Goal: Task Accomplishment & Management: Complete application form

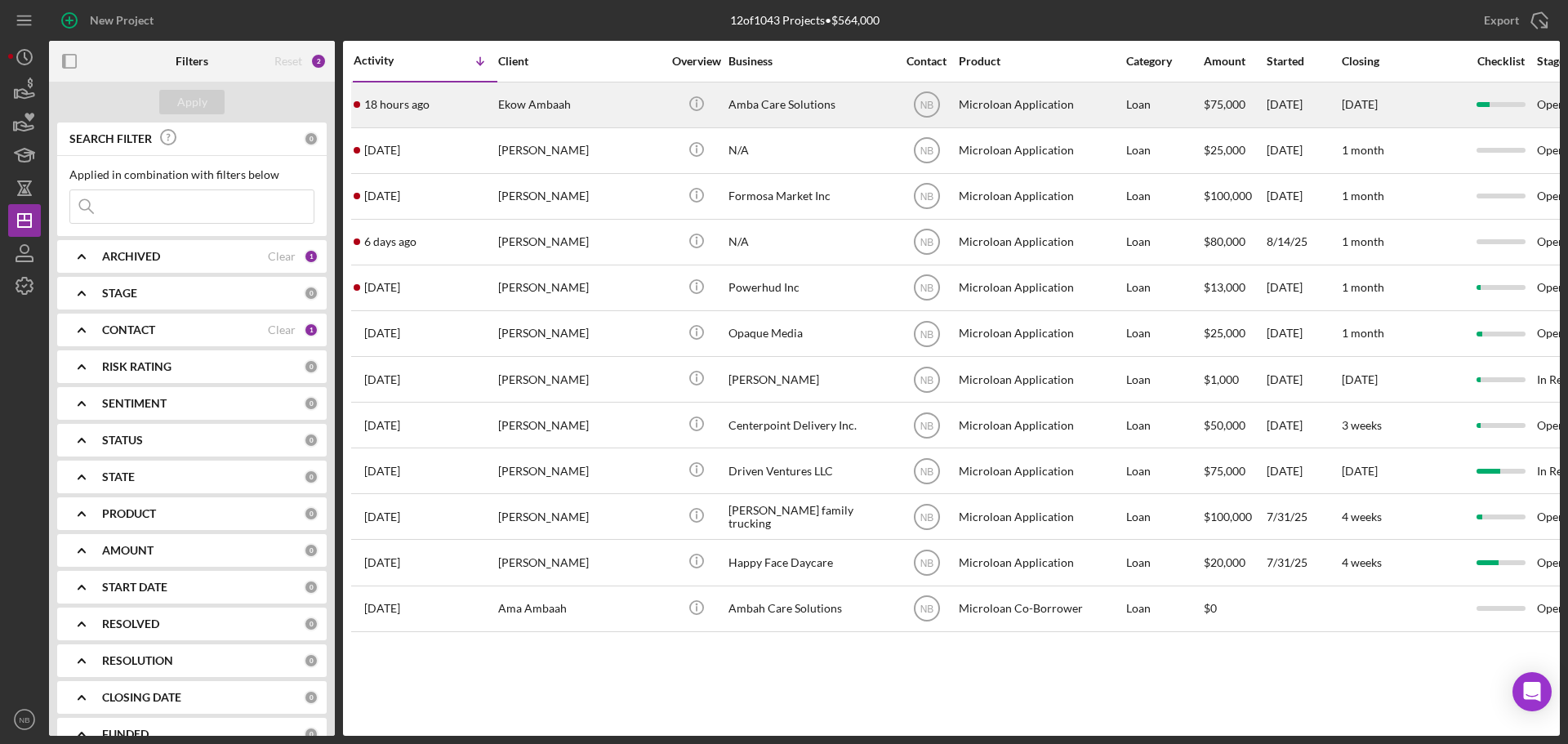
click at [642, 109] on div "Ekow Ambaah" at bounding box center [580, 105] width 163 height 43
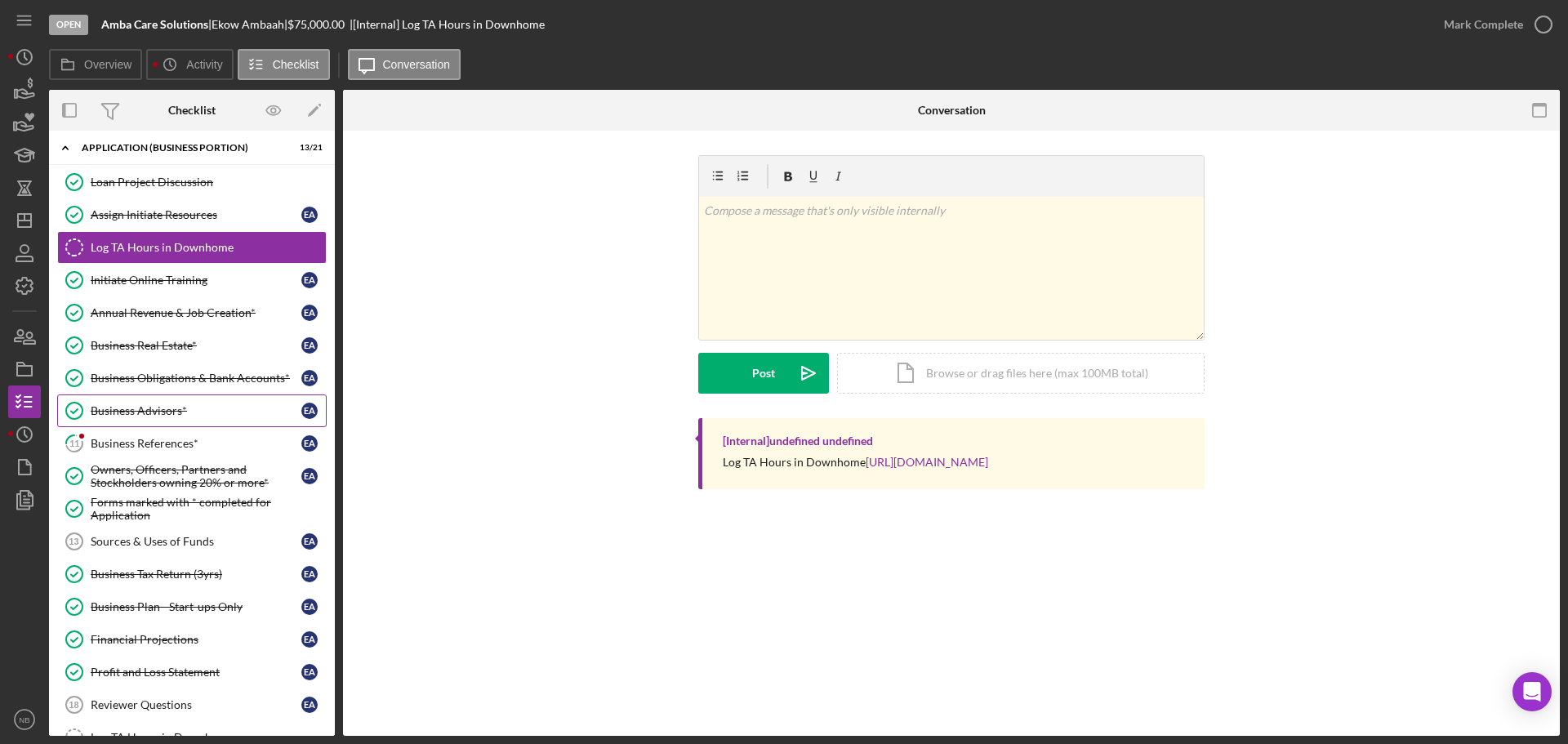
scroll to position [82, 0]
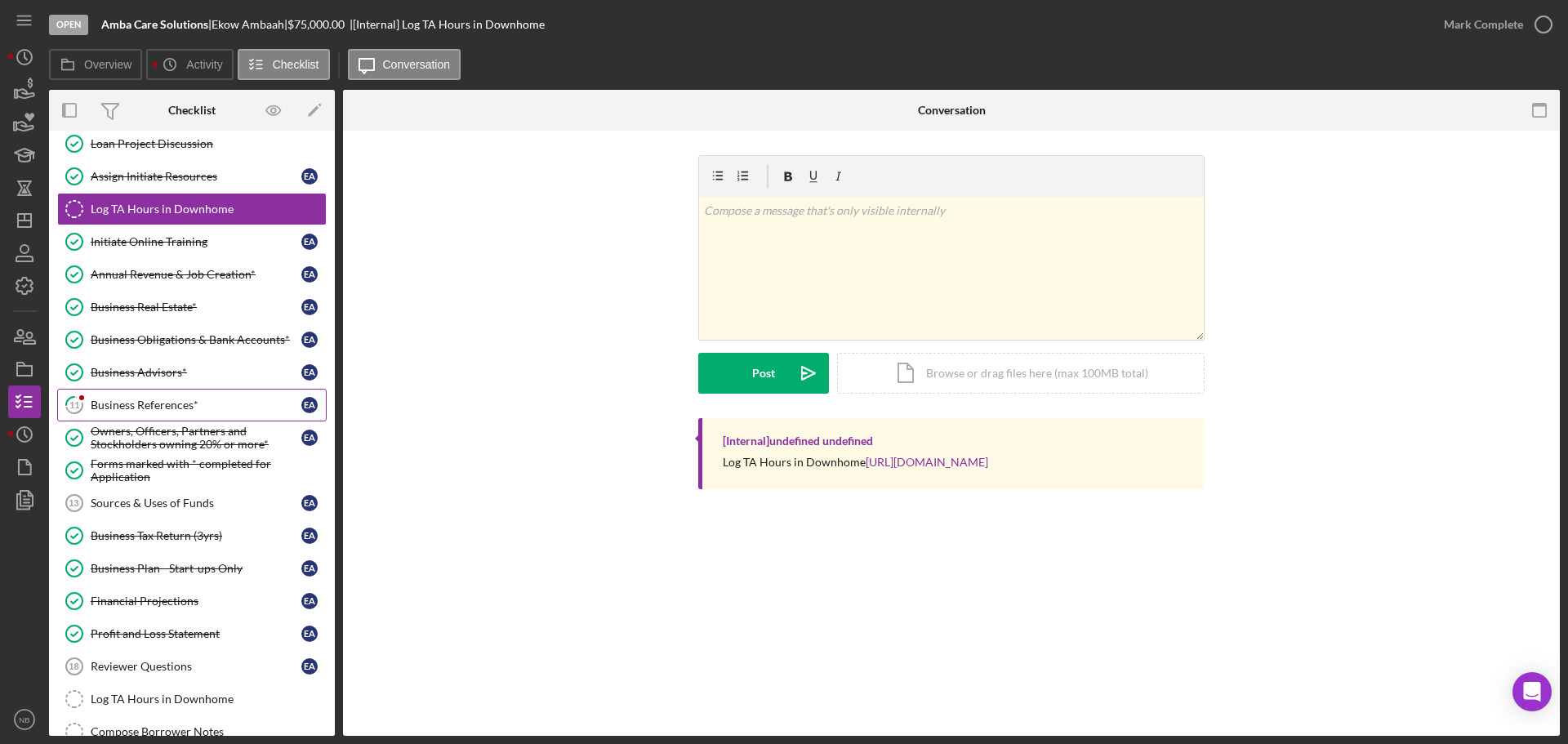
click at [178, 405] on div "Business References*" at bounding box center [196, 405] width 211 height 13
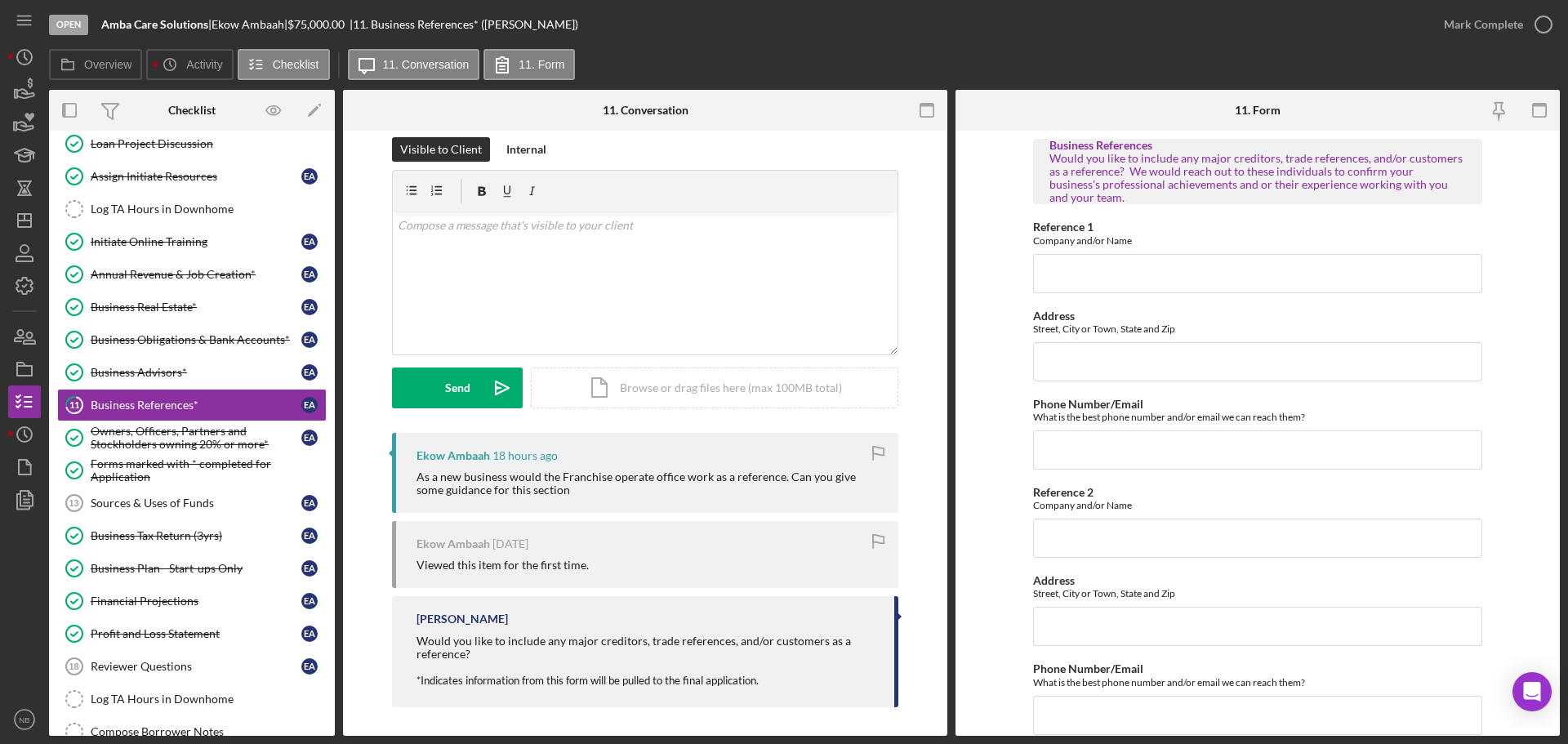
scroll to position [22, 0]
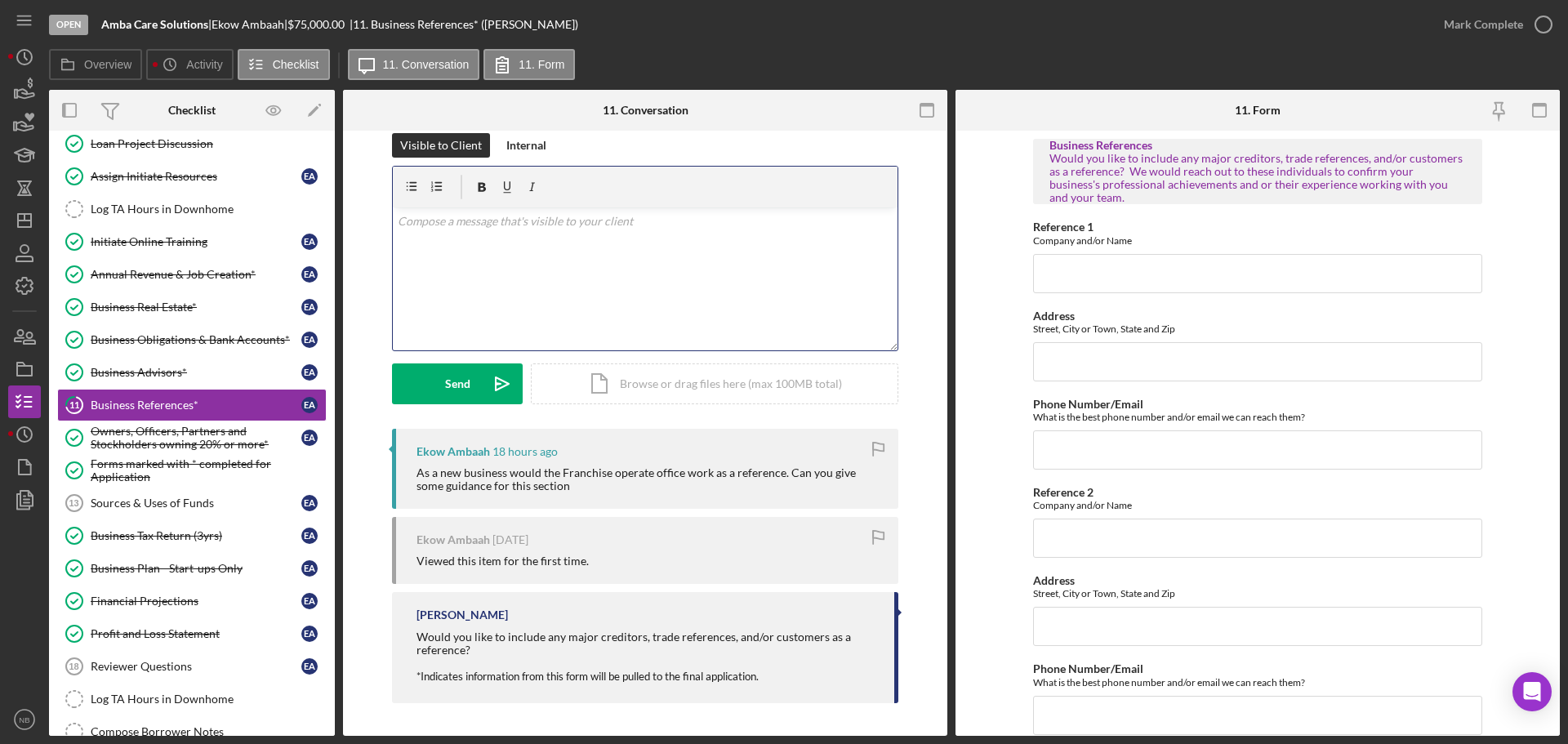
click at [593, 320] on div "v Color teal Color pink Remove color Add row above Add row below Add column bef…" at bounding box center [645, 278] width 505 height 143
drag, startPoint x: 511, startPoint y: 254, endPoint x: 374, endPoint y: 188, distance: 152.1
click at [374, 188] on div "Visible to Client Internal v Color teal Color pink Remove color Add row above A…" at bounding box center [645, 281] width 556 height 296
click at [469, 391] on button "Send Icon/icon-invite-send" at bounding box center [457, 383] width 130 height 40
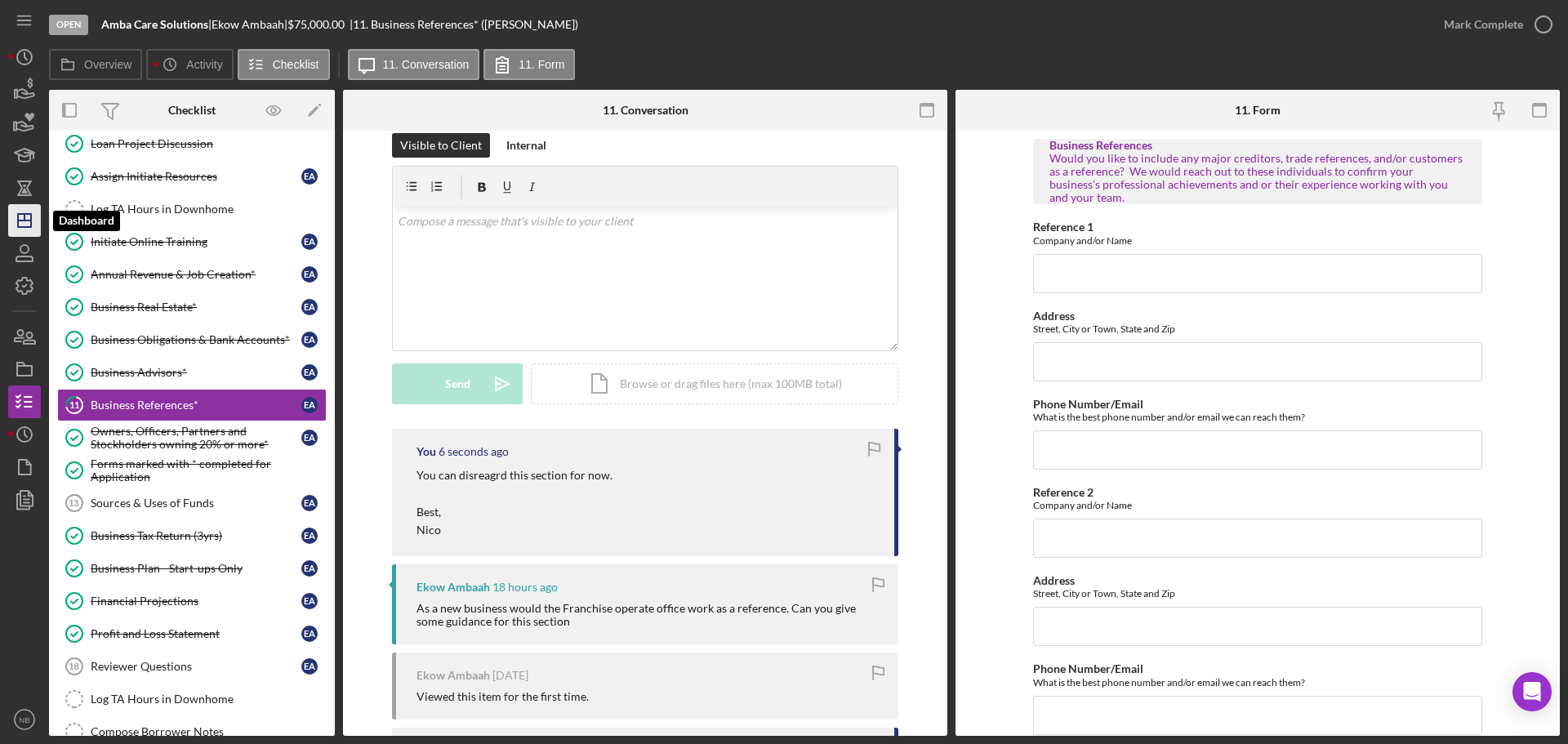
click at [31, 220] on line "button" at bounding box center [25, 220] width 13 height 0
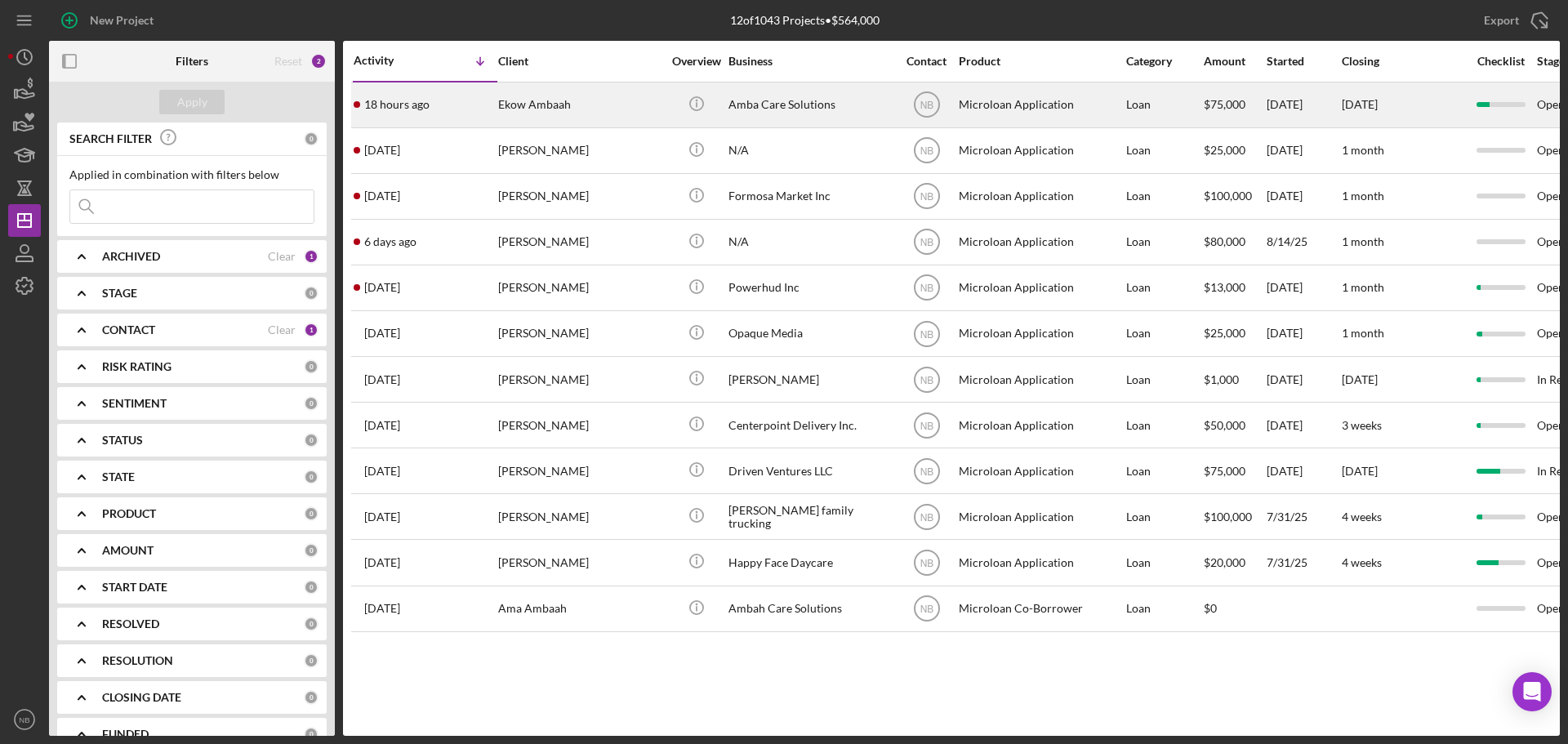
click at [564, 108] on div "Ekow Ambaah" at bounding box center [580, 105] width 163 height 43
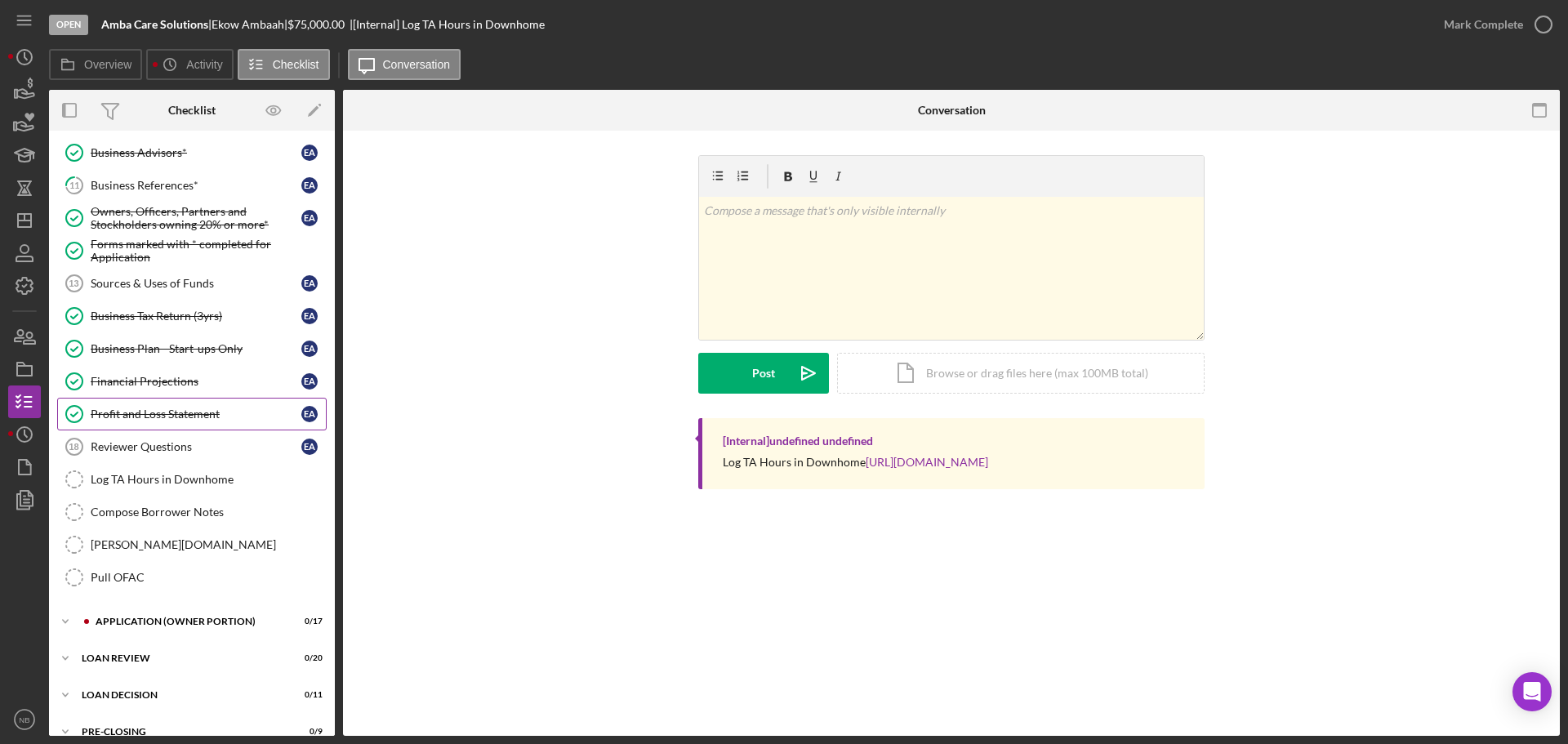
scroll to position [359, 0]
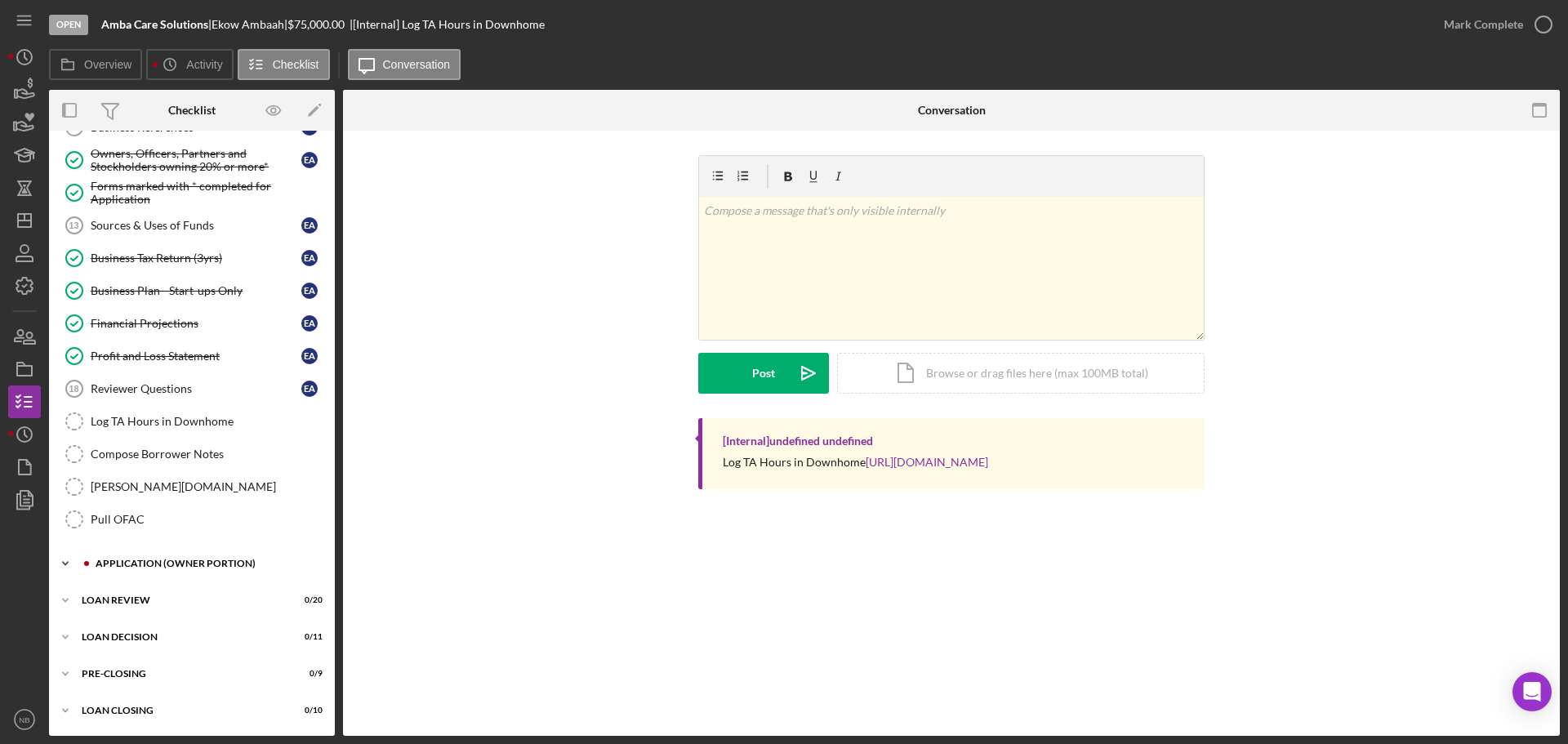
click at [164, 563] on div "APPLICATION (OWNER PORTION)" at bounding box center [205, 564] width 219 height 10
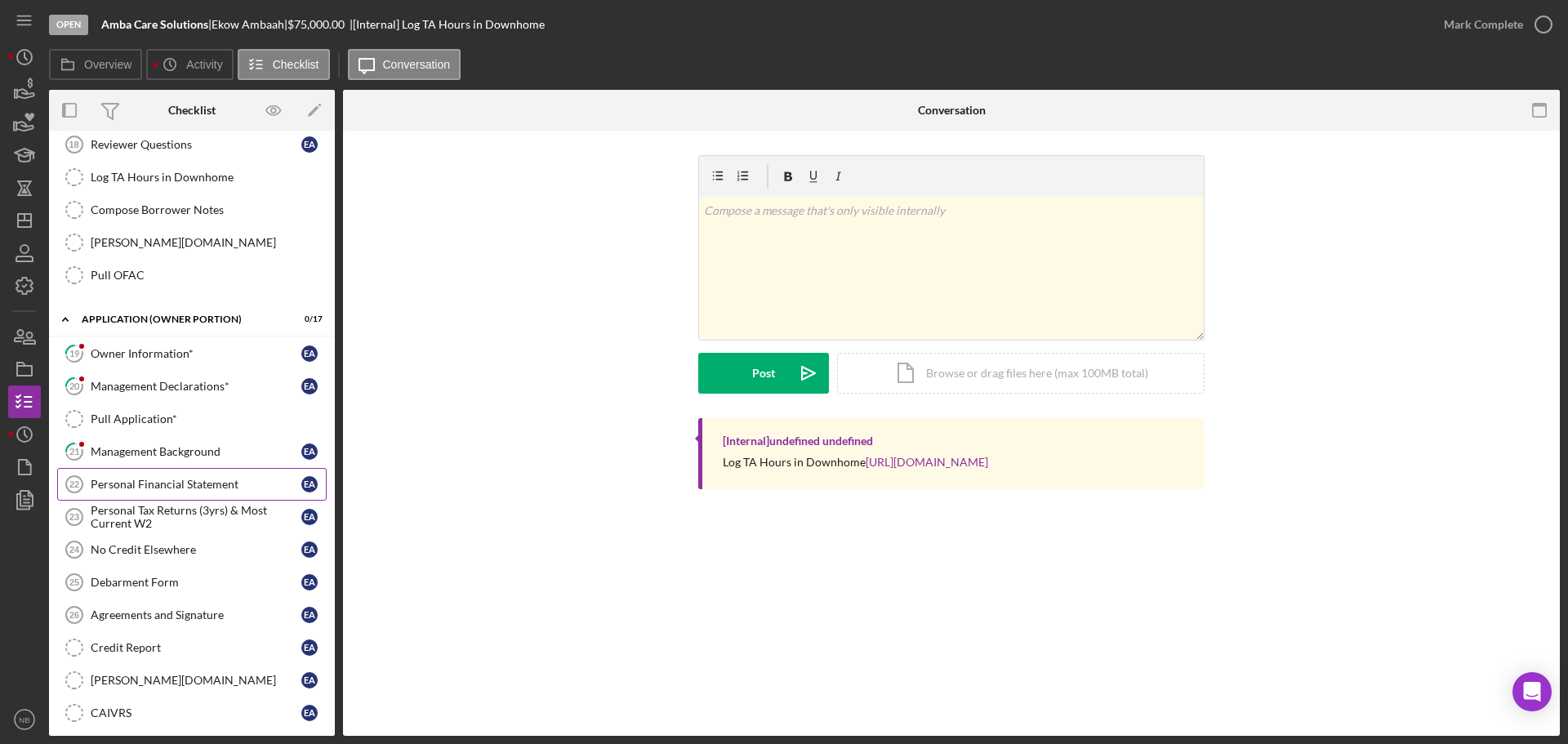
scroll to position [604, 0]
click at [144, 354] on div "Owner Information*" at bounding box center [196, 353] width 211 height 13
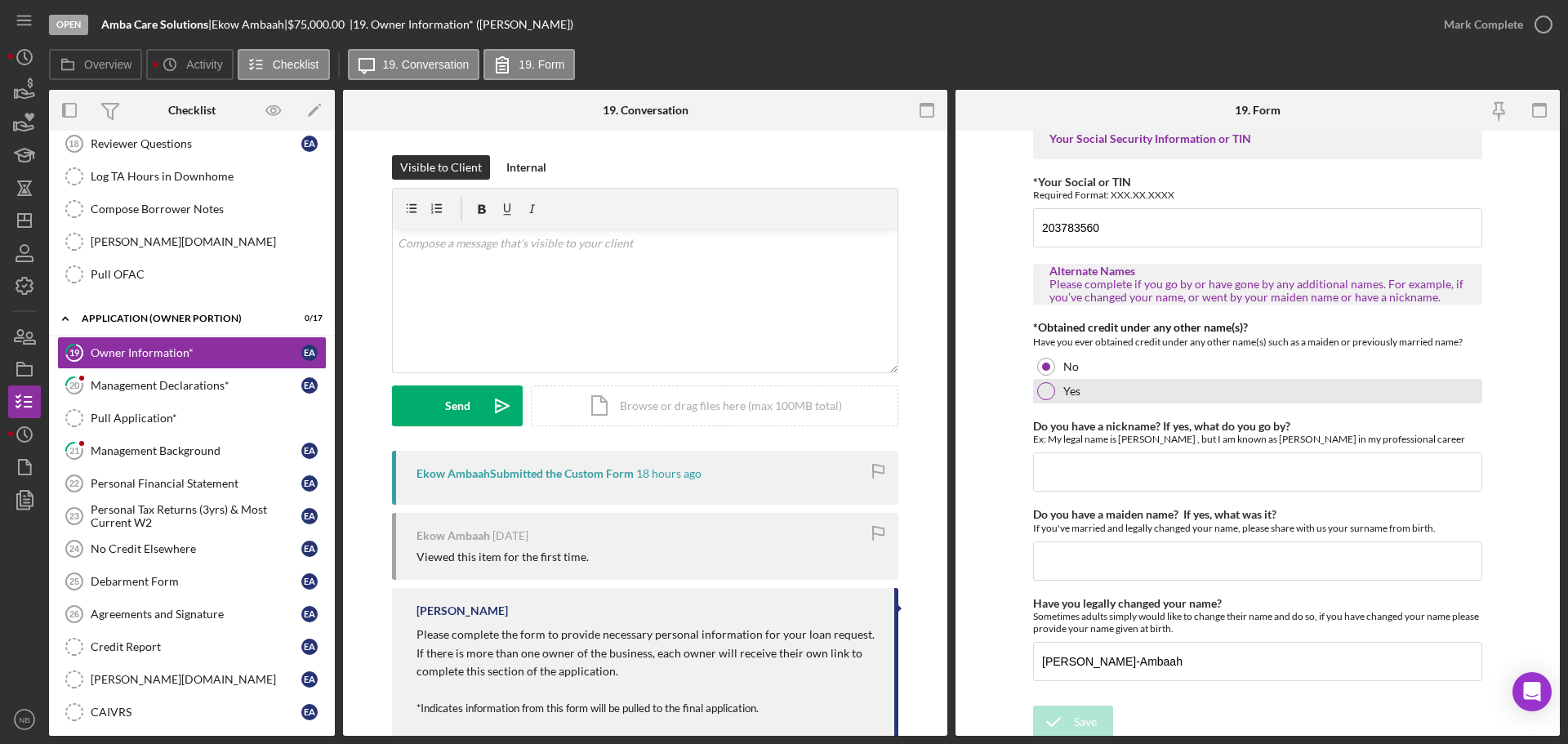
scroll to position [26, 0]
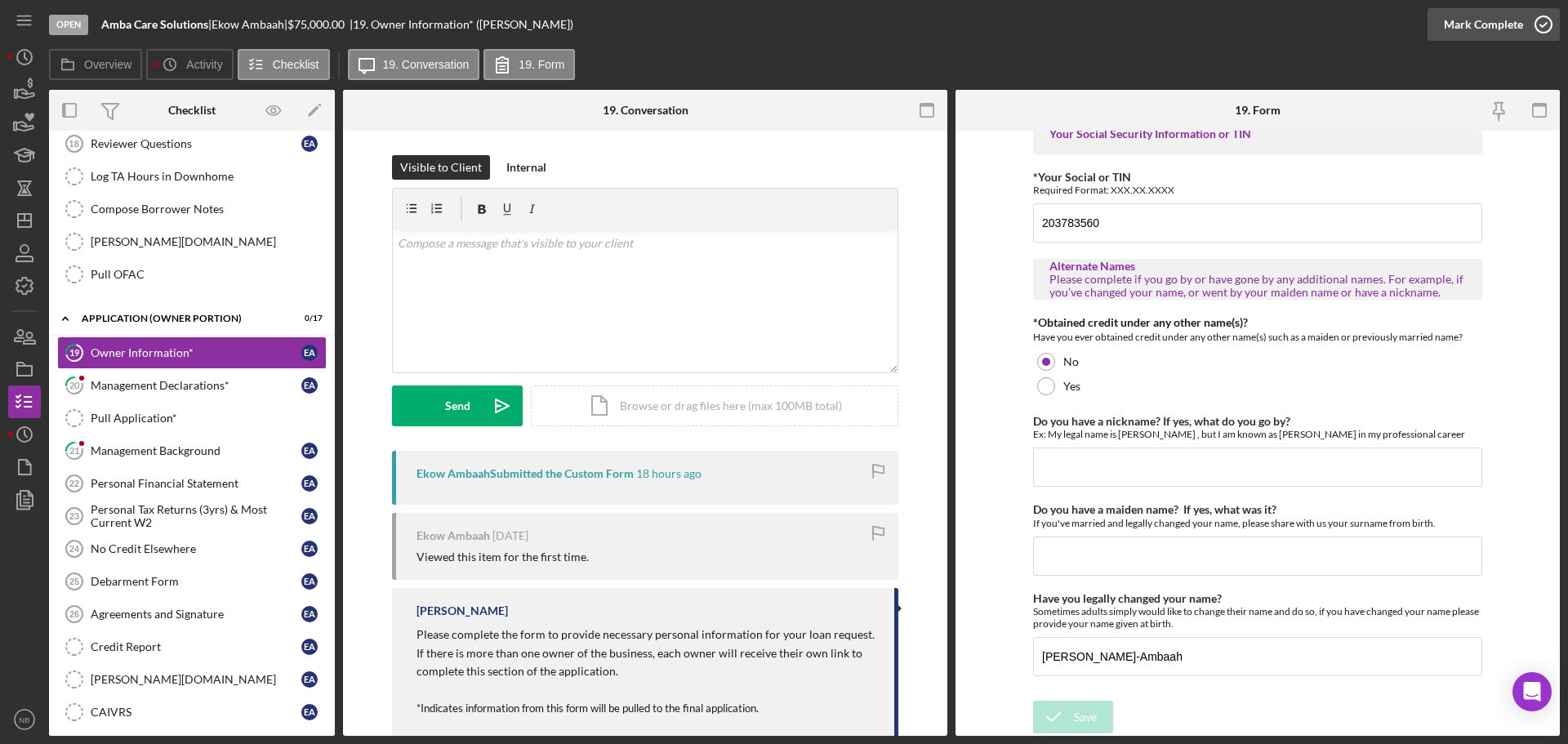
click at [1474, 34] on div "Mark Complete" at bounding box center [1484, 25] width 79 height 33
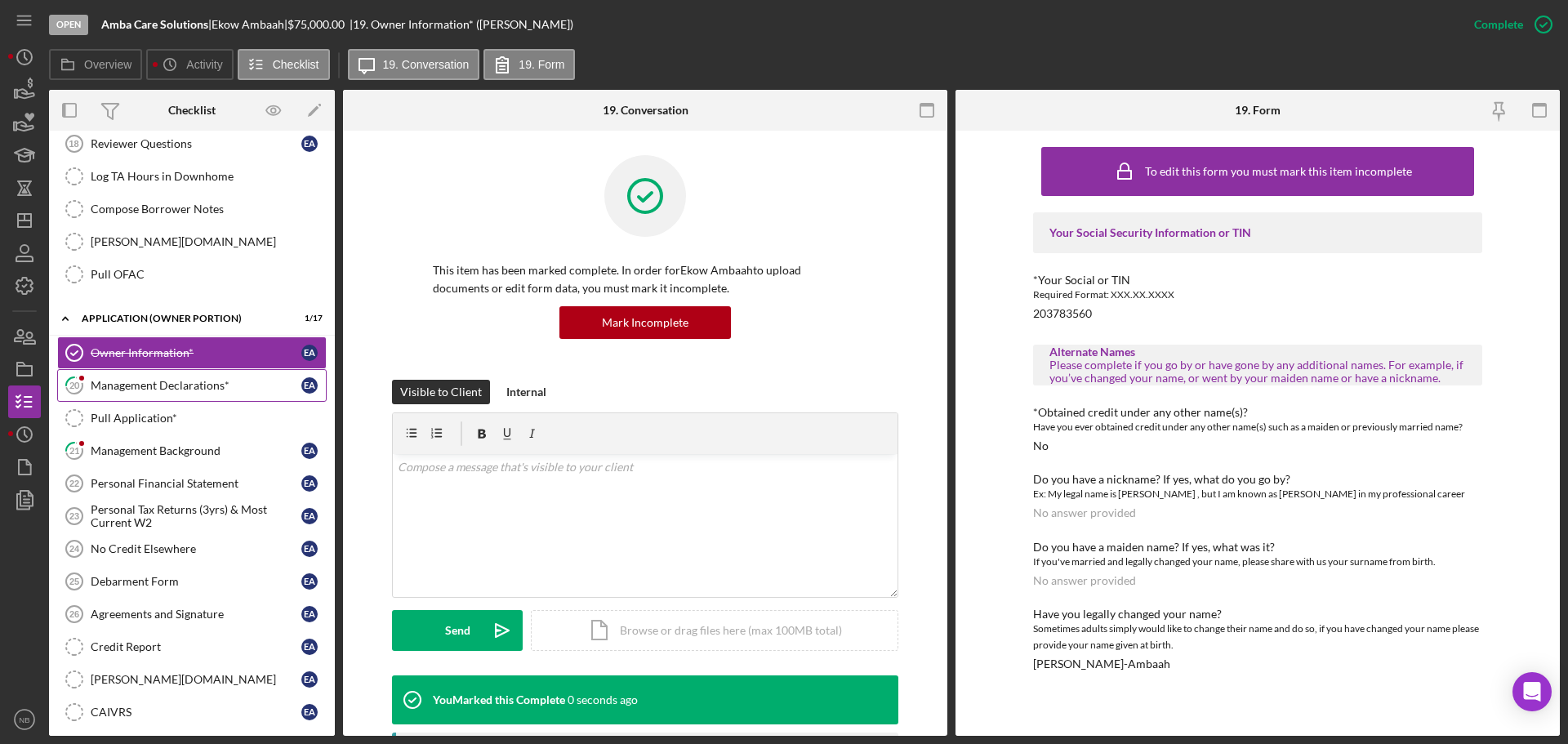
click at [184, 379] on div "Management Declarations*" at bounding box center [196, 386] width 211 height 13
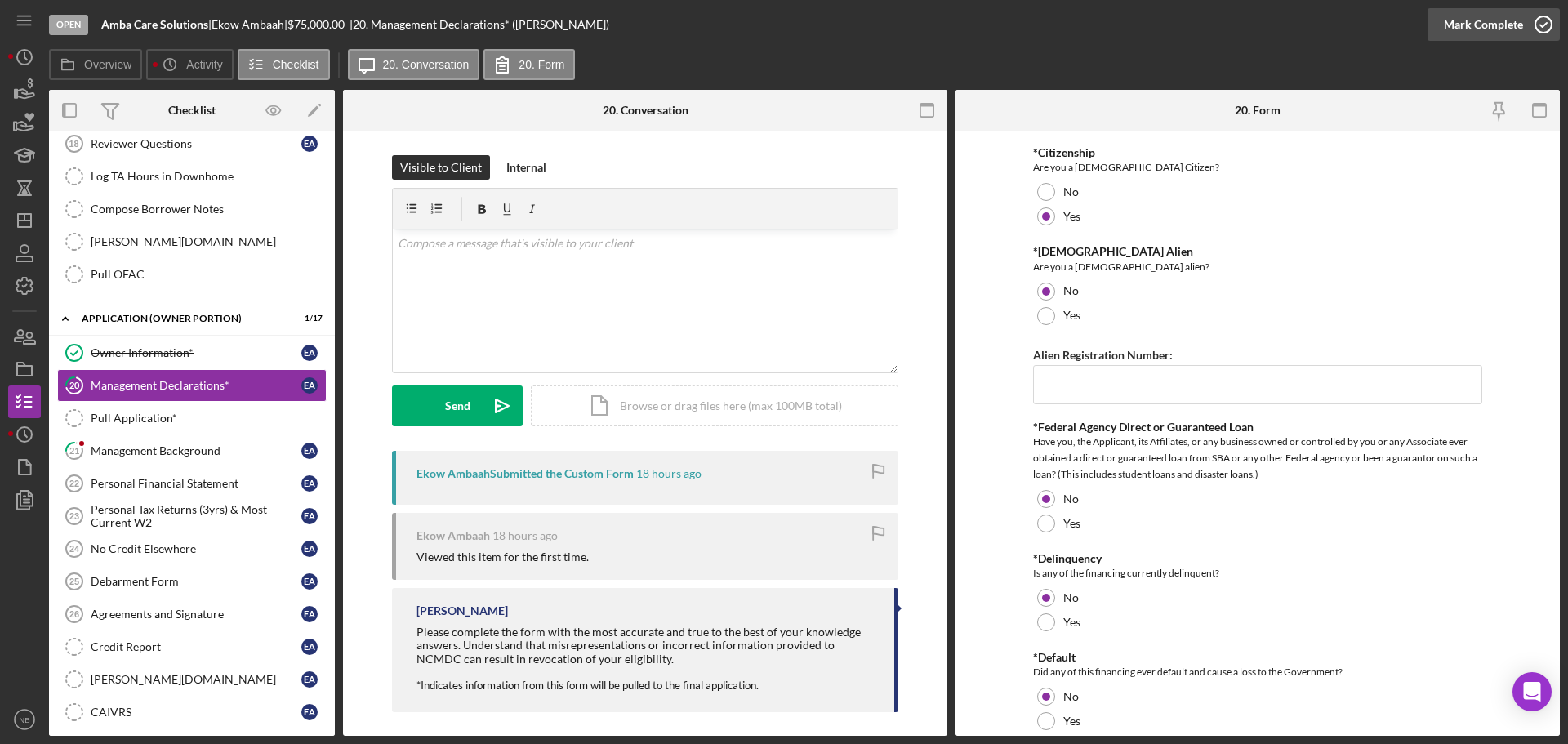
click at [1522, 21] on button "Mark Complete" at bounding box center [1494, 25] width 132 height 33
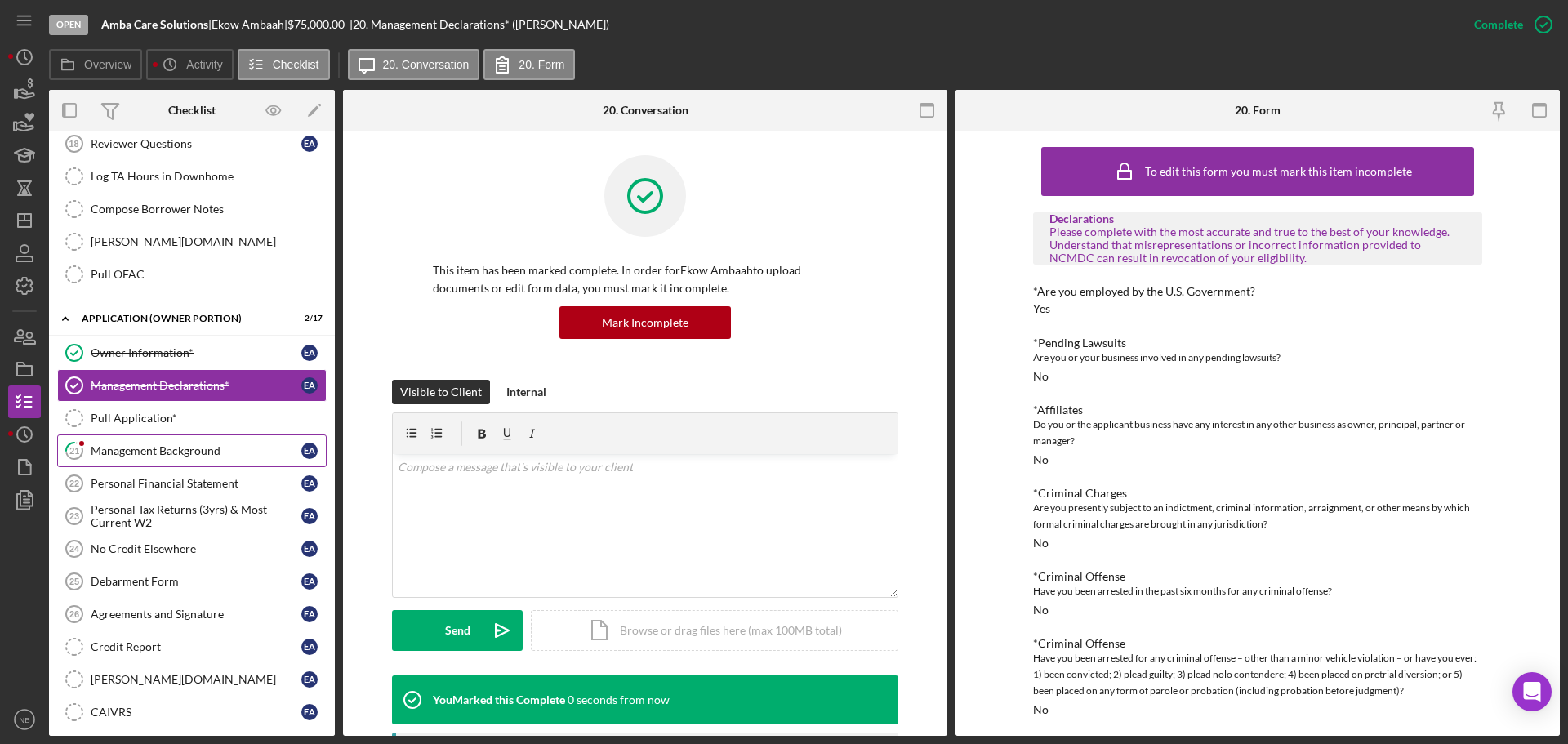
click at [152, 453] on div "Management Background" at bounding box center [196, 451] width 211 height 13
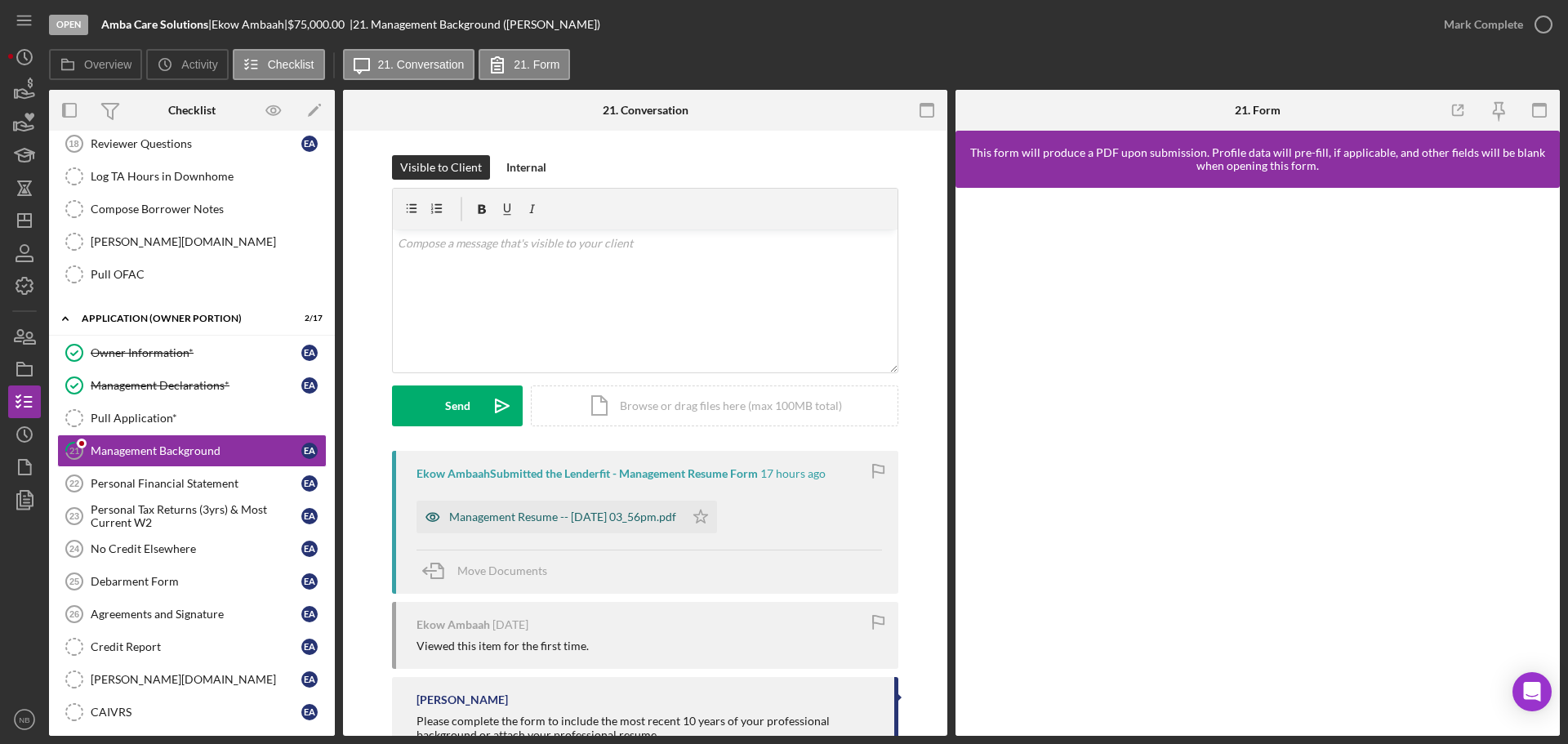
scroll to position [59, 0]
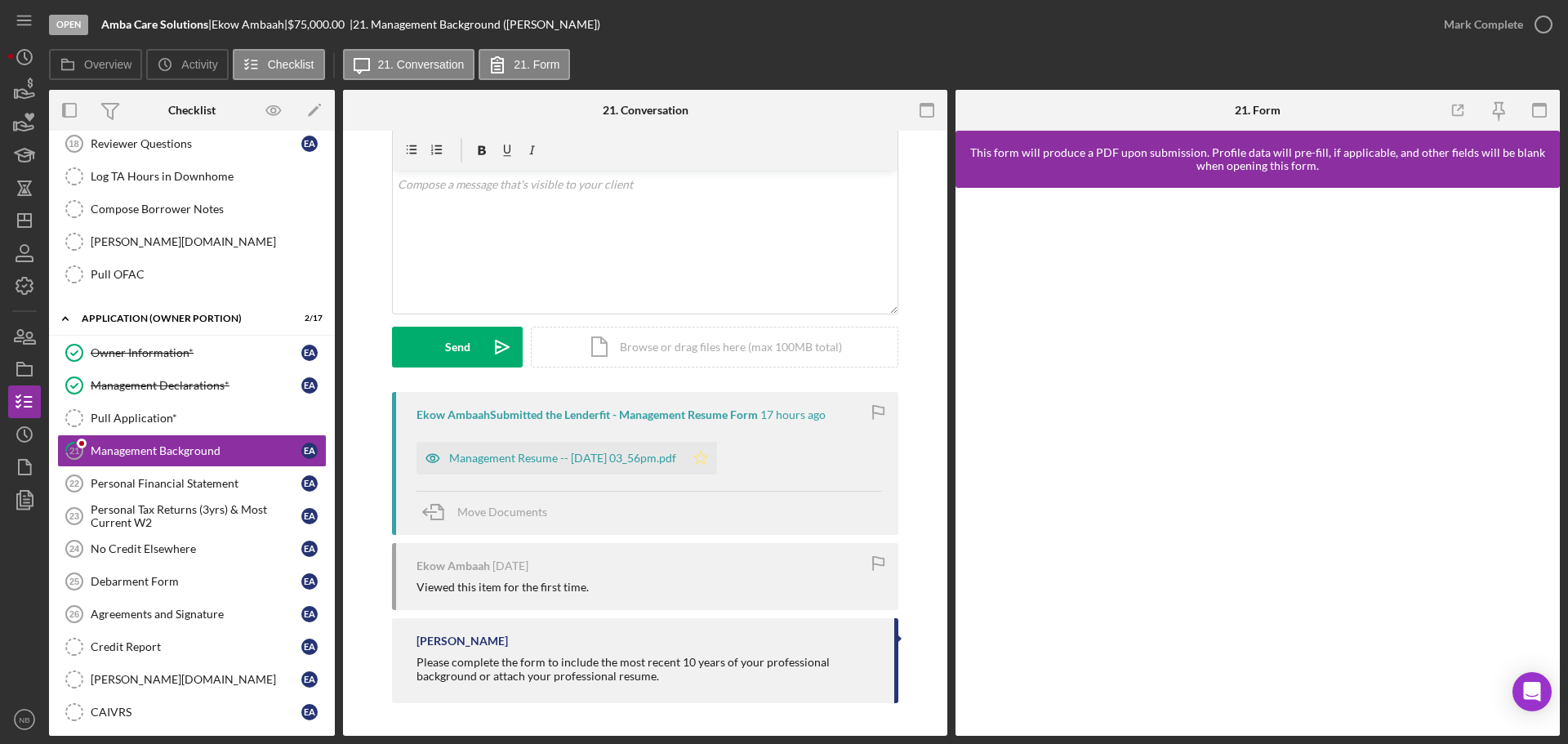
click at [717, 467] on icon "Icon/Star" at bounding box center [701, 458] width 33 height 33
click at [507, 456] on div "Management Resume -- [DATE] 03_56pm.pdf" at bounding box center [562, 458] width 227 height 13
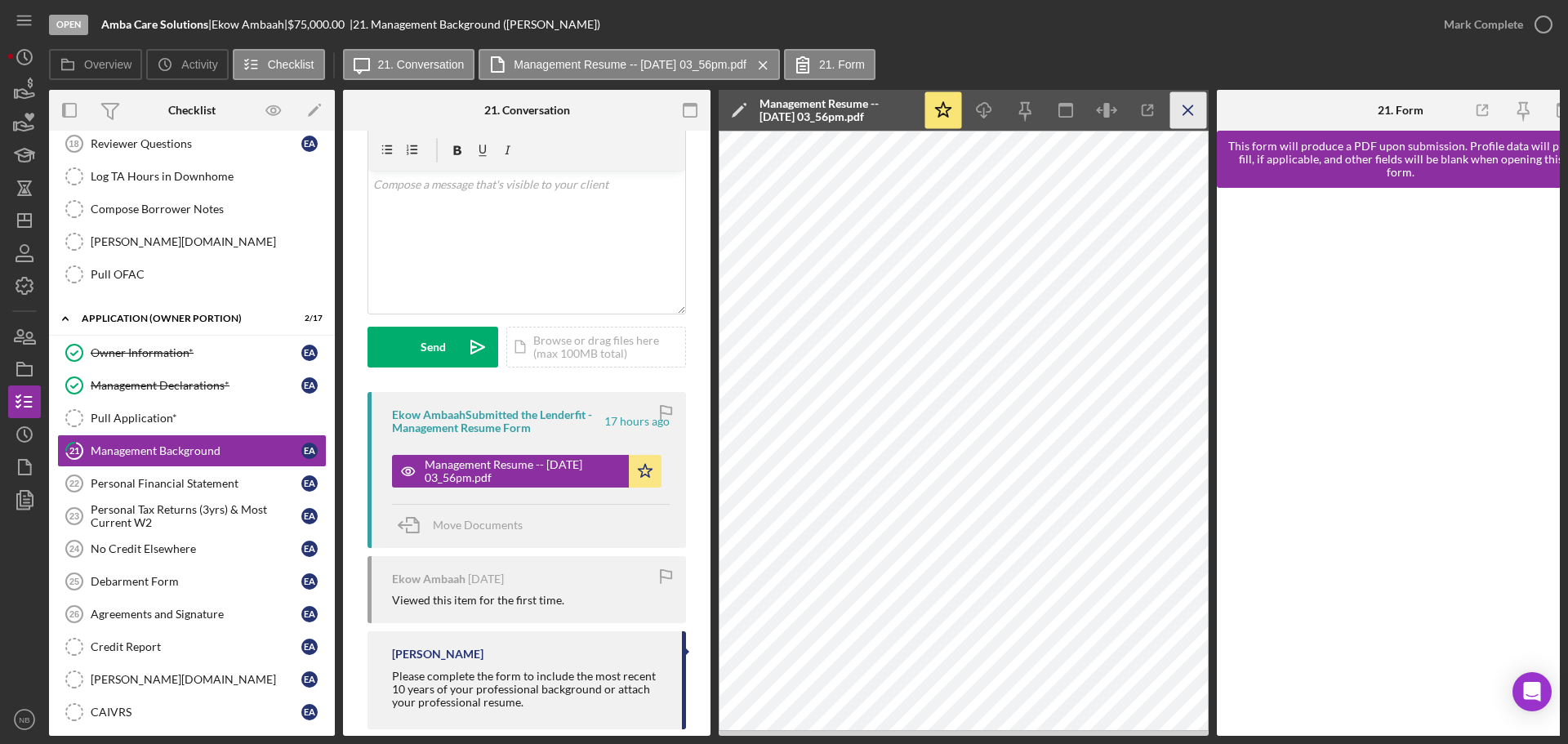
click at [1195, 107] on icon "Icon/Menu Close" at bounding box center [1188, 111] width 37 height 37
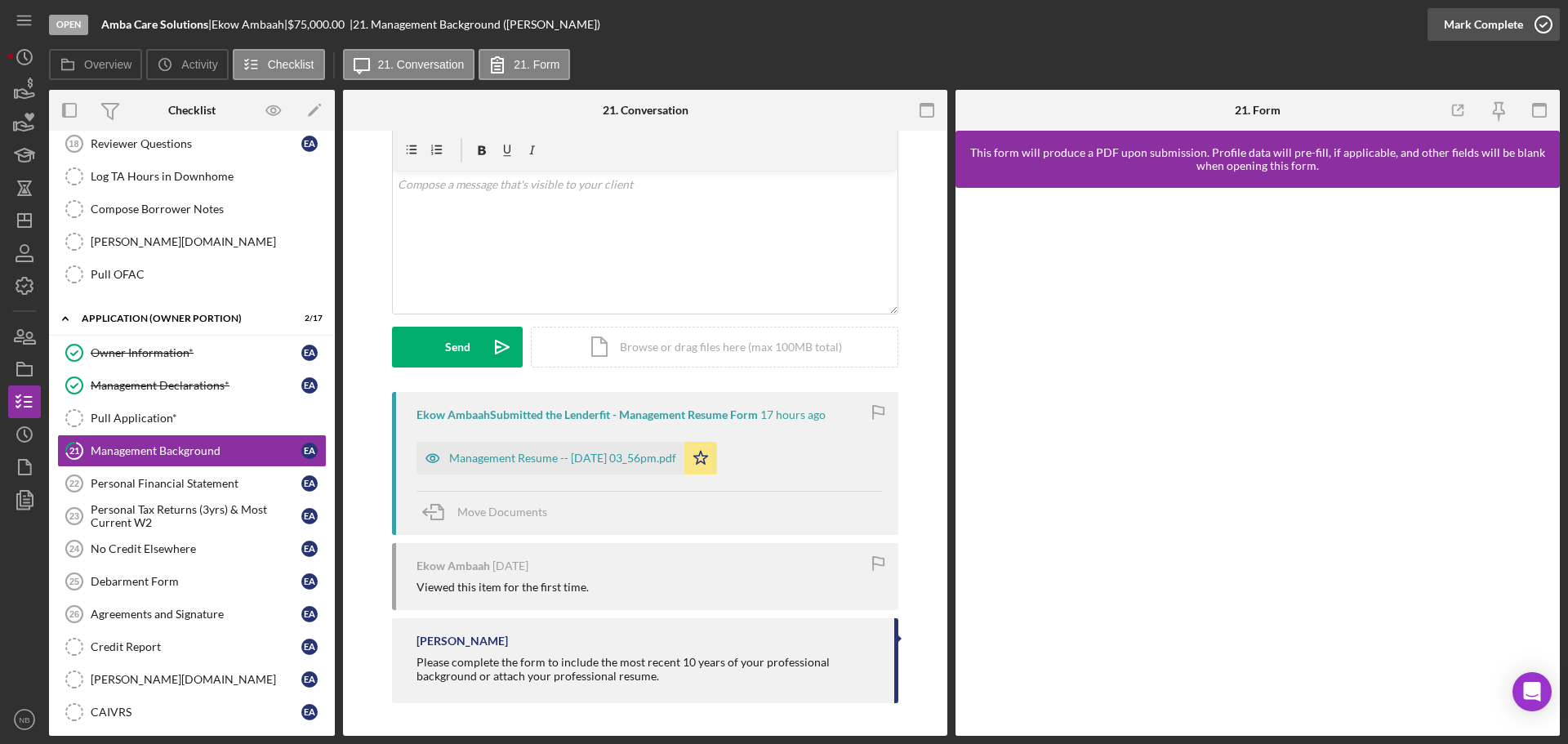
click at [1540, 23] on icon "button" at bounding box center [1543, 24] width 40 height 40
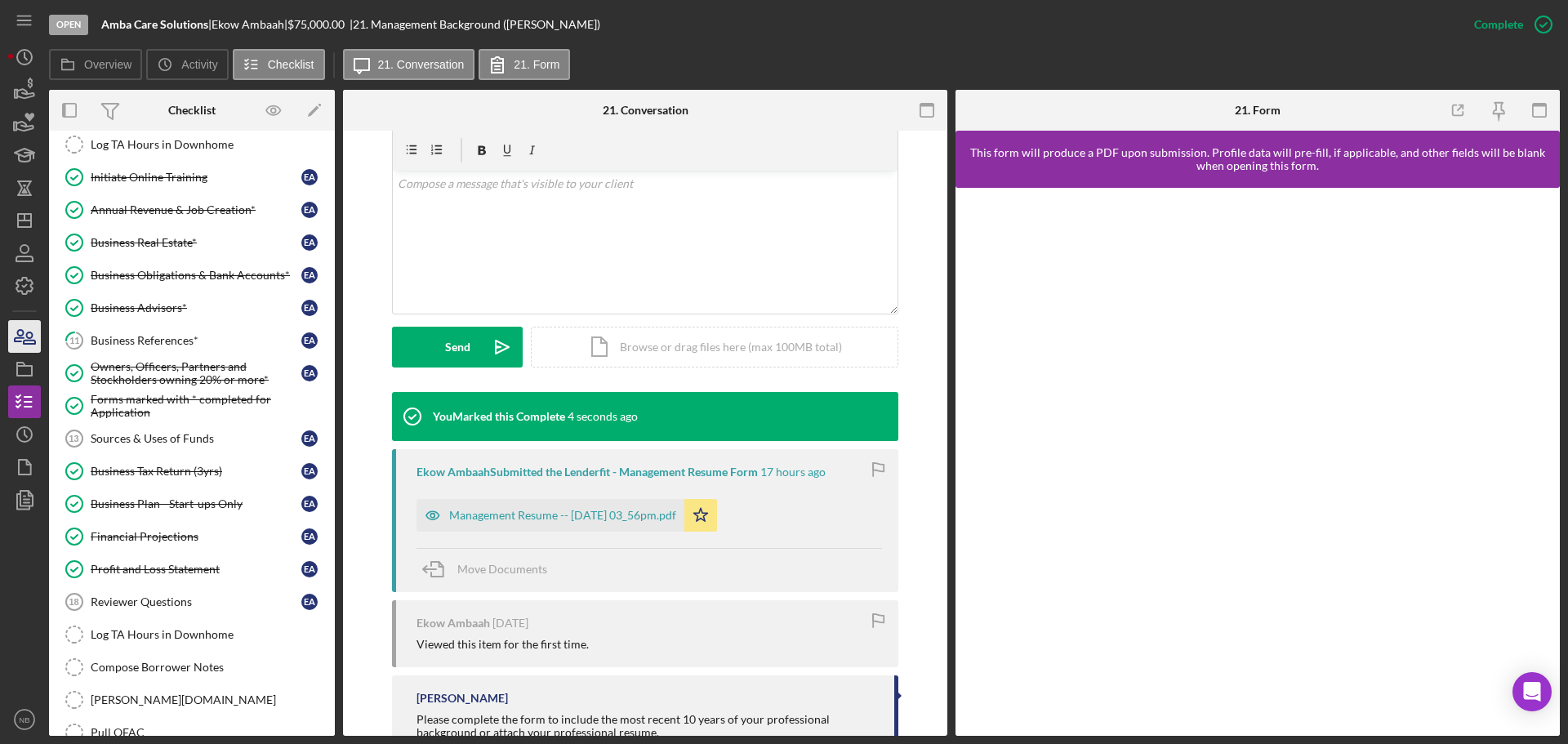
scroll to position [107, 0]
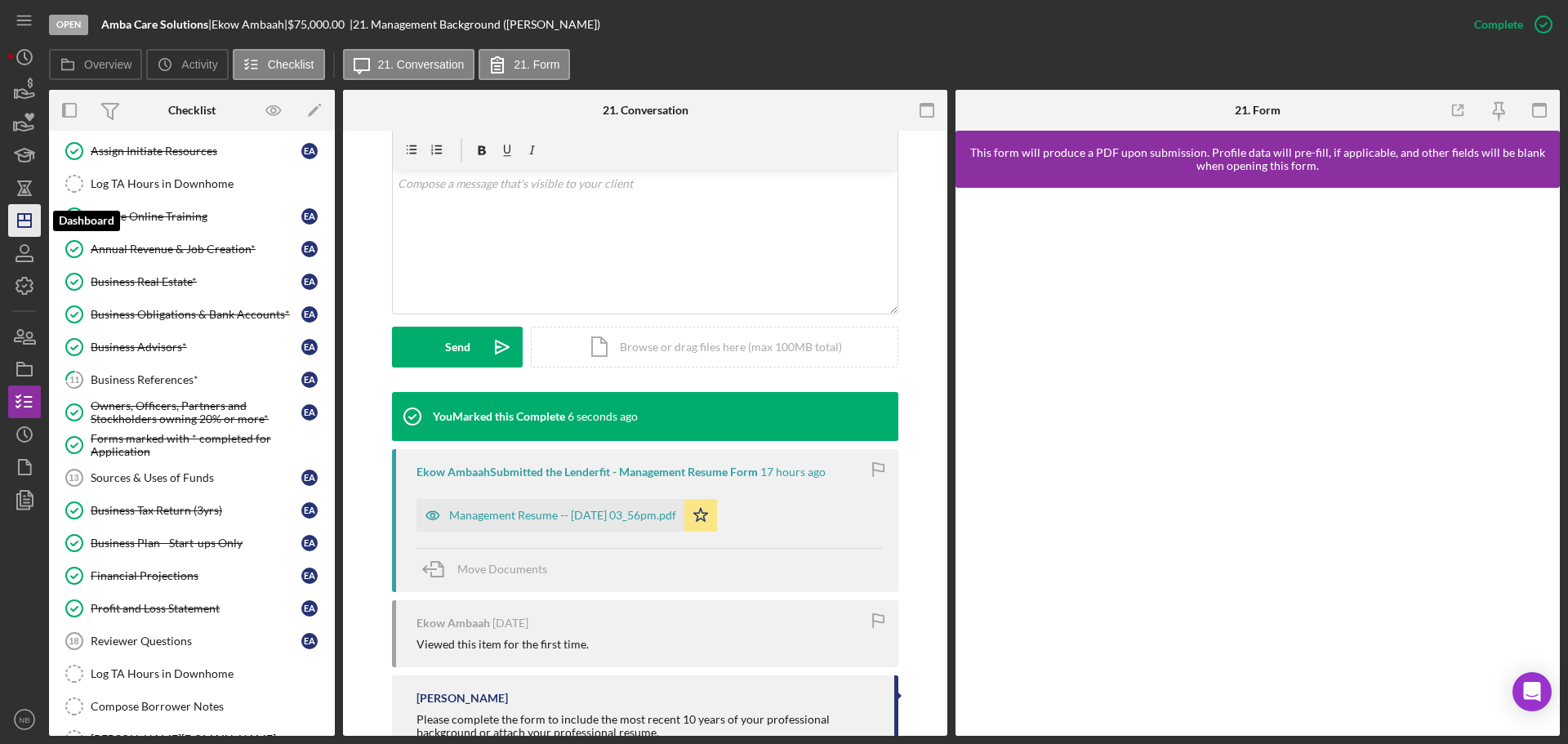
click at [32, 212] on icon "Icon/Dashboard" at bounding box center [24, 220] width 40 height 40
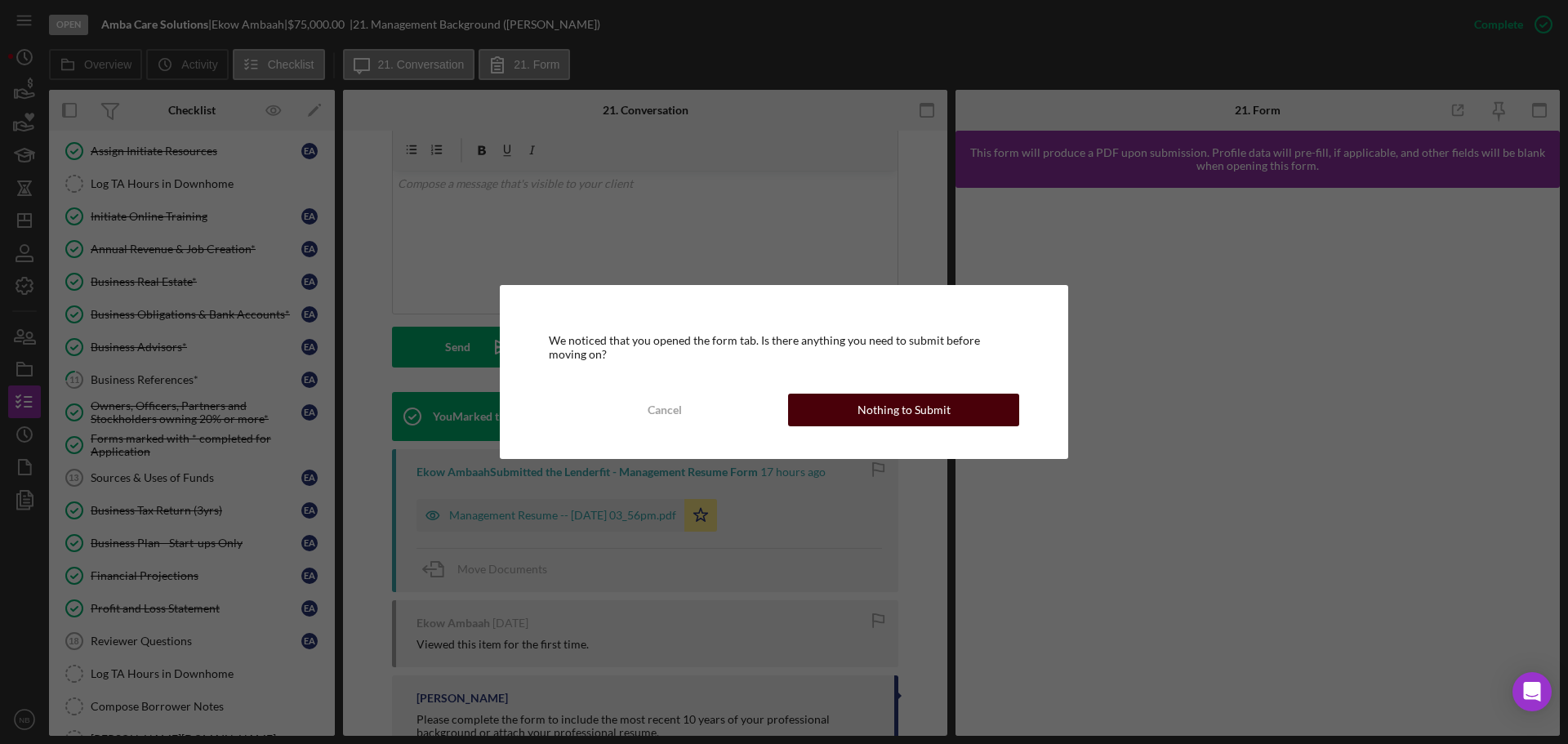
click at [947, 410] on button "Nothing to Submit" at bounding box center [904, 410] width 231 height 33
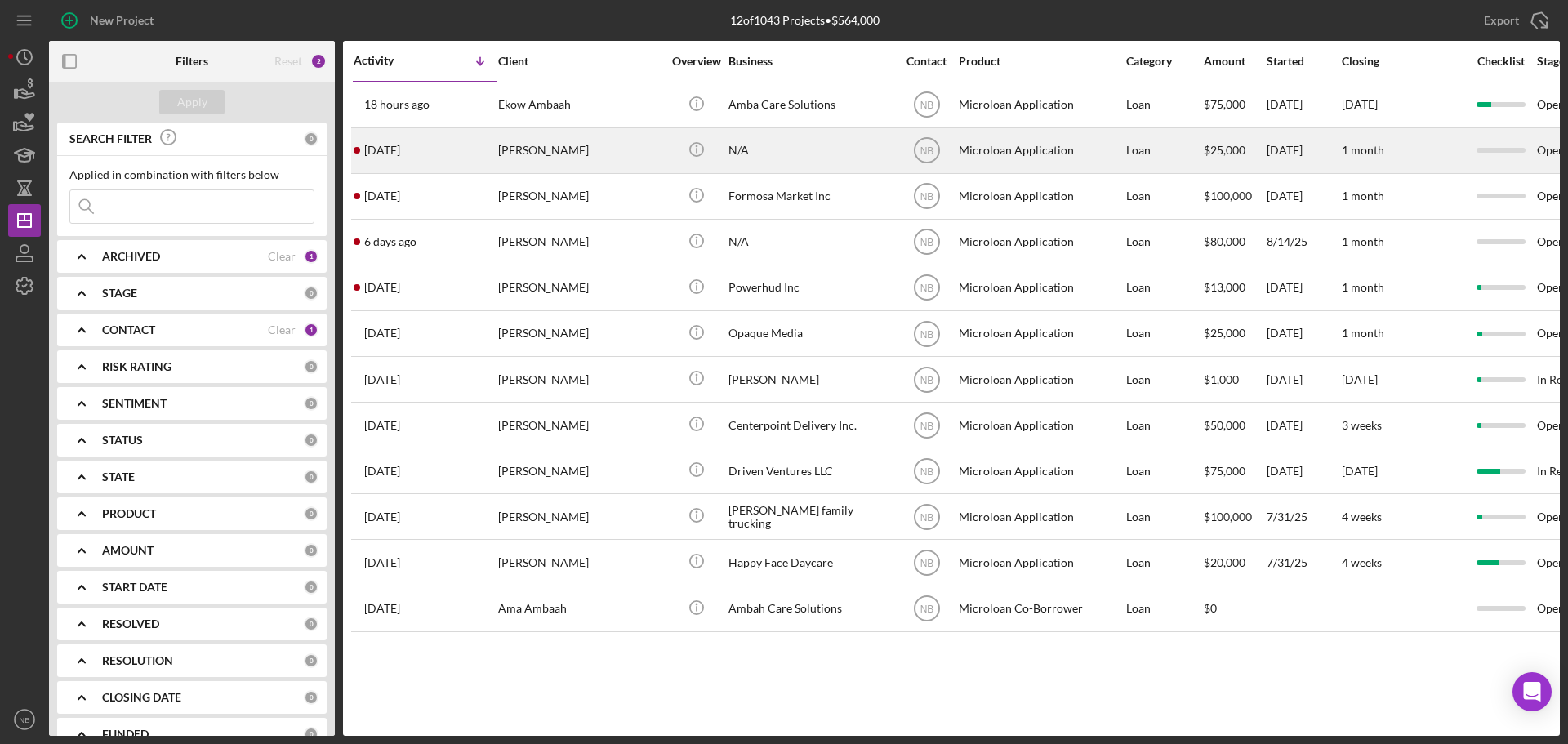
click at [607, 149] on div "[PERSON_NAME]" at bounding box center [580, 150] width 163 height 43
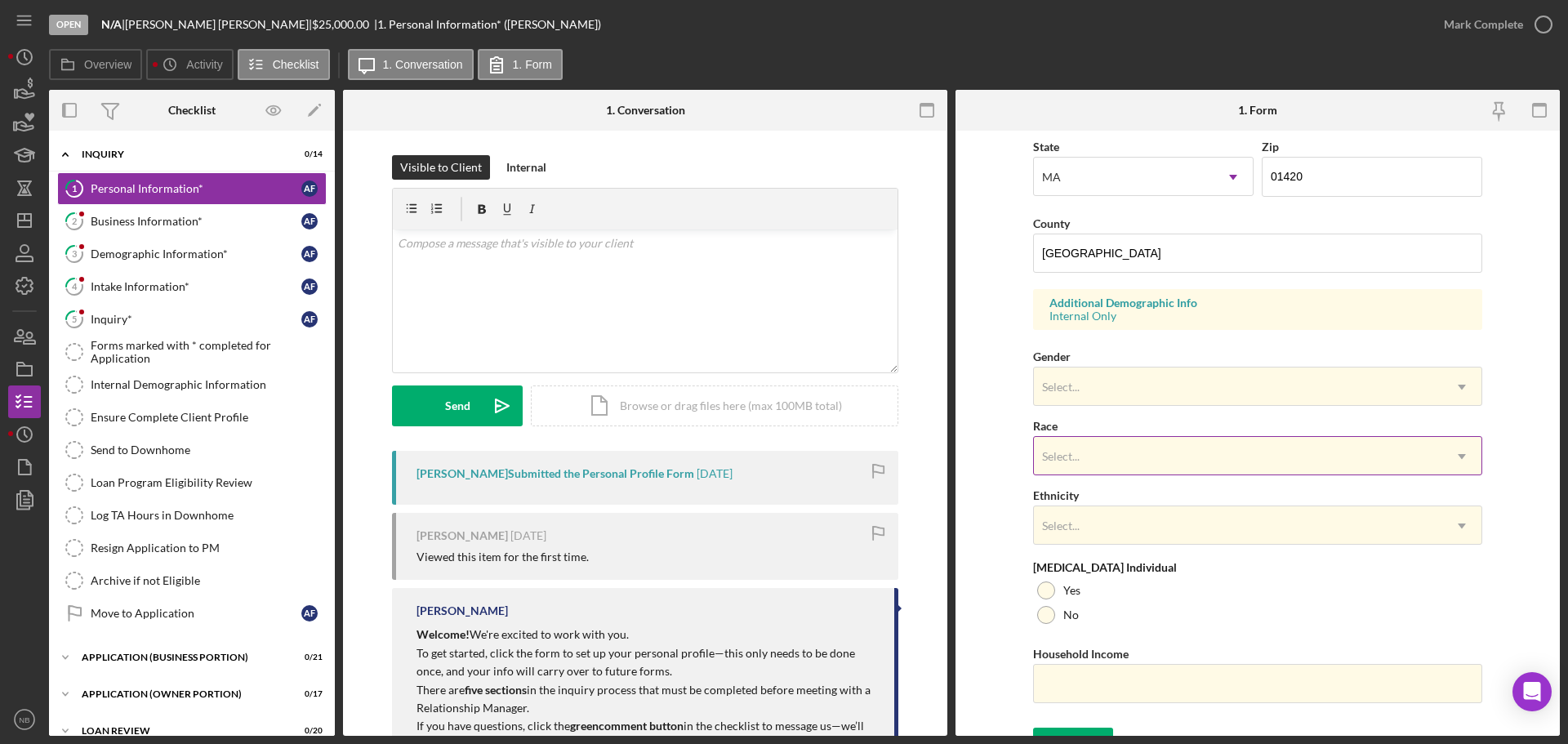
scroll to position [486, 0]
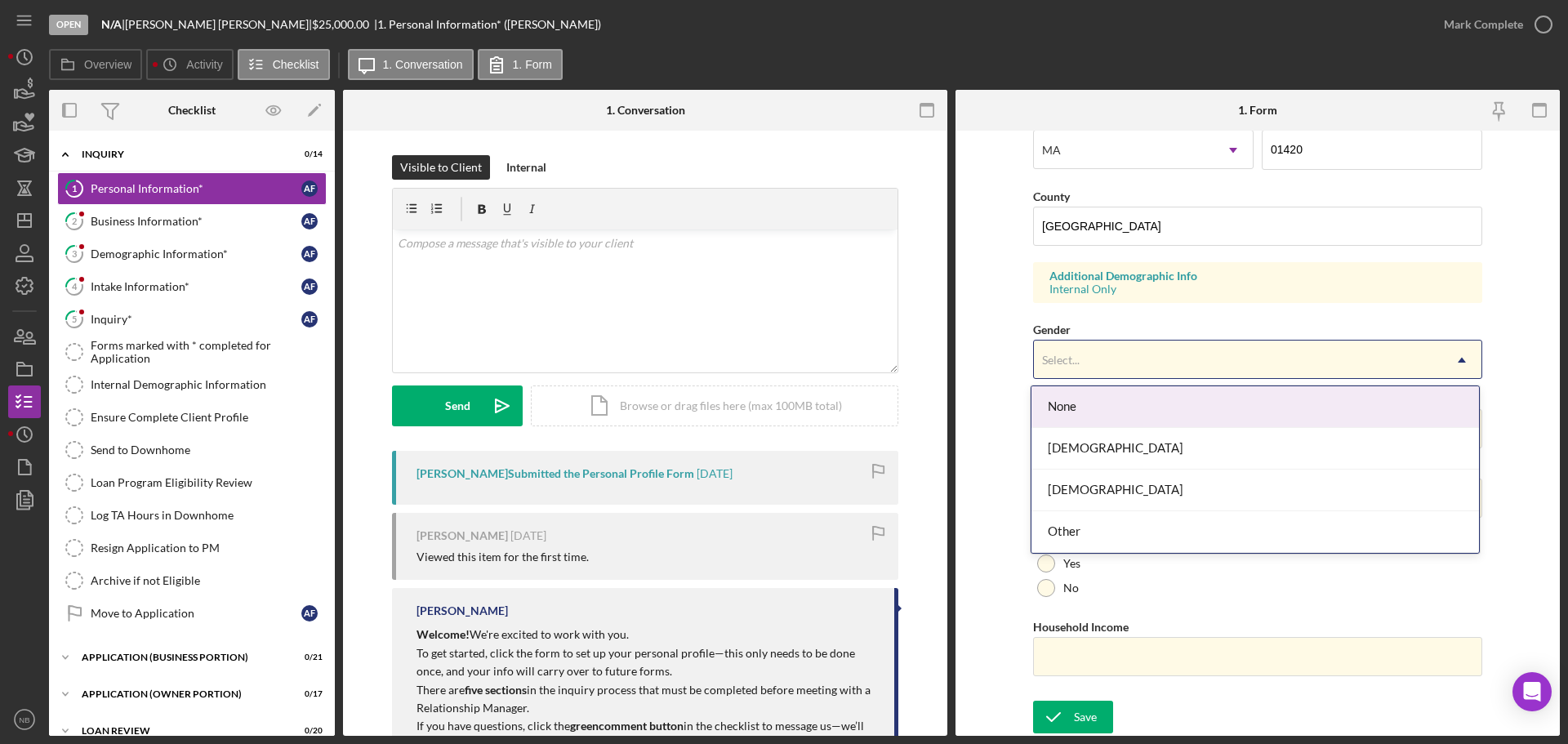
click at [1141, 367] on div "Select..." at bounding box center [1238, 359] width 409 height 37
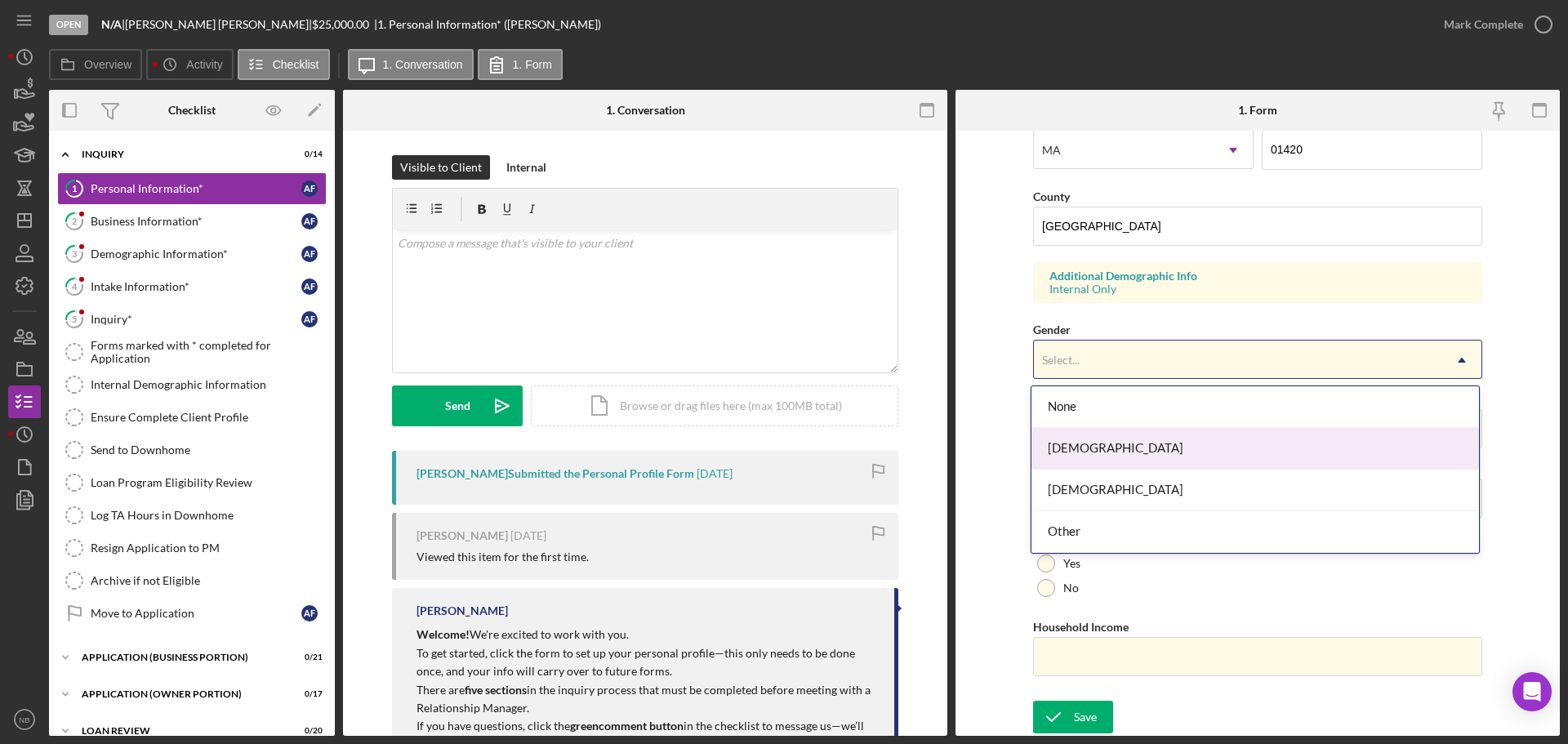
click at [1116, 457] on div "[DEMOGRAPHIC_DATA]" at bounding box center [1255, 448] width 448 height 41
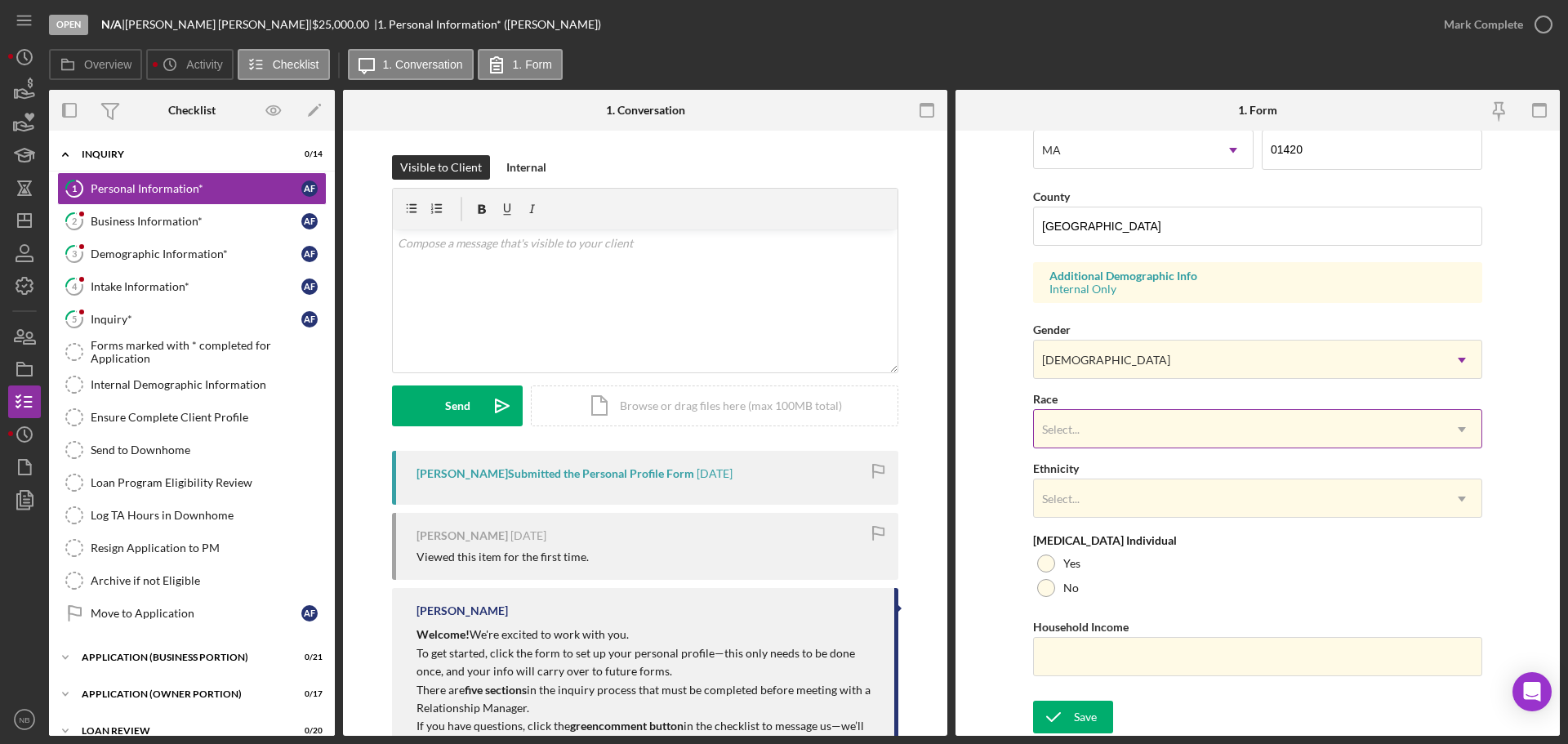
click at [1120, 424] on div "Select..." at bounding box center [1238, 429] width 409 height 37
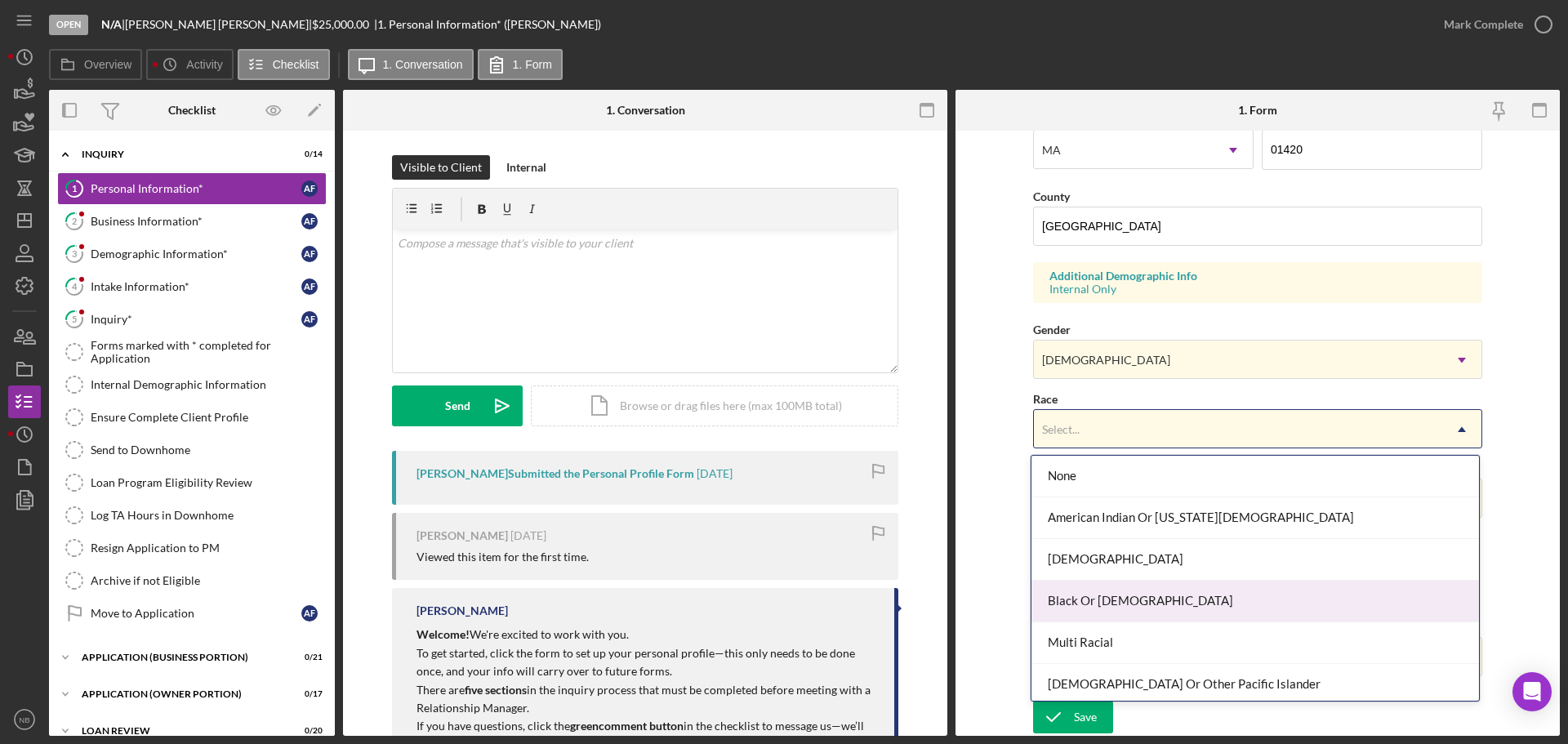
scroll to position [88, 0]
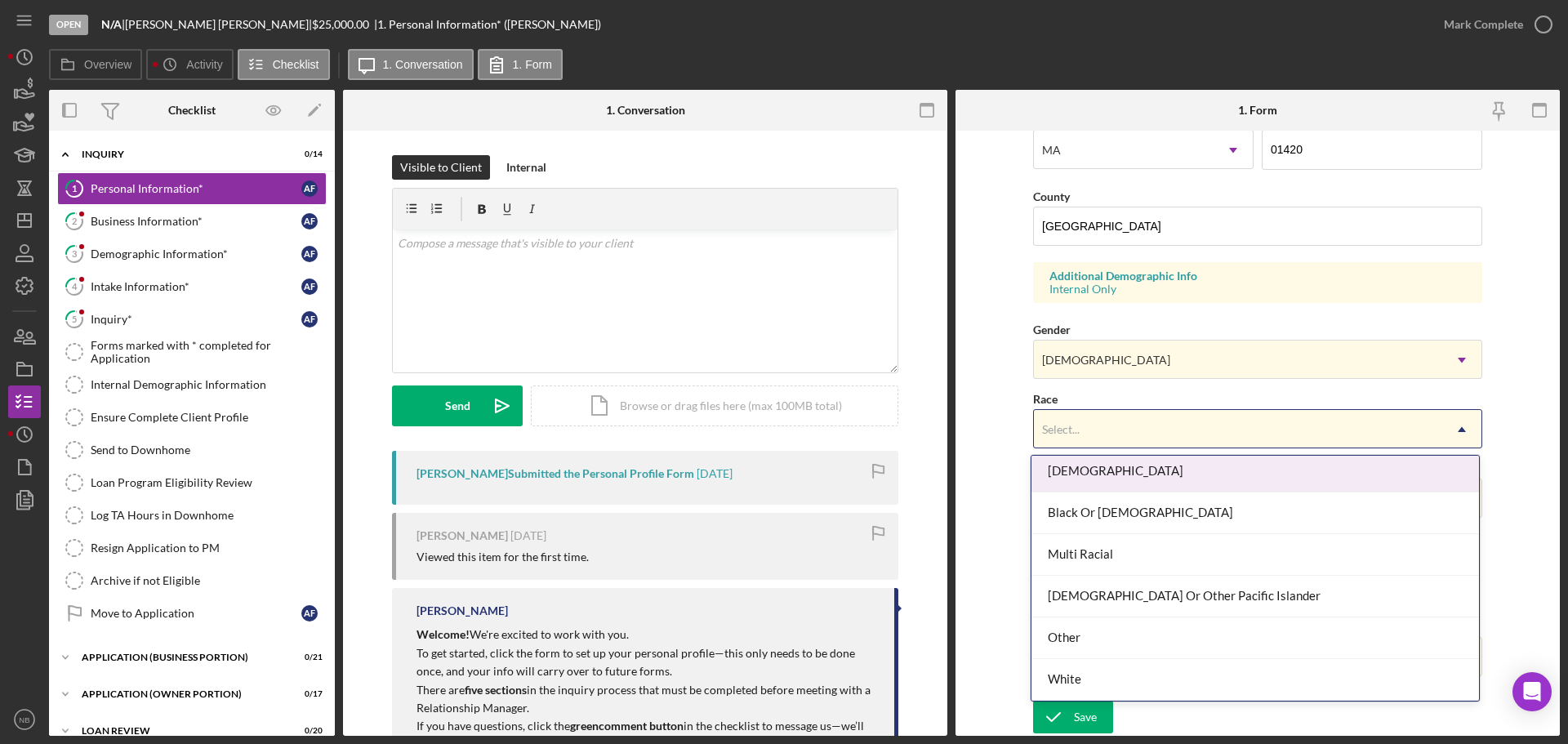
drag, startPoint x: 1108, startPoint y: 641, endPoint x: 1085, endPoint y: 458, distance: 184.4
click at [1085, 458] on div "None American Indian Or [US_STATE][DEMOGRAPHIC_DATA] Black Or [DEMOGRAPHIC_DATA…" at bounding box center [1255, 578] width 448 height 245
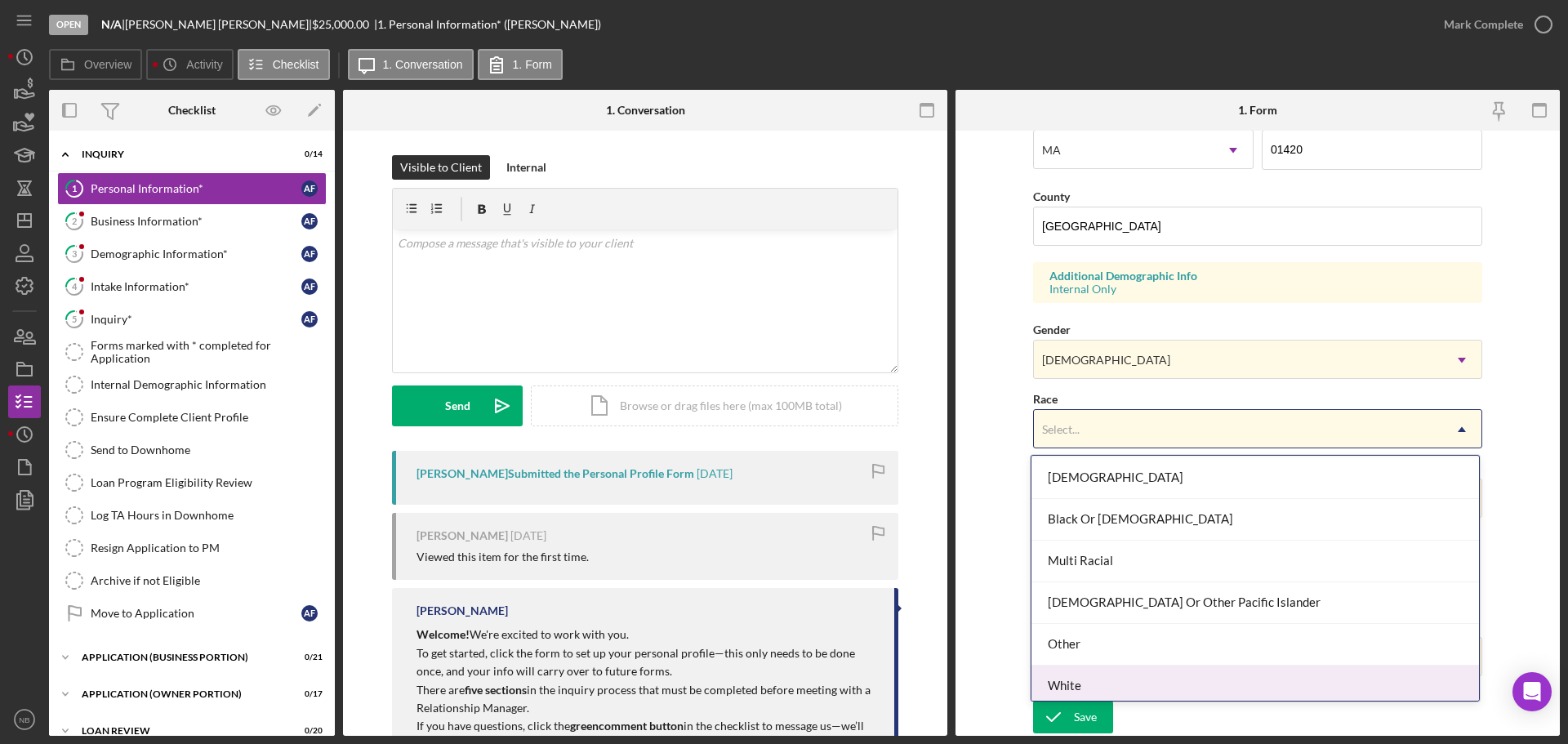
scroll to position [0, 0]
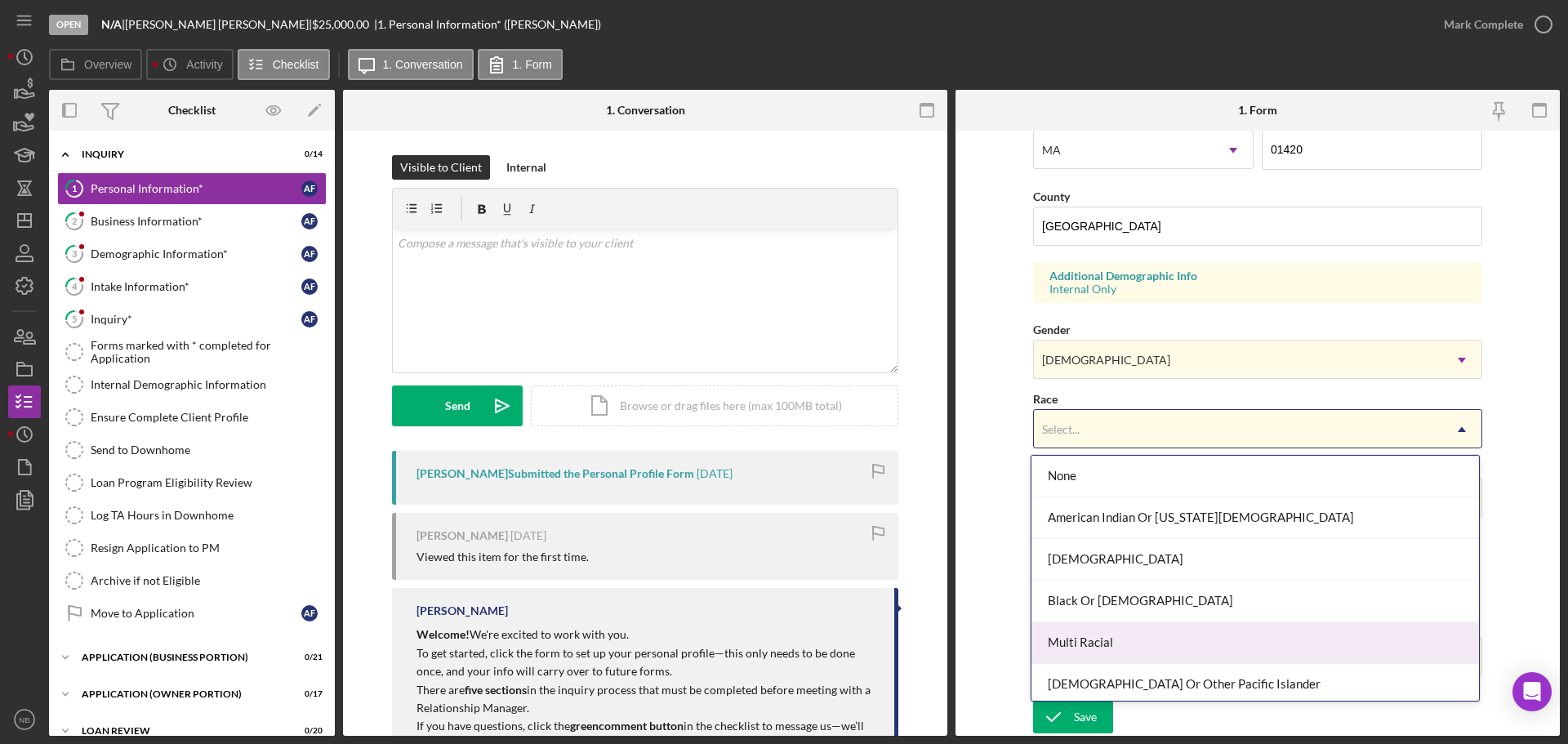
click at [1119, 638] on div "Multi Racial" at bounding box center [1255, 643] width 448 height 41
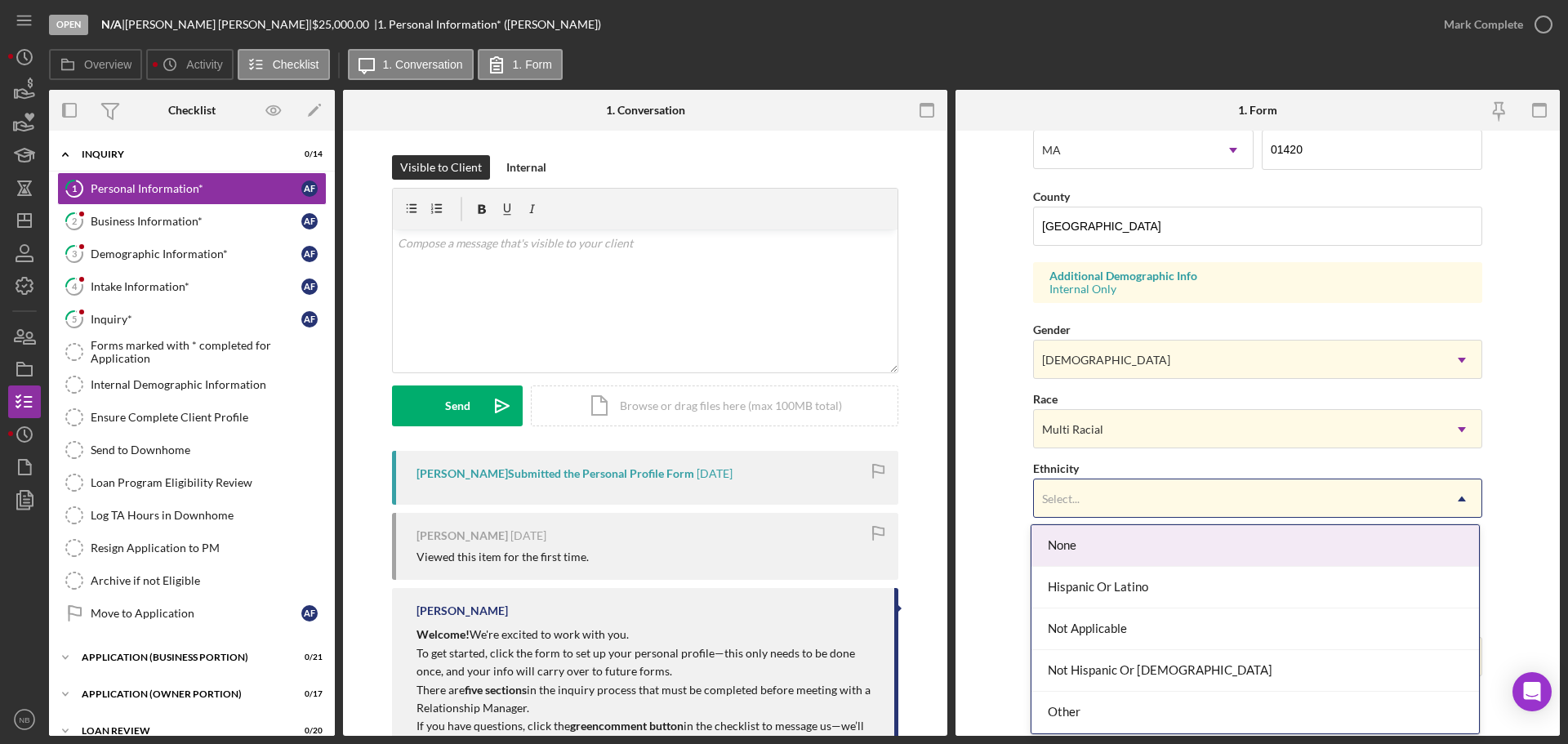
click at [1112, 483] on div "Select..." at bounding box center [1238, 499] width 409 height 37
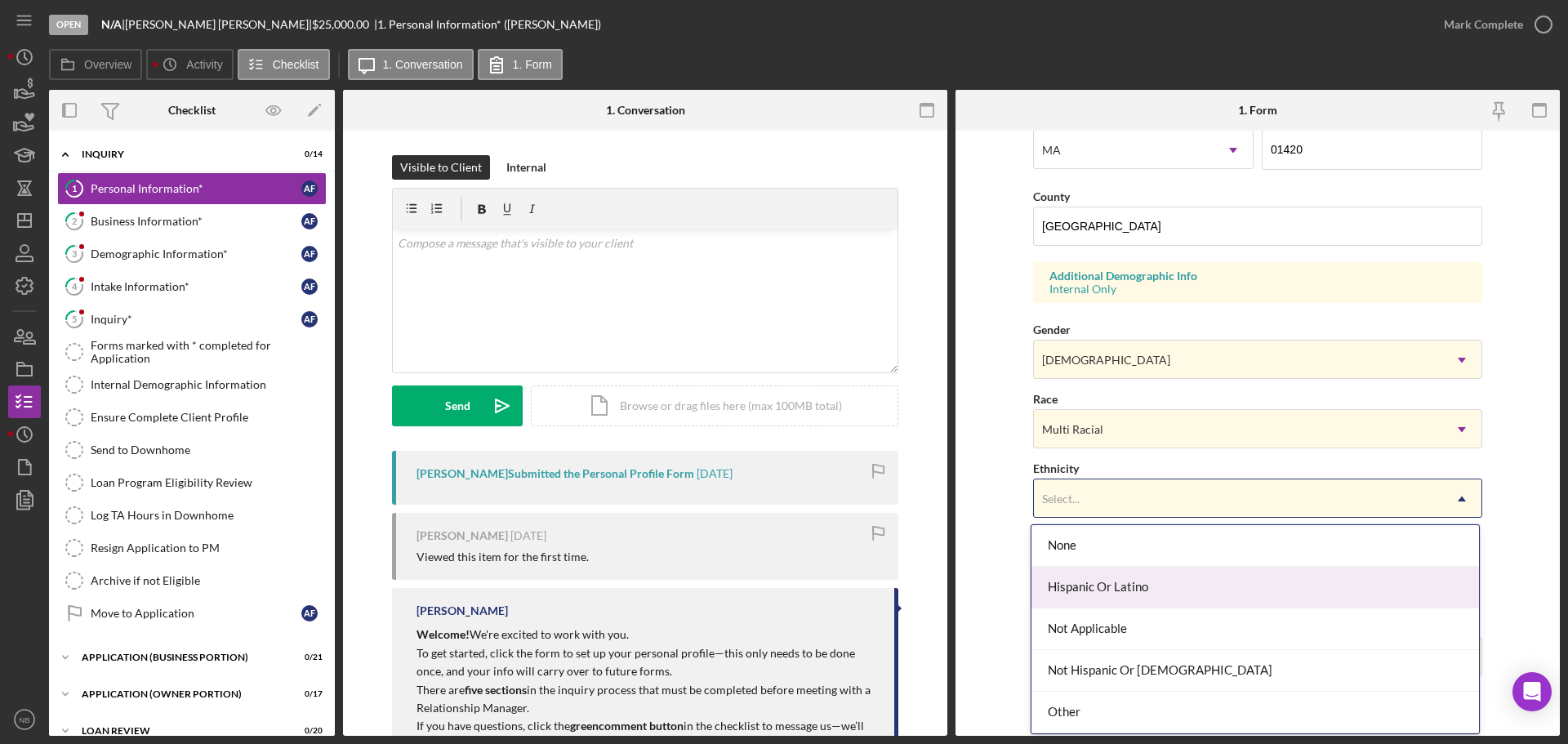
click at [1133, 589] on div "Hispanic Or Latino" at bounding box center [1255, 587] width 448 height 41
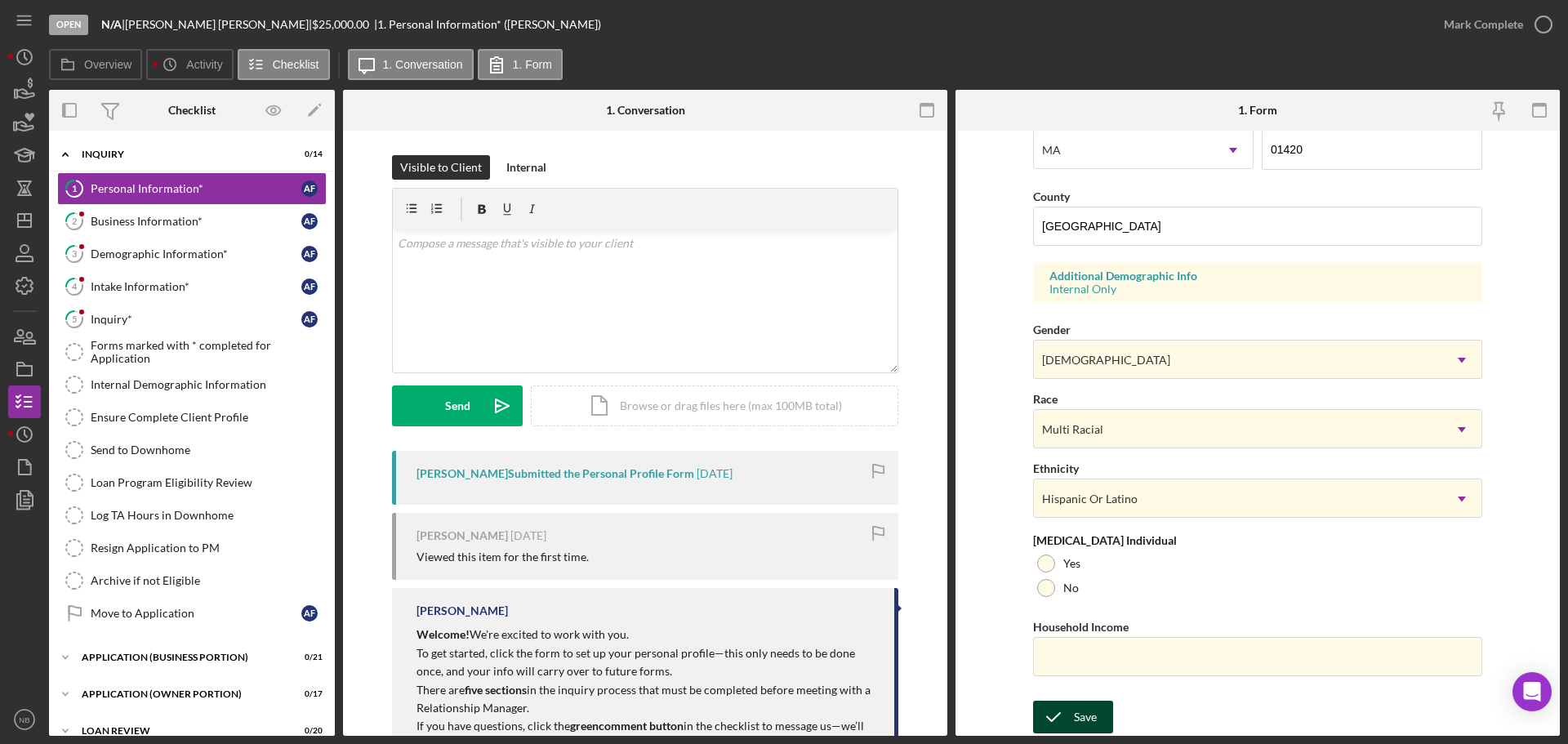
click at [1096, 715] on button "Save" at bounding box center [1073, 718] width 80 height 33
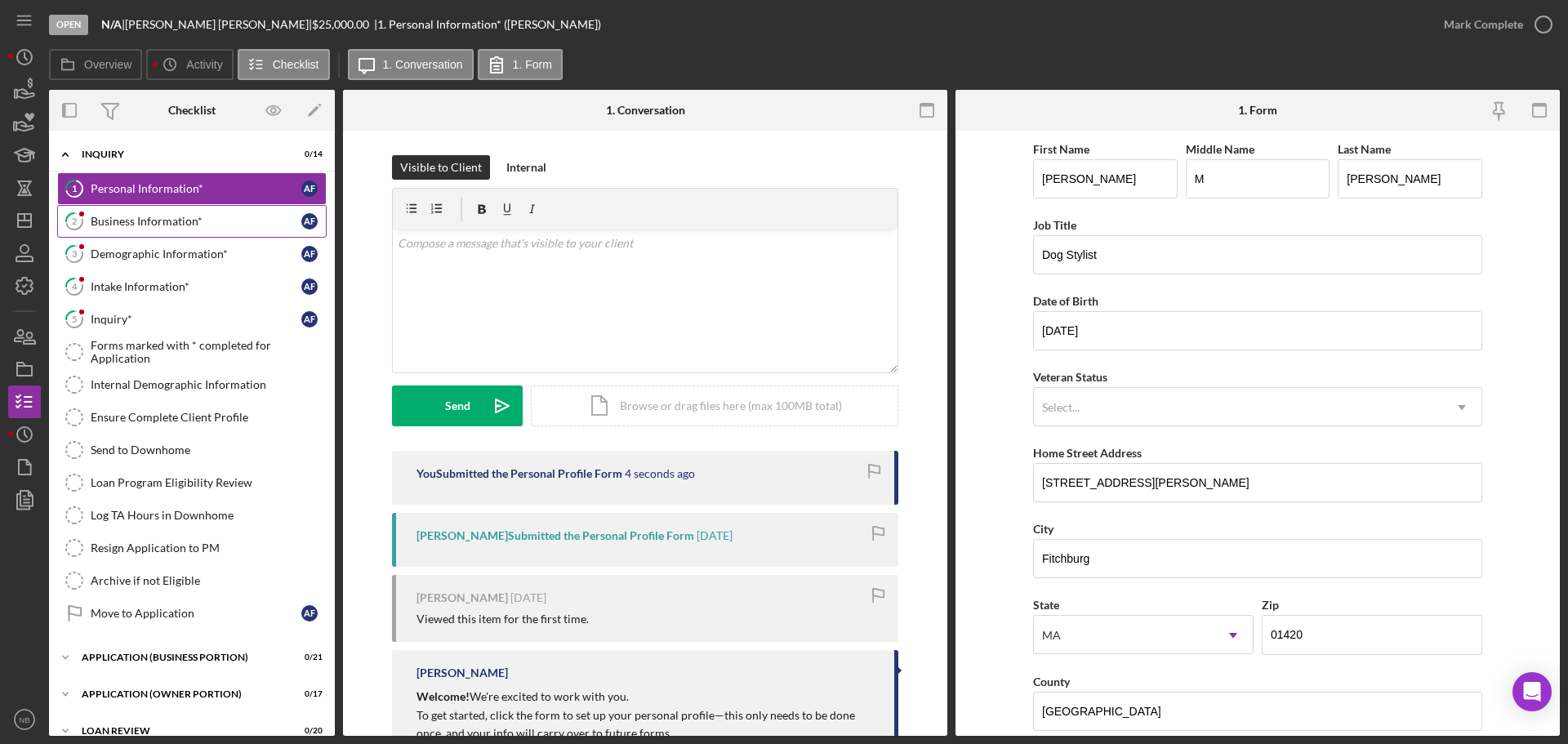
click at [159, 230] on link "2 Business Information* A F" at bounding box center [192, 221] width 269 height 33
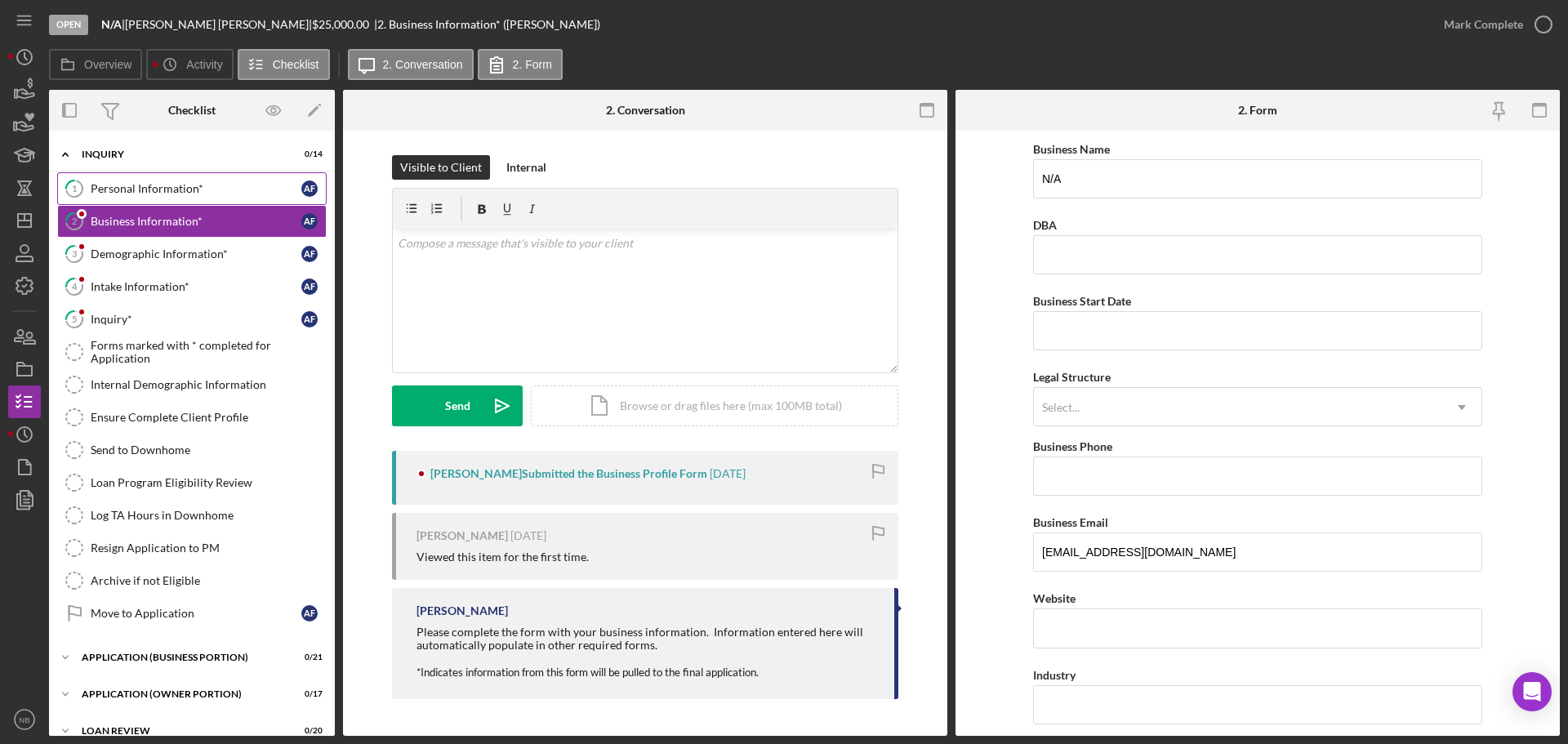
click at [159, 196] on link "1 Personal Information* A F" at bounding box center [192, 189] width 269 height 33
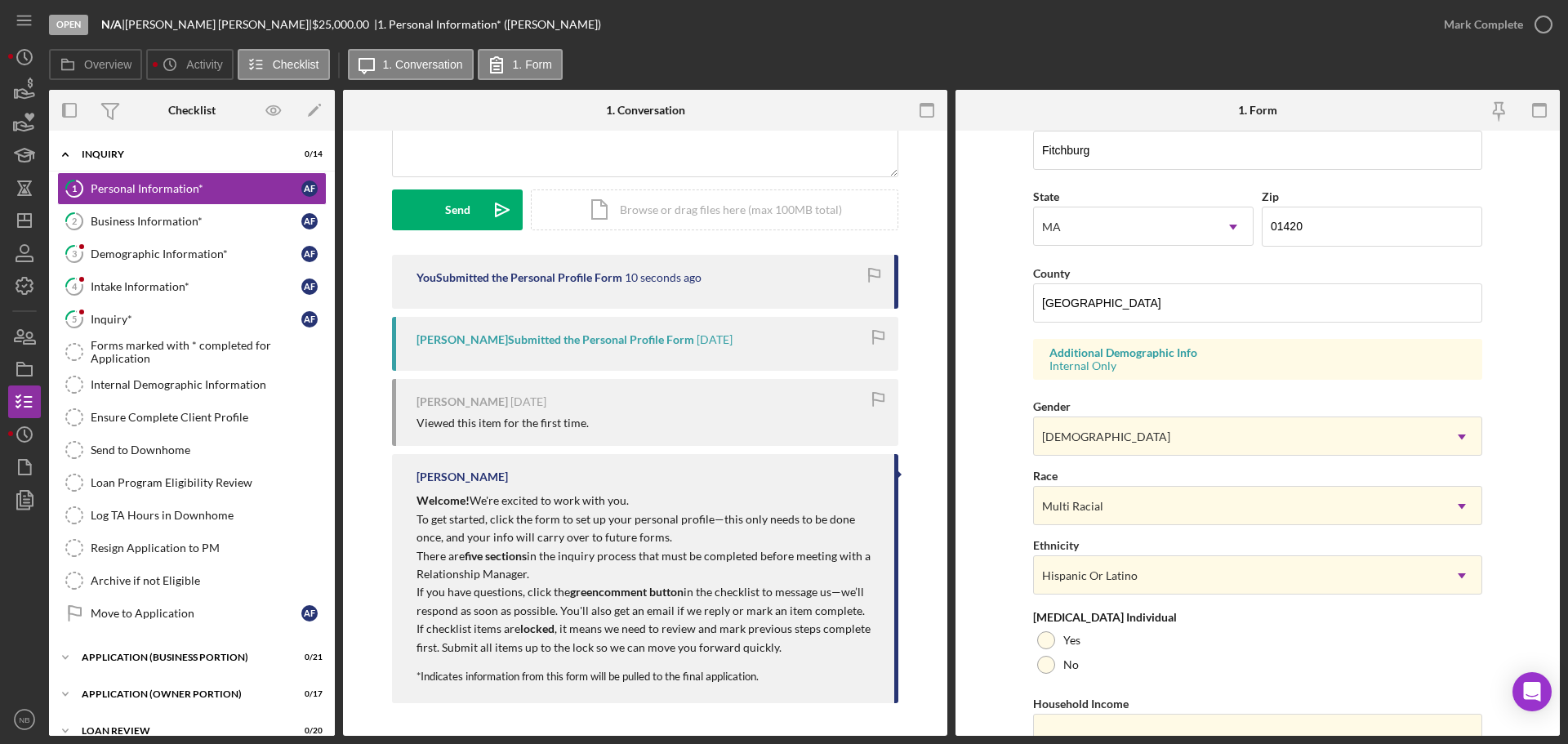
scroll to position [486, 0]
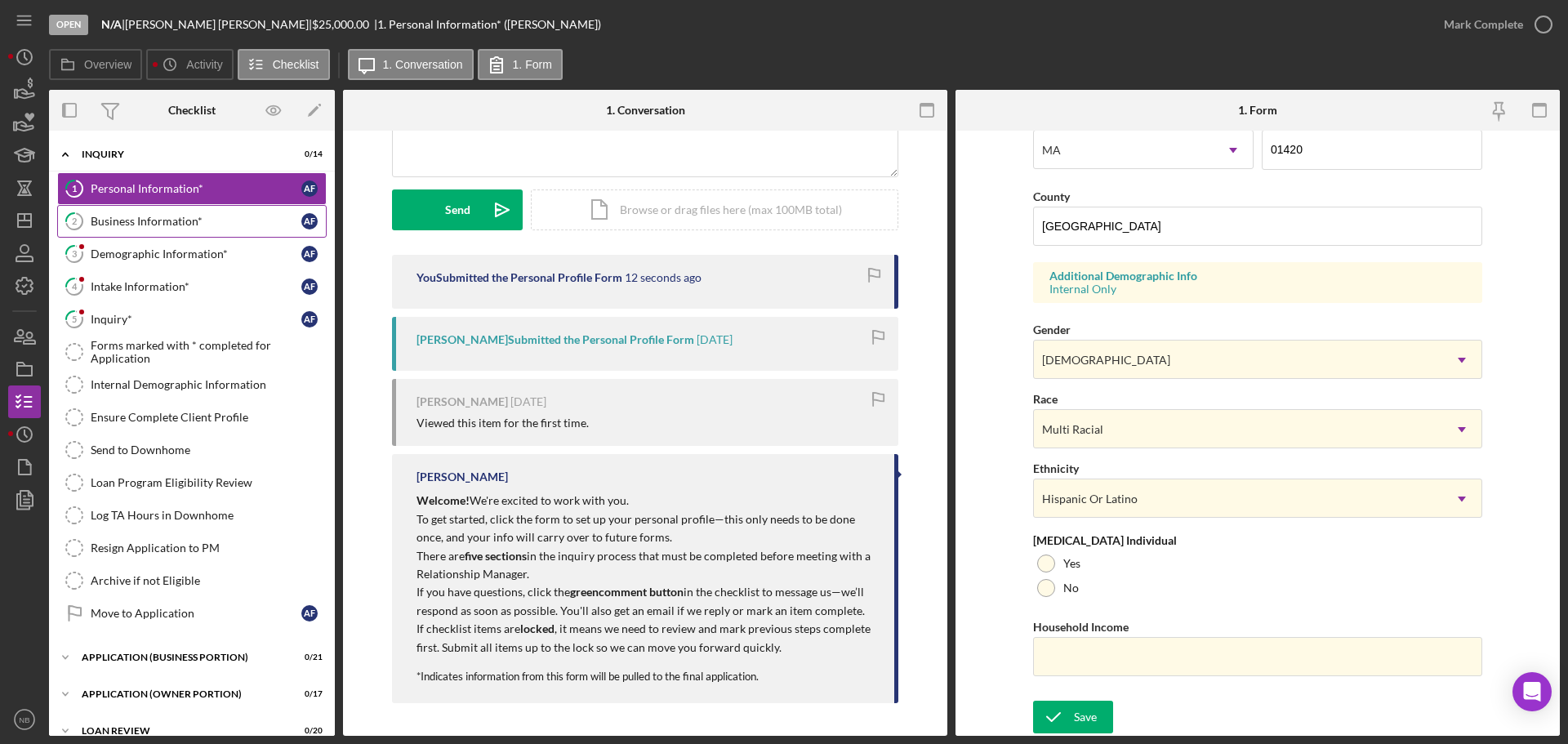
click at [135, 220] on div "Business Information*" at bounding box center [196, 221] width 211 height 13
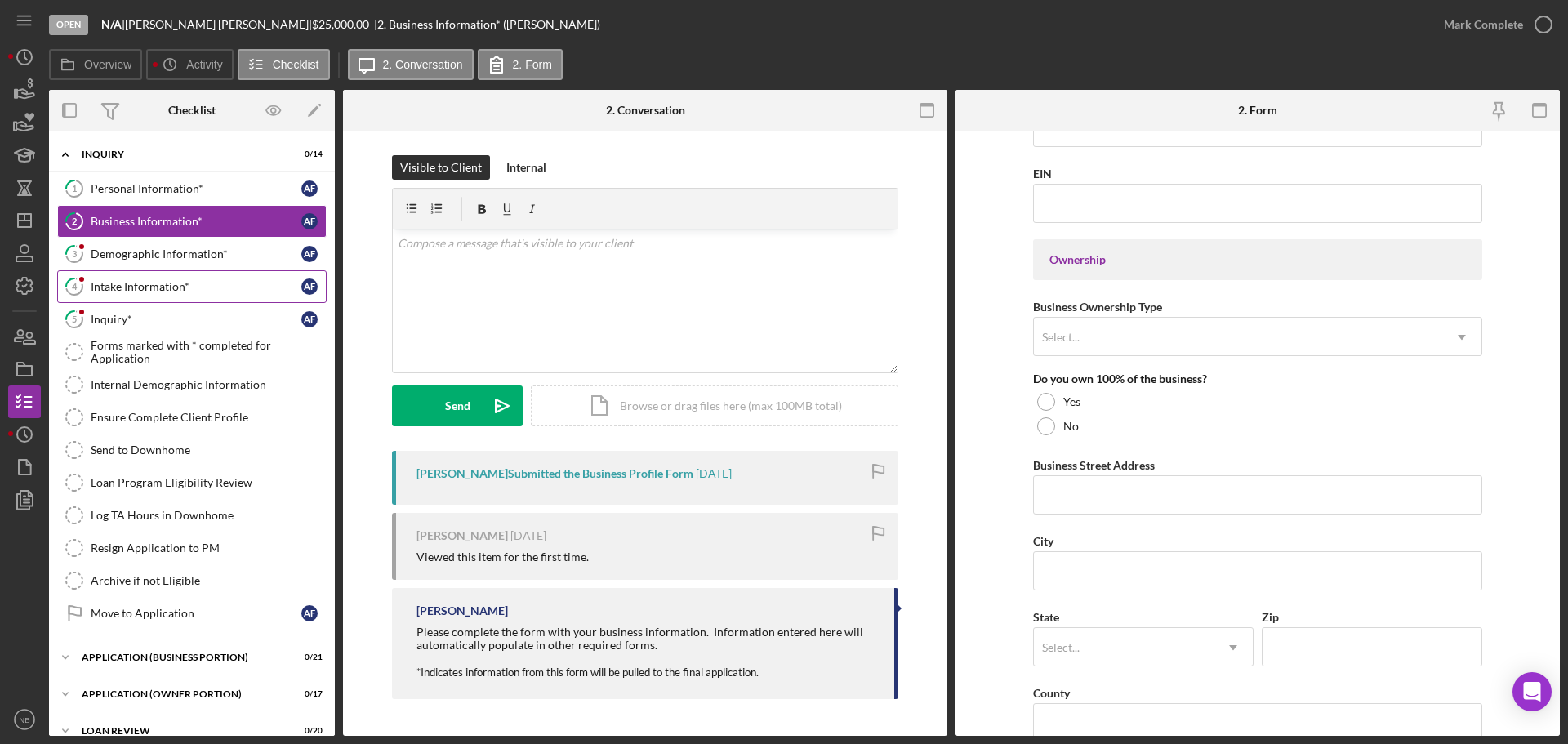
click at [153, 297] on link "4 Intake Information* A F" at bounding box center [192, 287] width 269 height 33
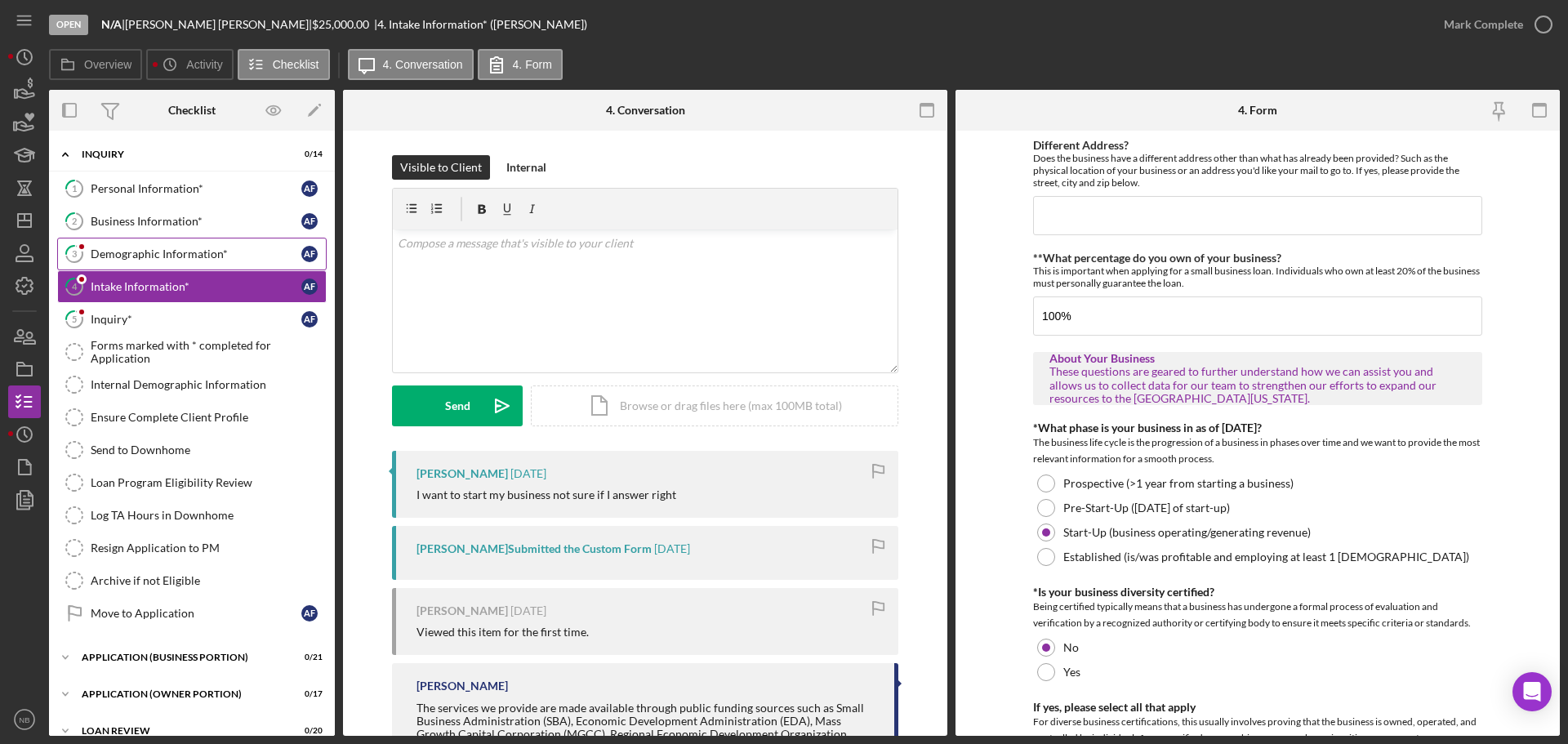
click at [166, 248] on div "Demographic Information*" at bounding box center [196, 254] width 211 height 13
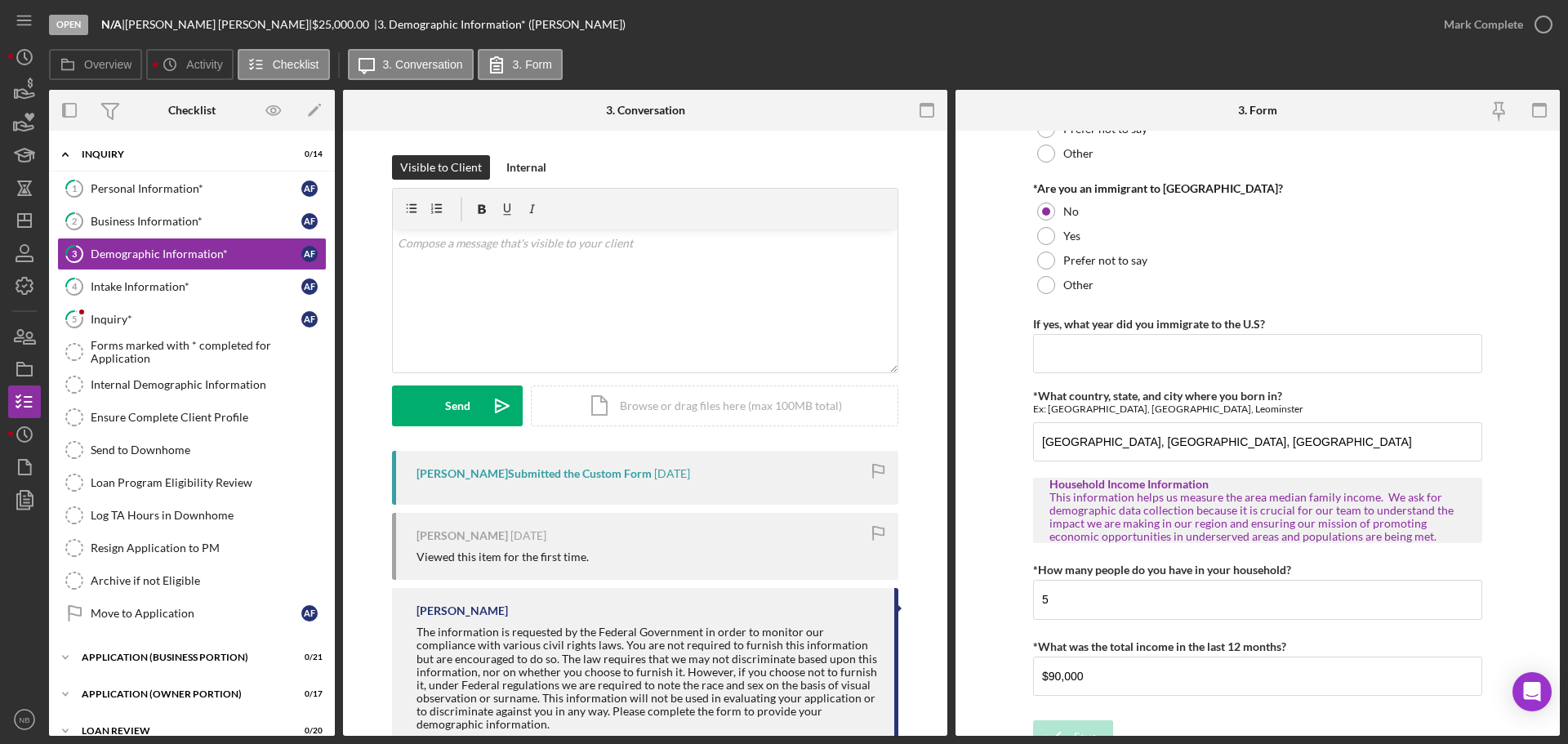
scroll to position [1609, 0]
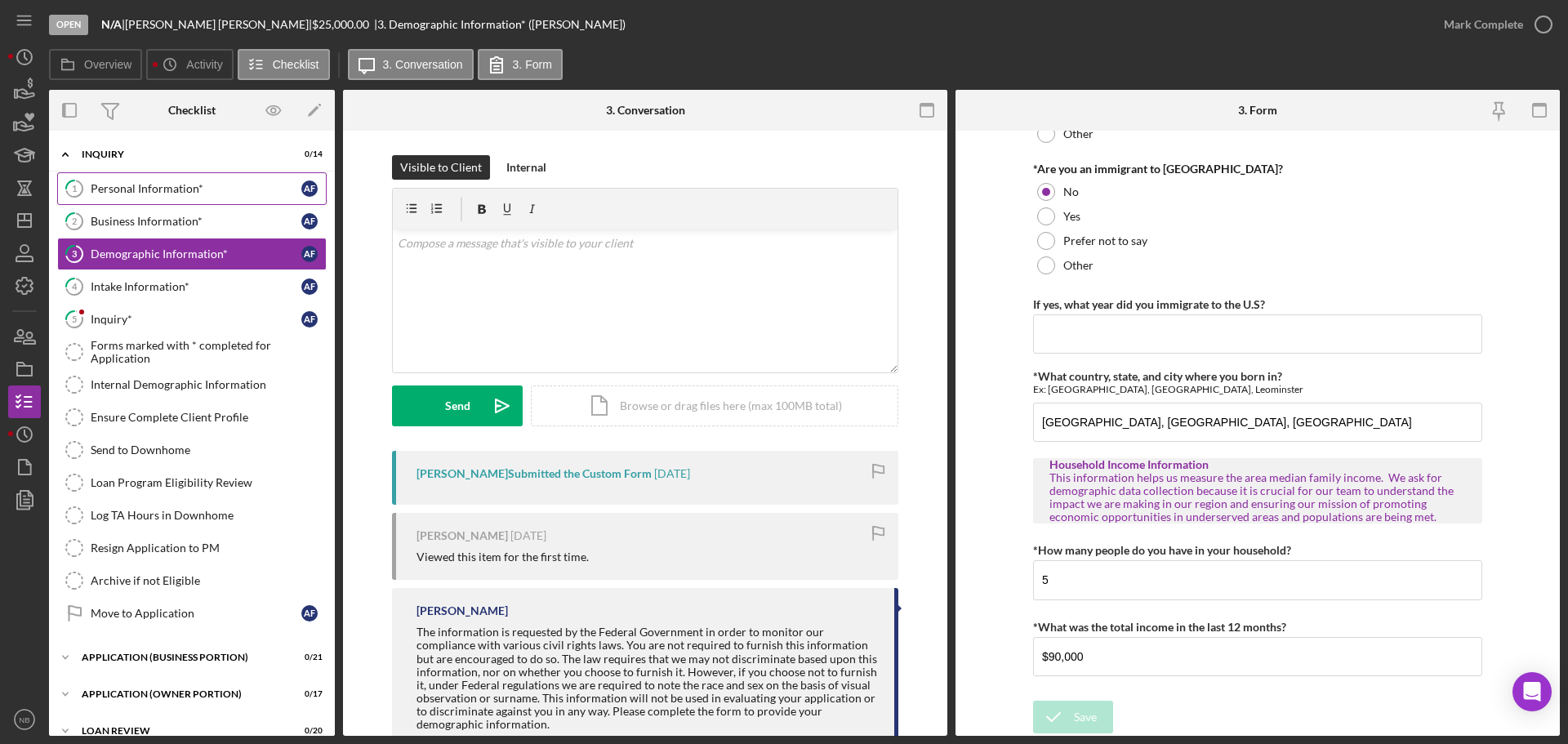
click at [140, 187] on div "Personal Information*" at bounding box center [196, 189] width 211 height 13
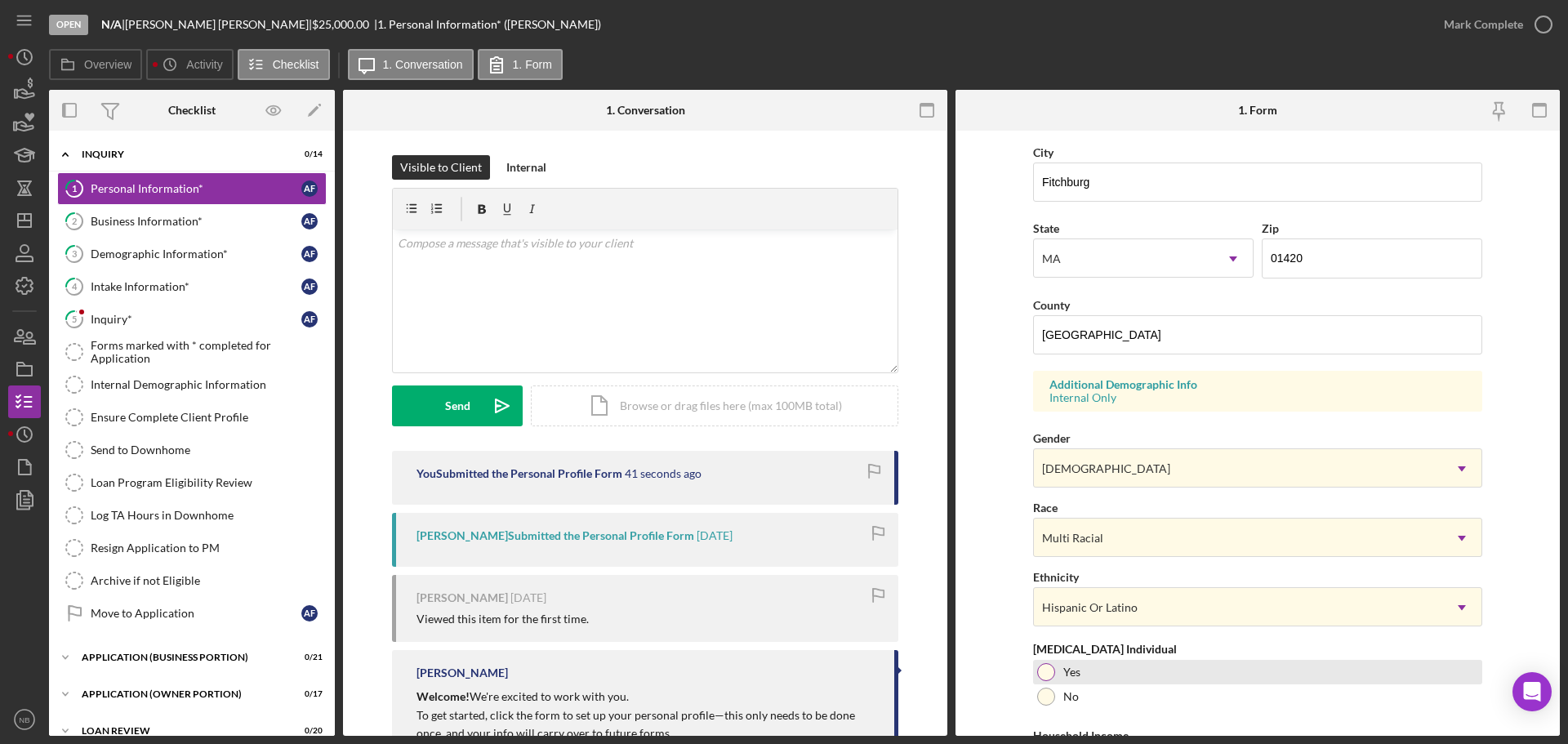
scroll to position [486, 0]
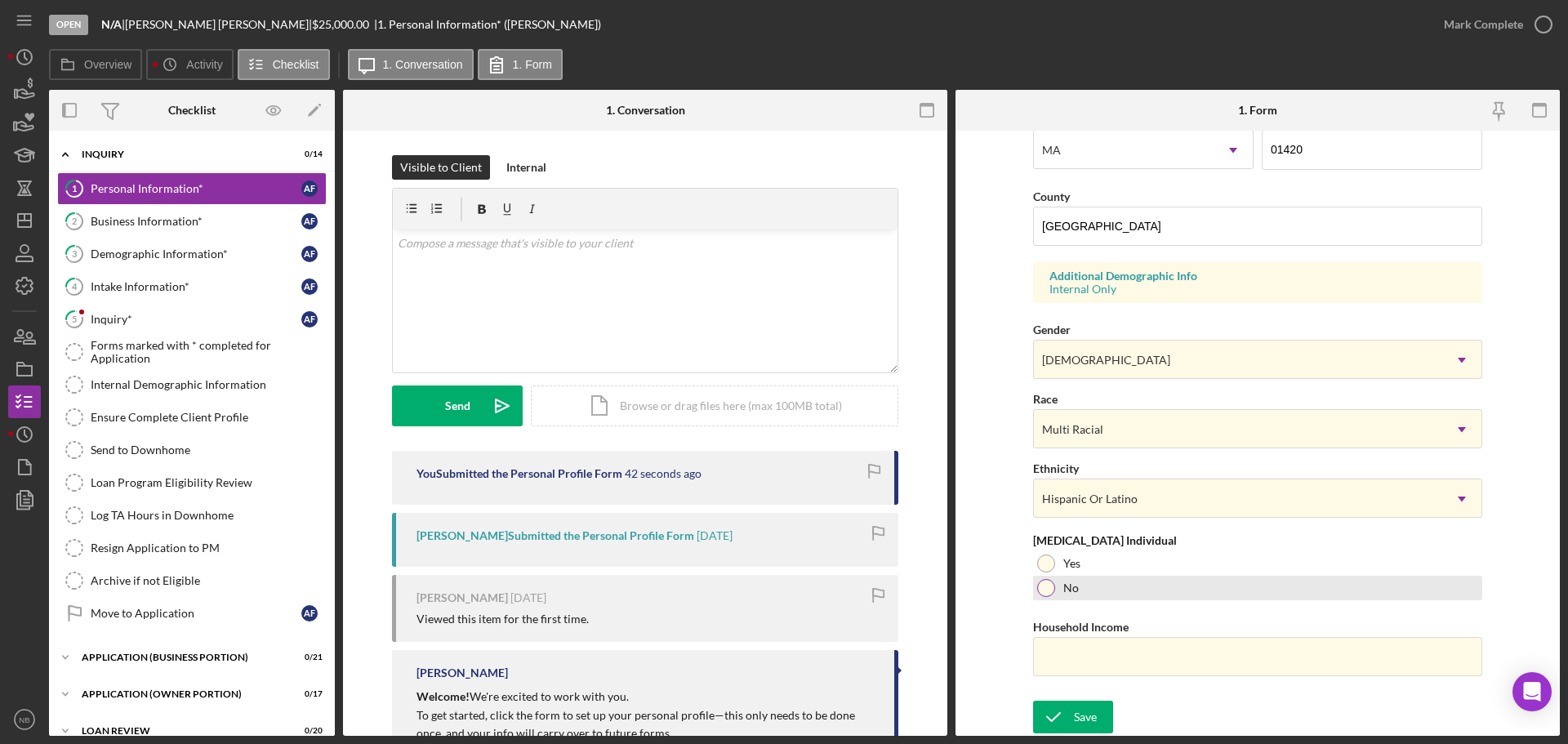
click at [1045, 581] on div at bounding box center [1046, 588] width 18 height 18
click at [1124, 662] on input "Household Income" at bounding box center [1258, 656] width 449 height 39
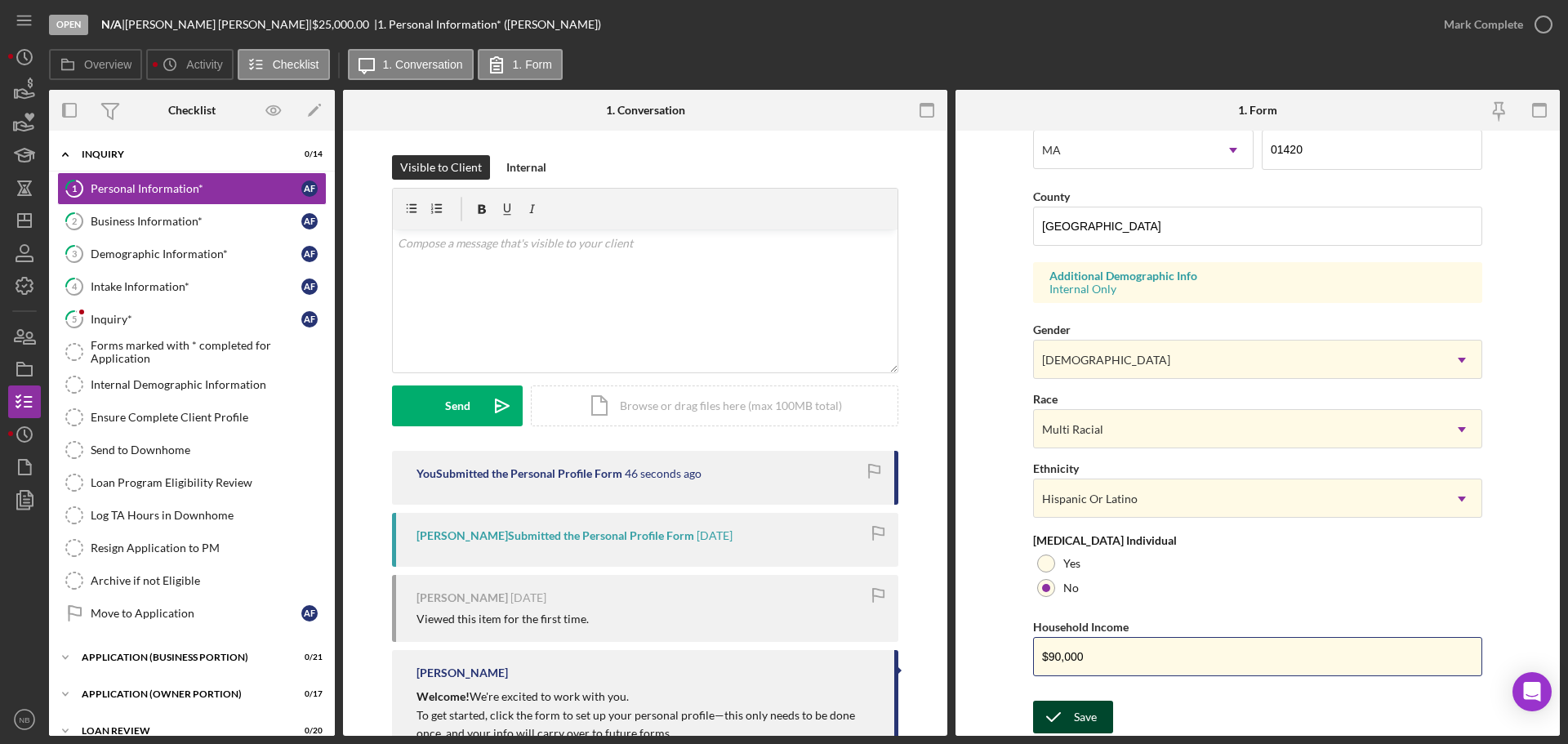
type input "$90,000"
click at [1093, 709] on div "Save" at bounding box center [1086, 718] width 23 height 33
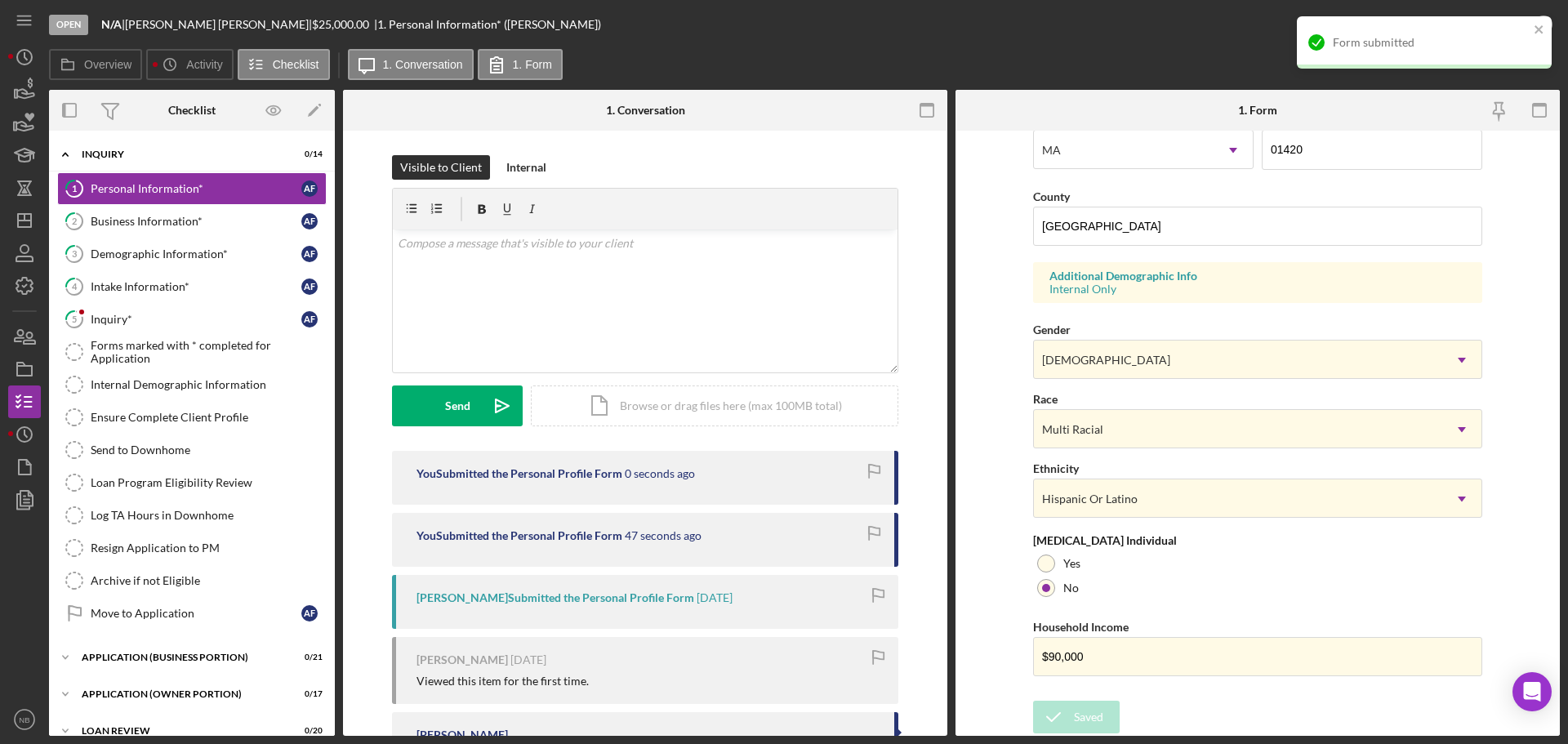
click at [1520, 37] on div "Form submitted" at bounding box center [1424, 49] width 262 height 72
click at [1532, 26] on div "Form submitted" at bounding box center [1424, 42] width 255 height 52
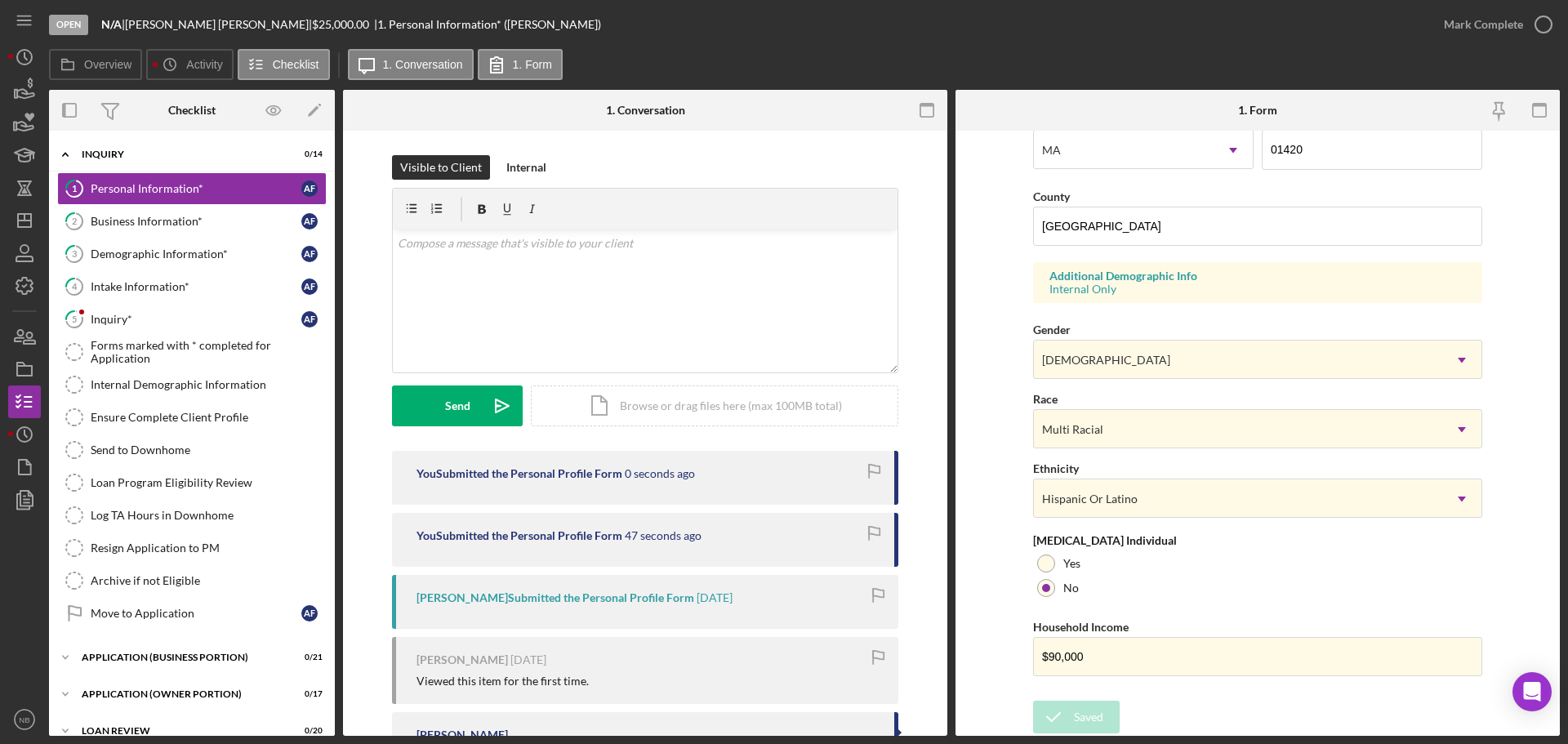
click at [1535, 20] on div "Form submitted" at bounding box center [1424, 17] width 262 height 7
click at [1527, 29] on icon "button" at bounding box center [1543, 24] width 40 height 40
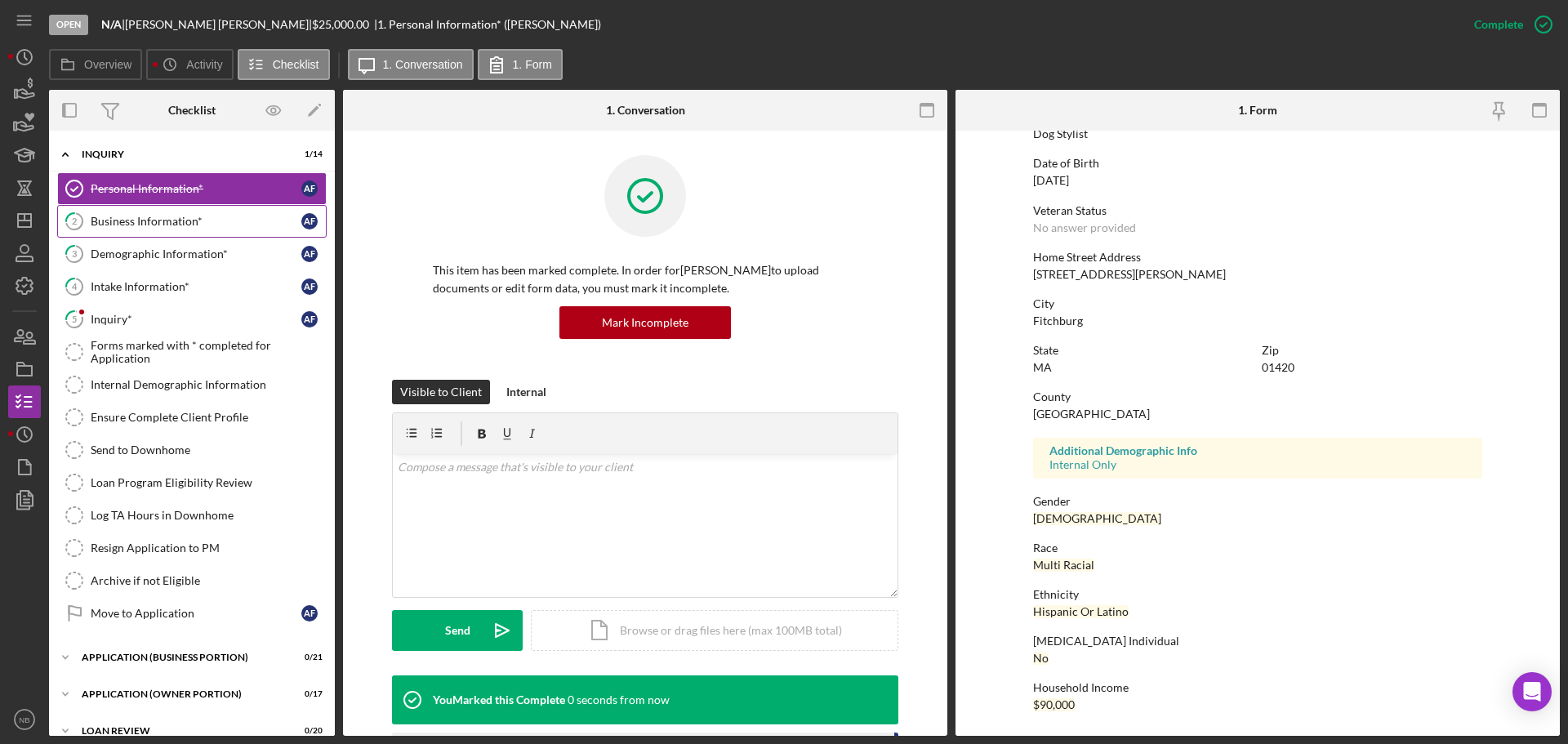
scroll to position [157, 0]
click at [203, 231] on link "2 Business Information* A F" at bounding box center [192, 221] width 269 height 33
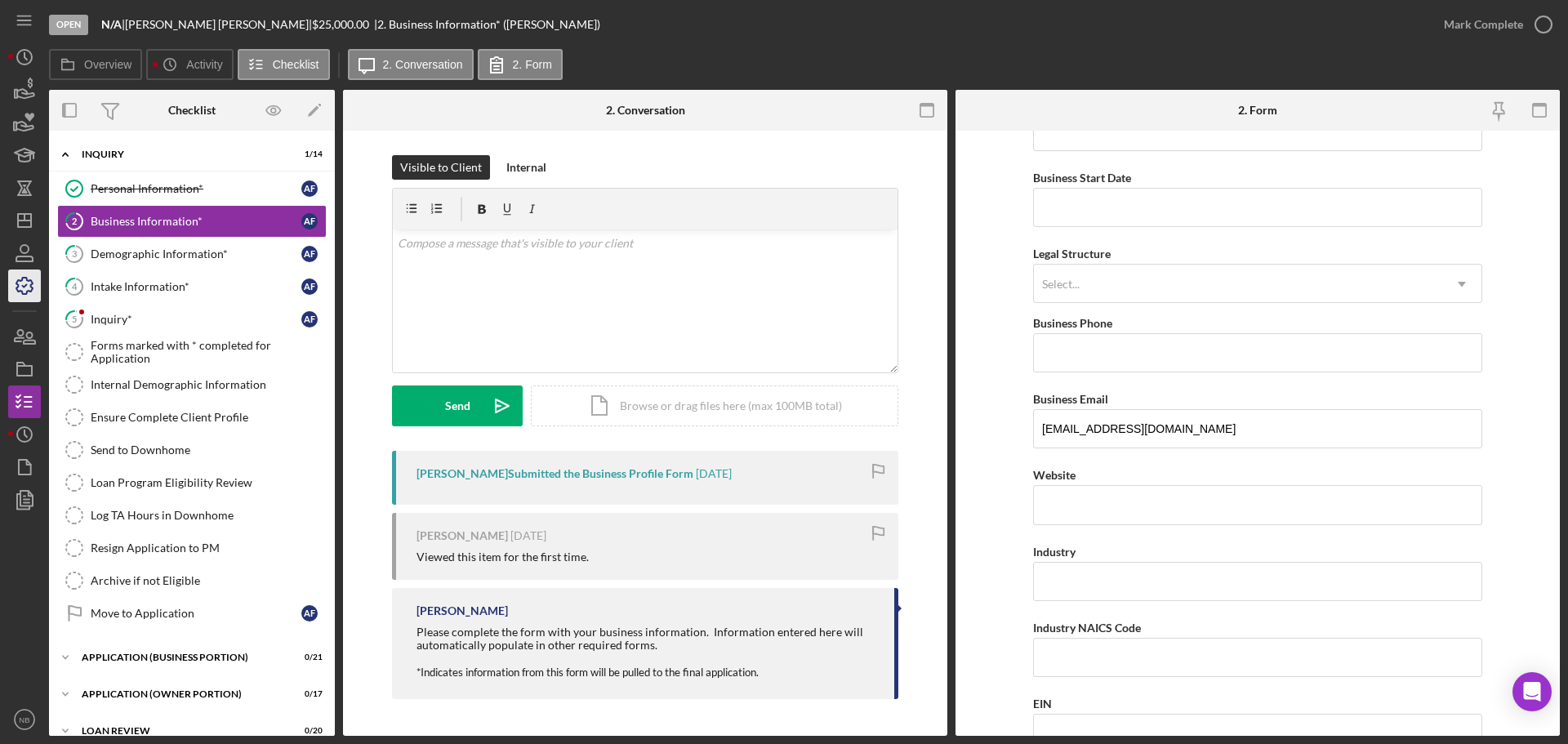
scroll to position [327, 0]
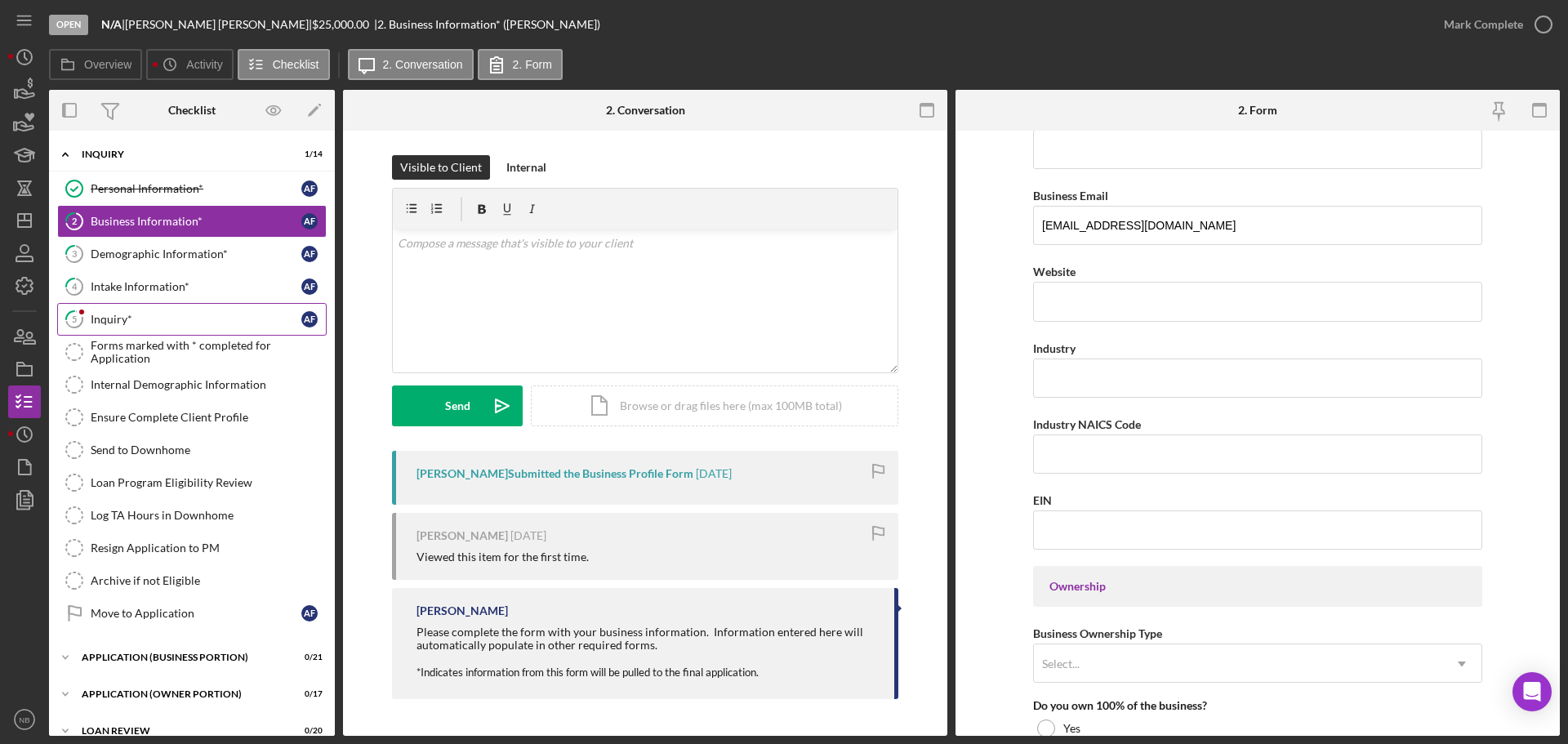
click at [164, 334] on link "5 Inquiry* A F" at bounding box center [192, 320] width 269 height 33
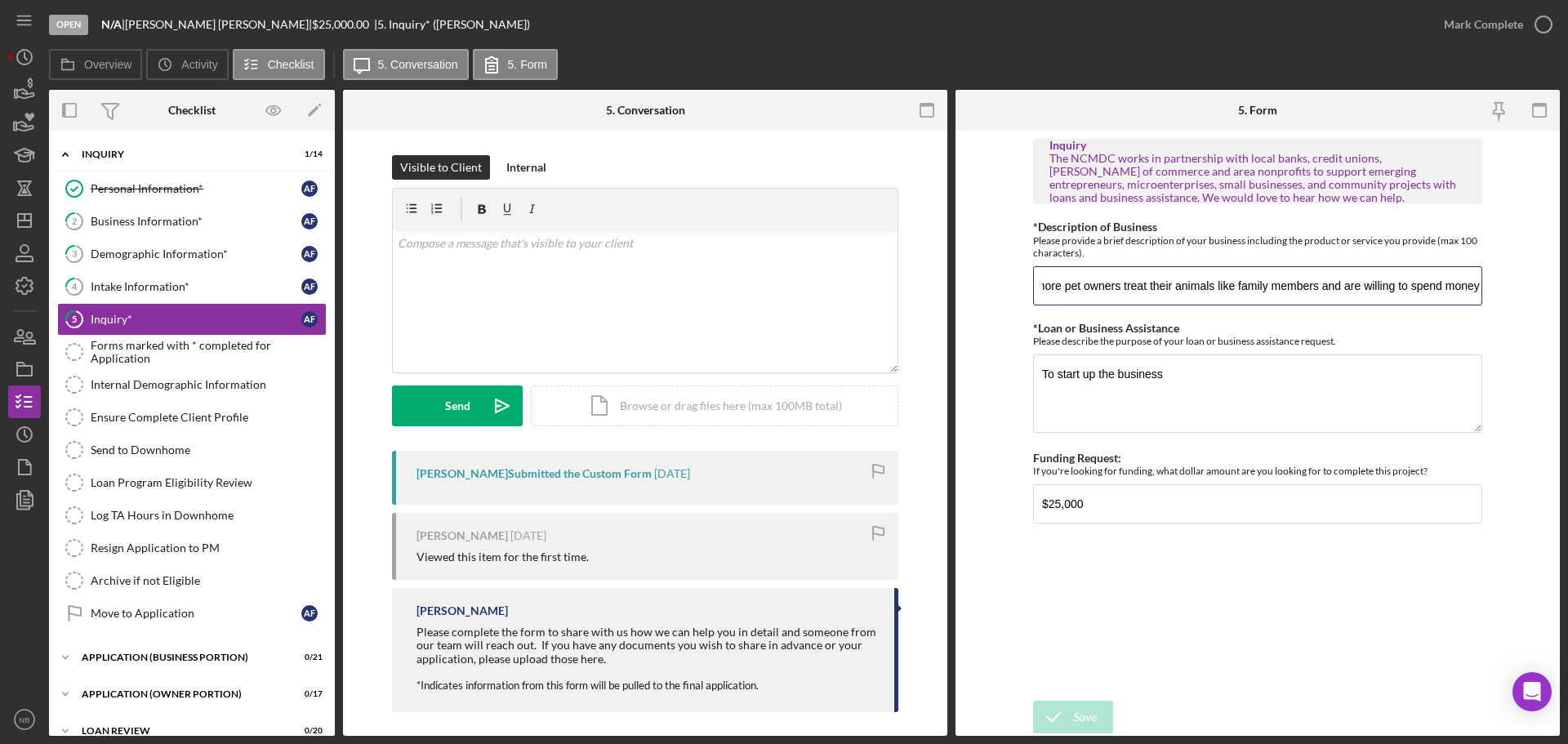
scroll to position [0, 1228]
drag, startPoint x: 1073, startPoint y: 286, endPoint x: 1509, endPoint y: 287, distance: 436.0
click at [1509, 287] on form "Inquiry The NCMDC works in partnership with local banks, credit unions, [PERSON…" at bounding box center [1258, 433] width 604 height 605
click at [1531, 301] on form "Inquiry The NCMDC works in partnership with local banks, credit unions, [PERSON…" at bounding box center [1258, 433] width 604 height 605
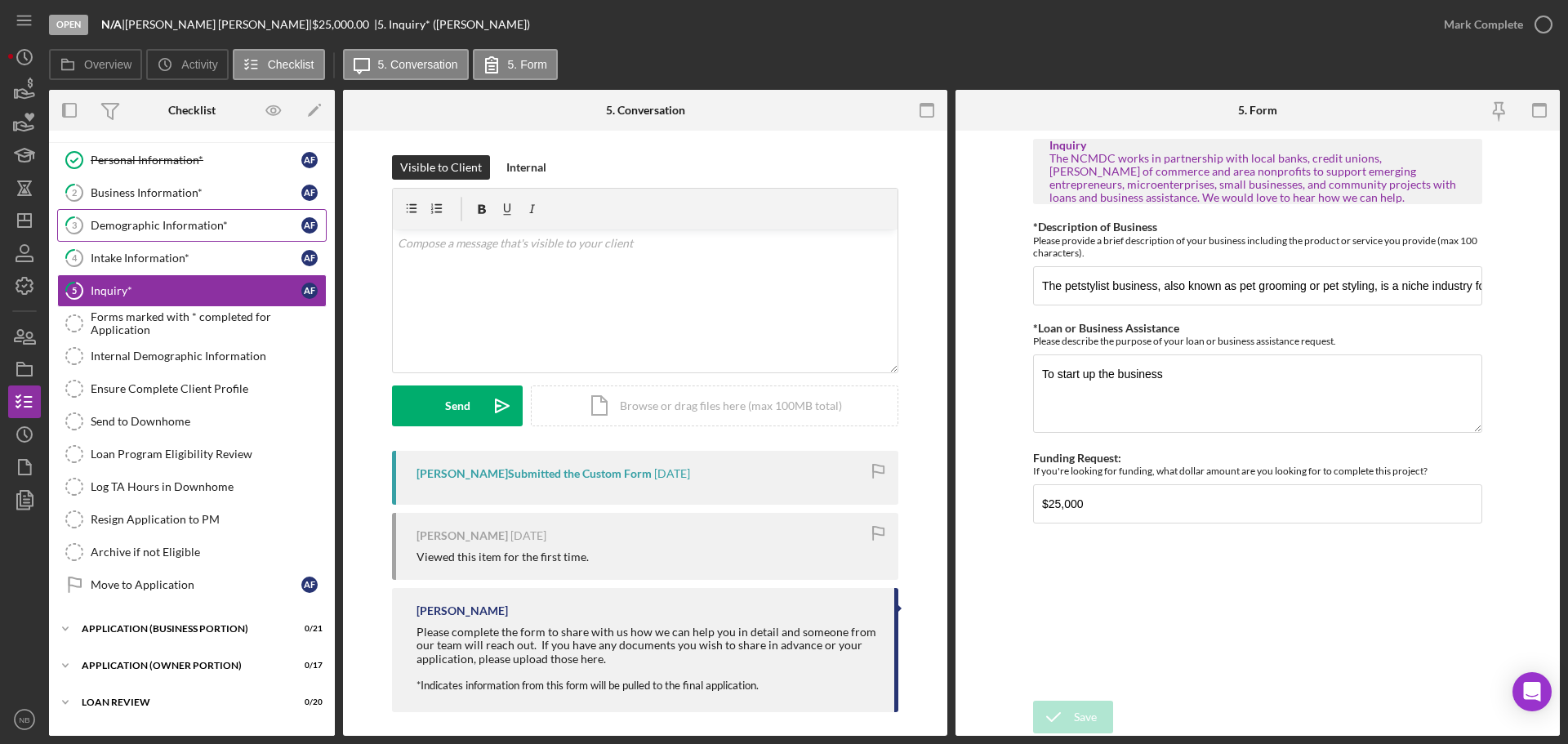
scroll to position [0, 0]
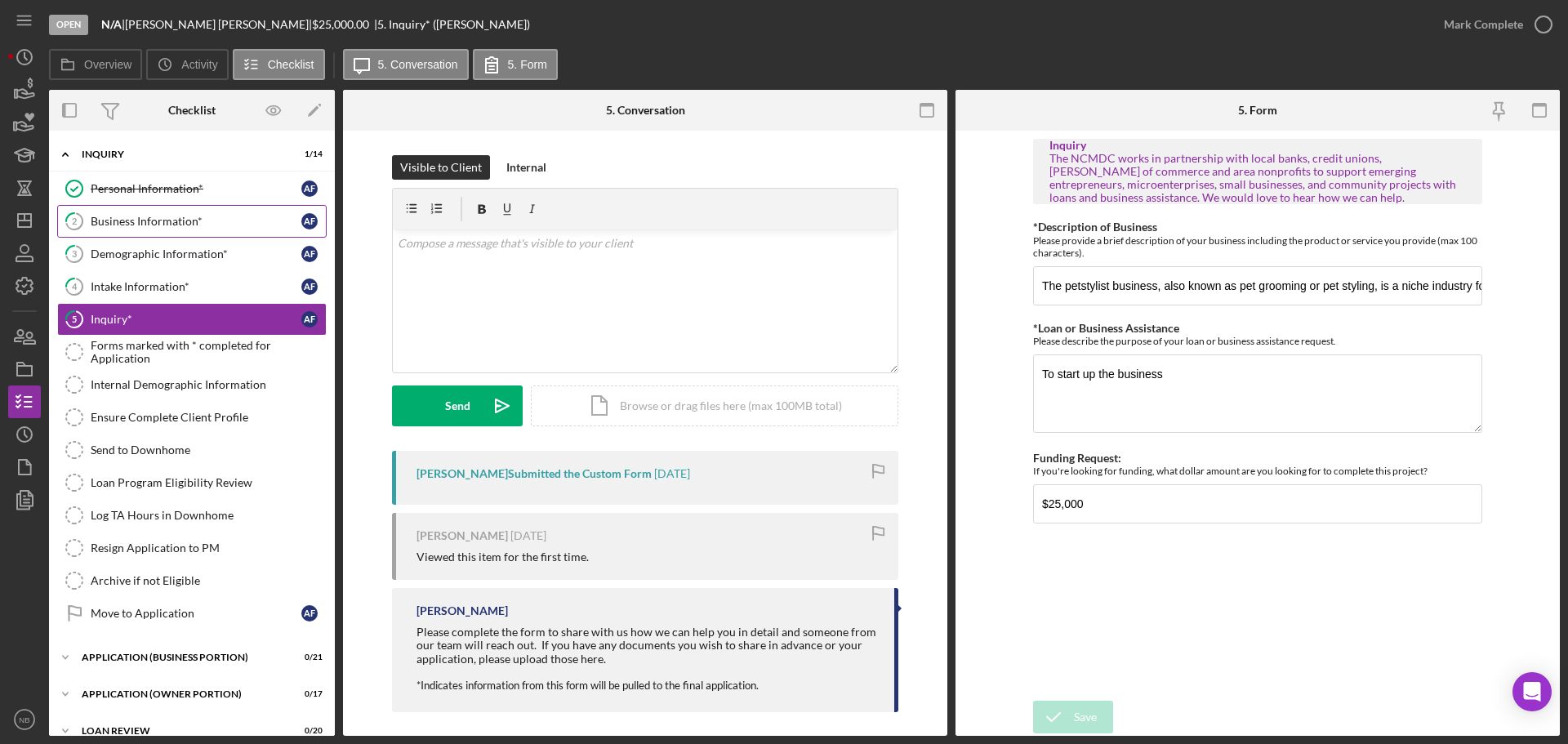
drag, startPoint x: 156, startPoint y: 224, endPoint x: 182, endPoint y: 225, distance: 26.0
click at [156, 224] on div "Business Information*" at bounding box center [196, 221] width 211 height 13
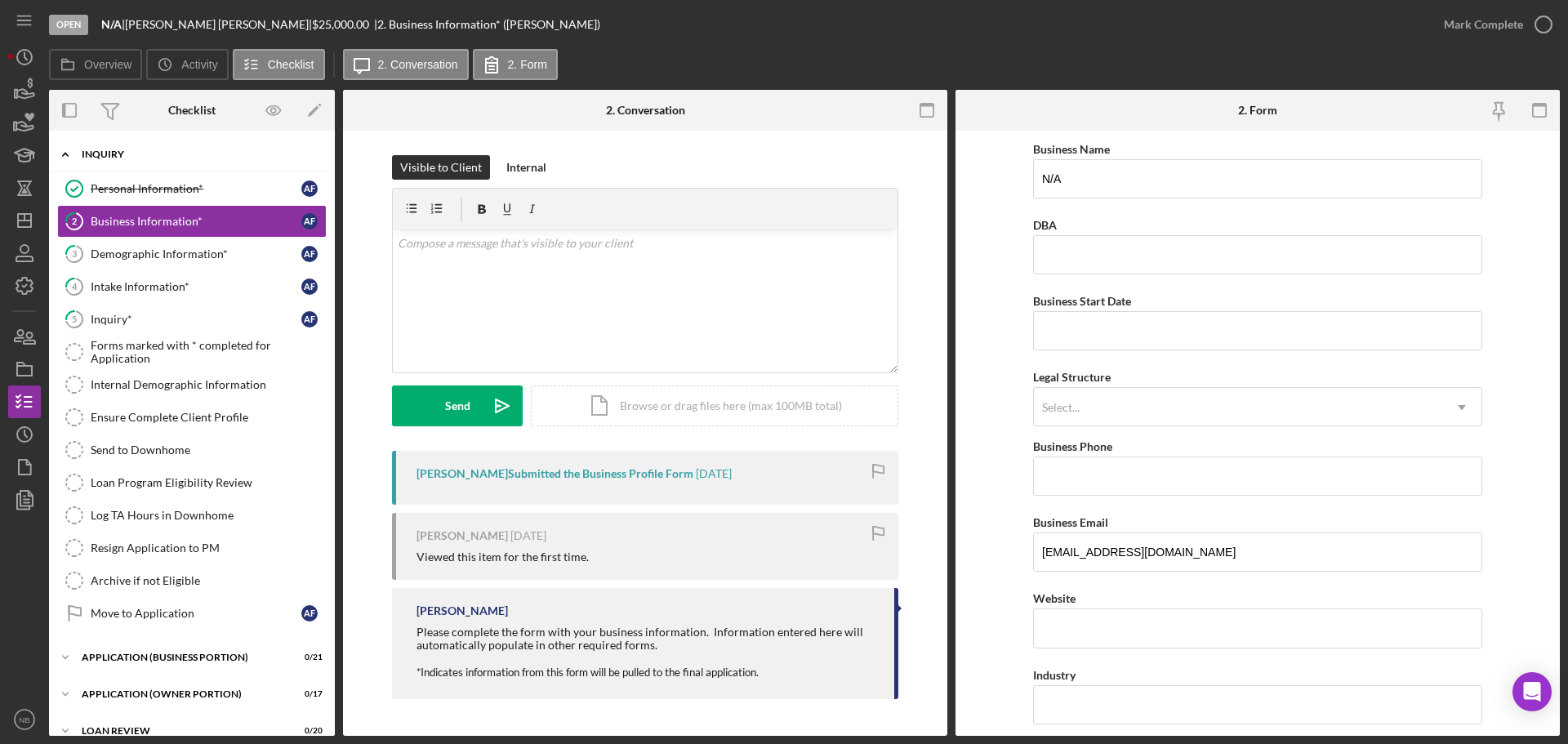
click at [93, 158] on div "INQUIRY" at bounding box center [198, 154] width 233 height 10
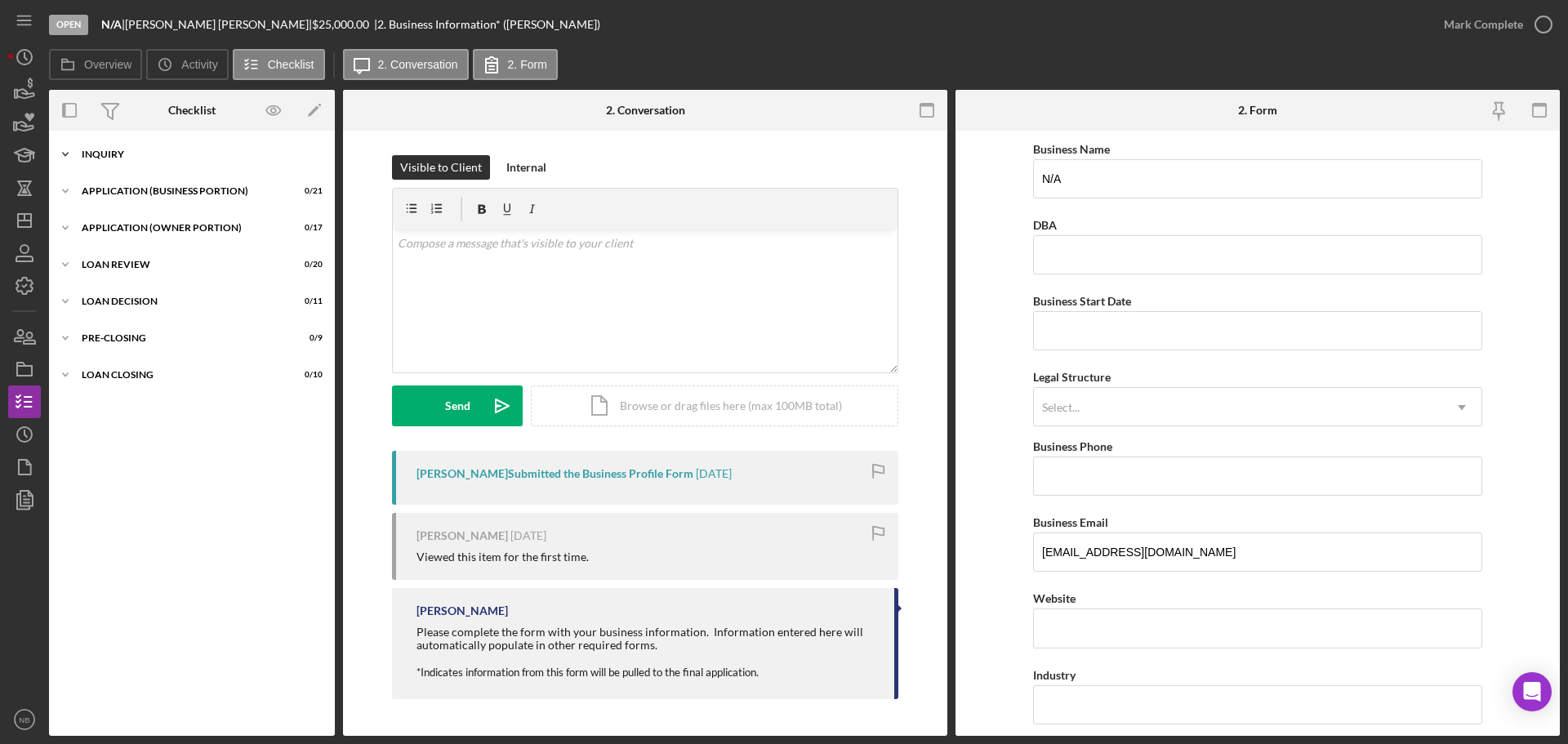
click at [125, 162] on div "Icon/Expander INQUIRY 1 / 14" at bounding box center [192, 154] width 286 height 33
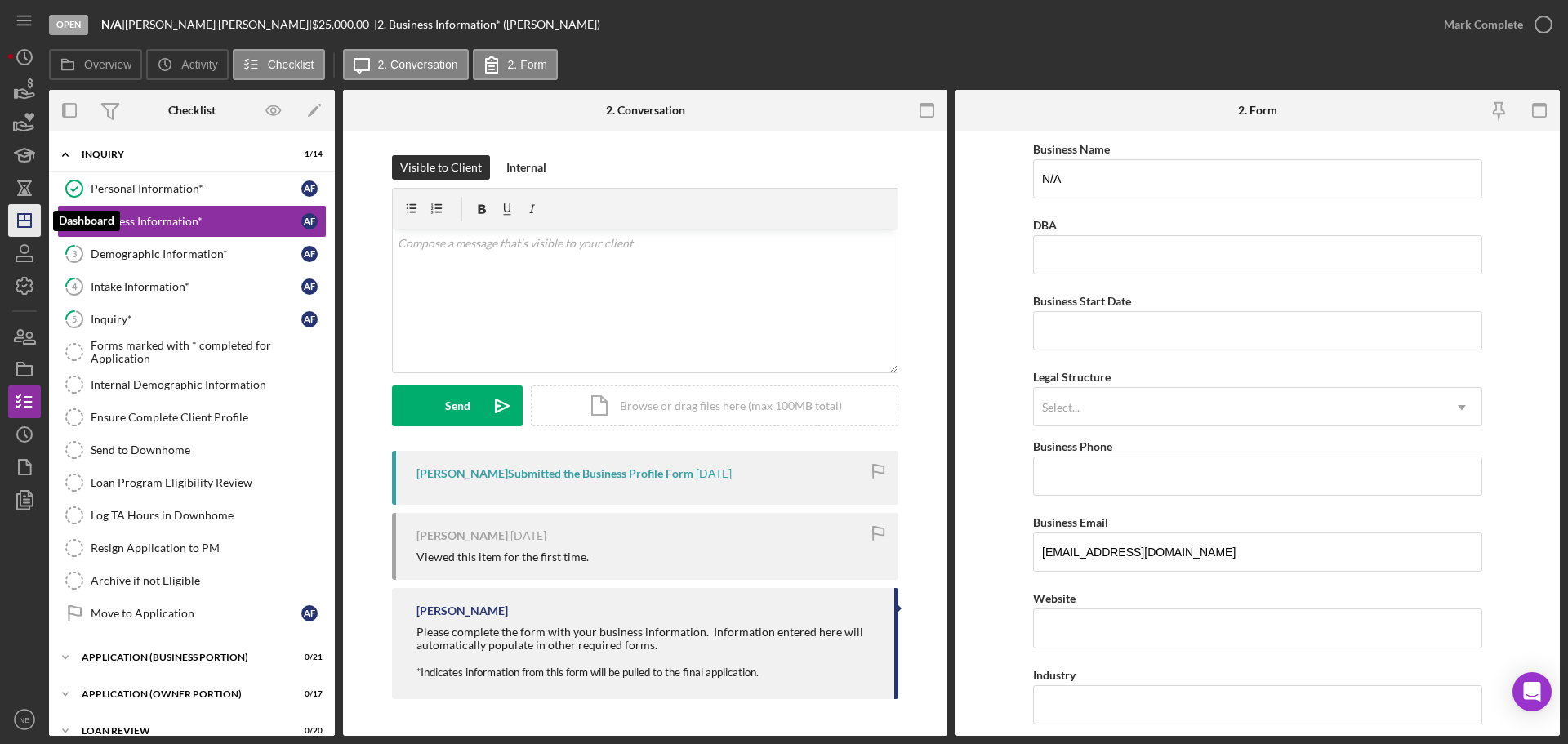
click at [31, 215] on polygon "button" at bounding box center [25, 220] width 13 height 13
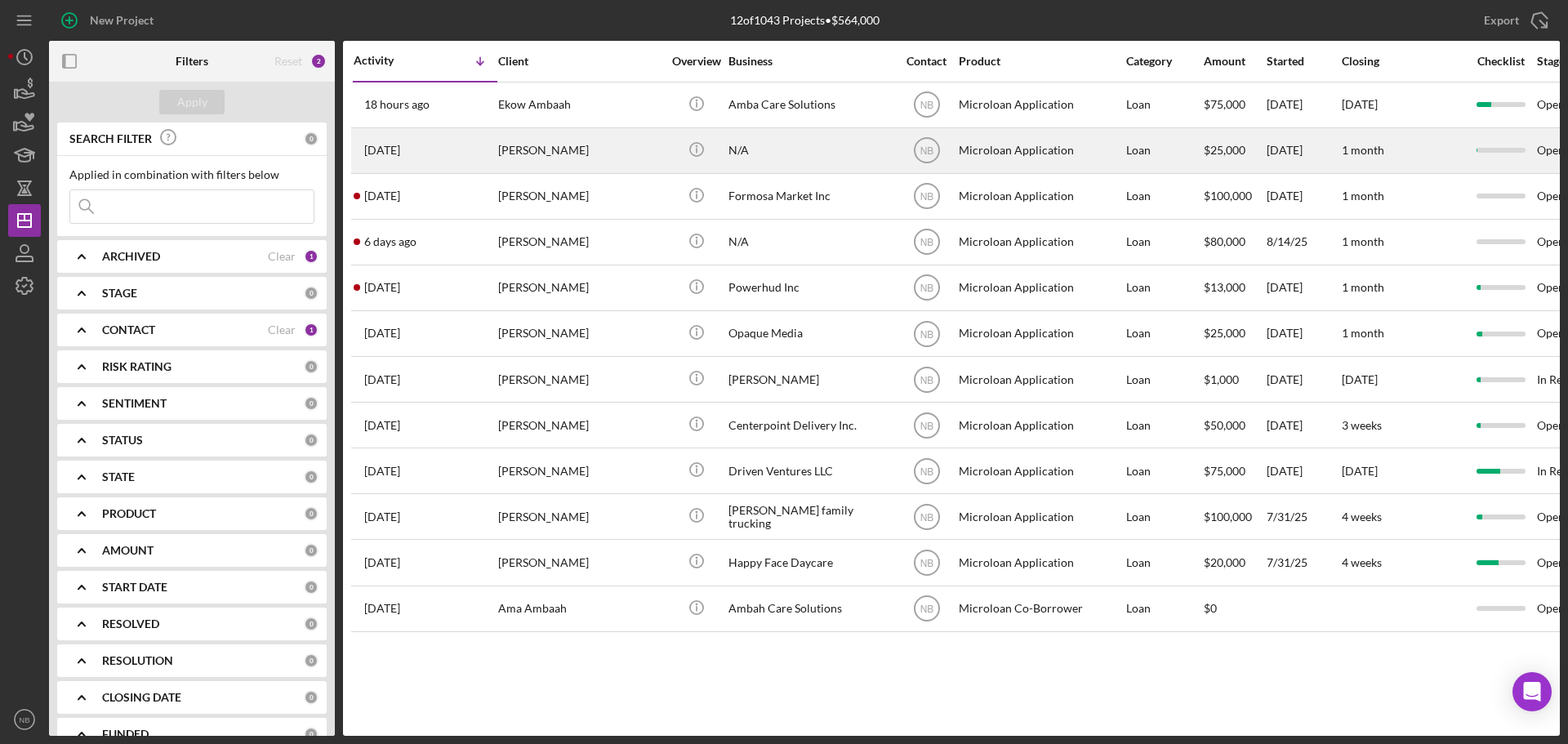
click at [557, 156] on div "[PERSON_NAME]" at bounding box center [580, 150] width 163 height 43
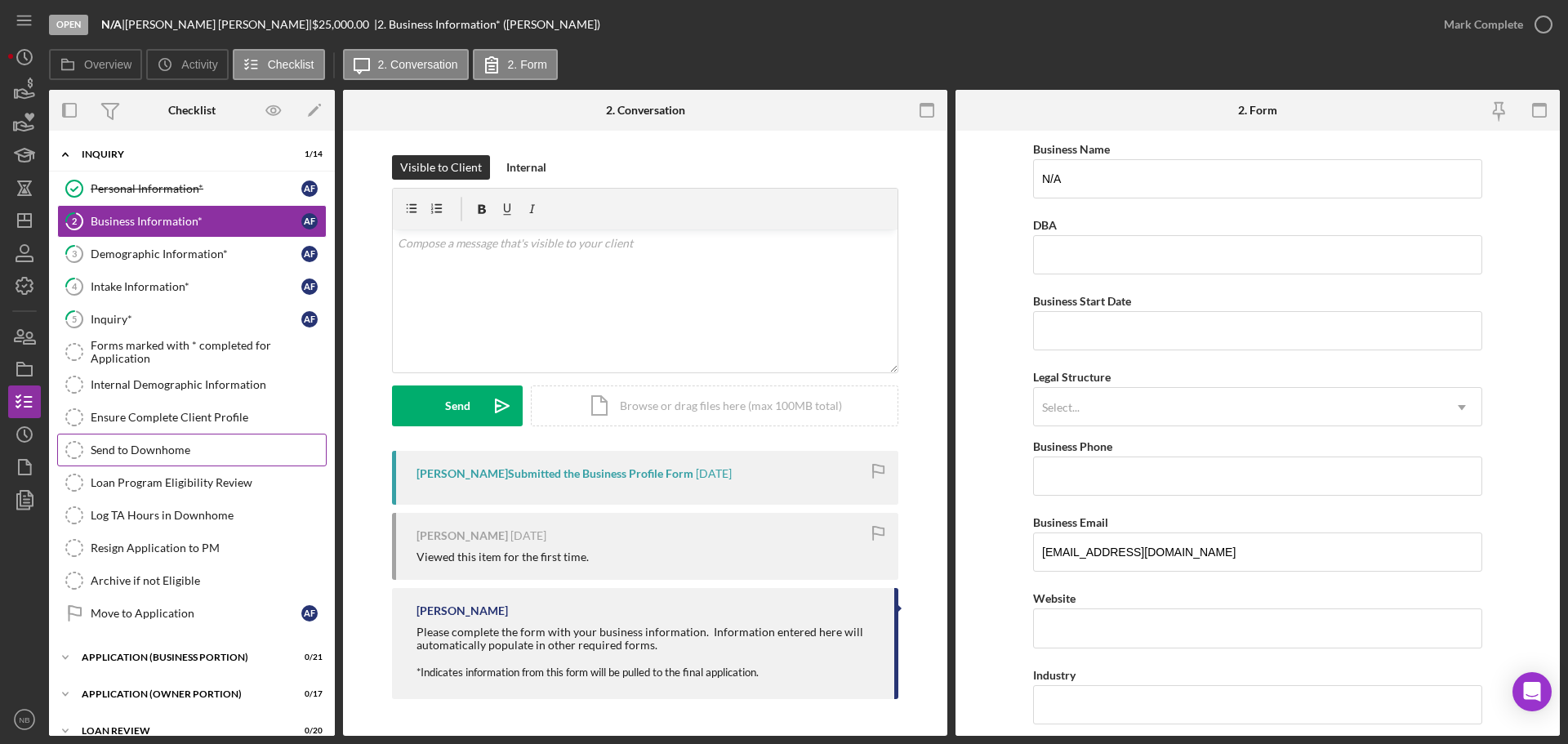
click at [178, 453] on div "Send to Downhome" at bounding box center [208, 450] width 235 height 13
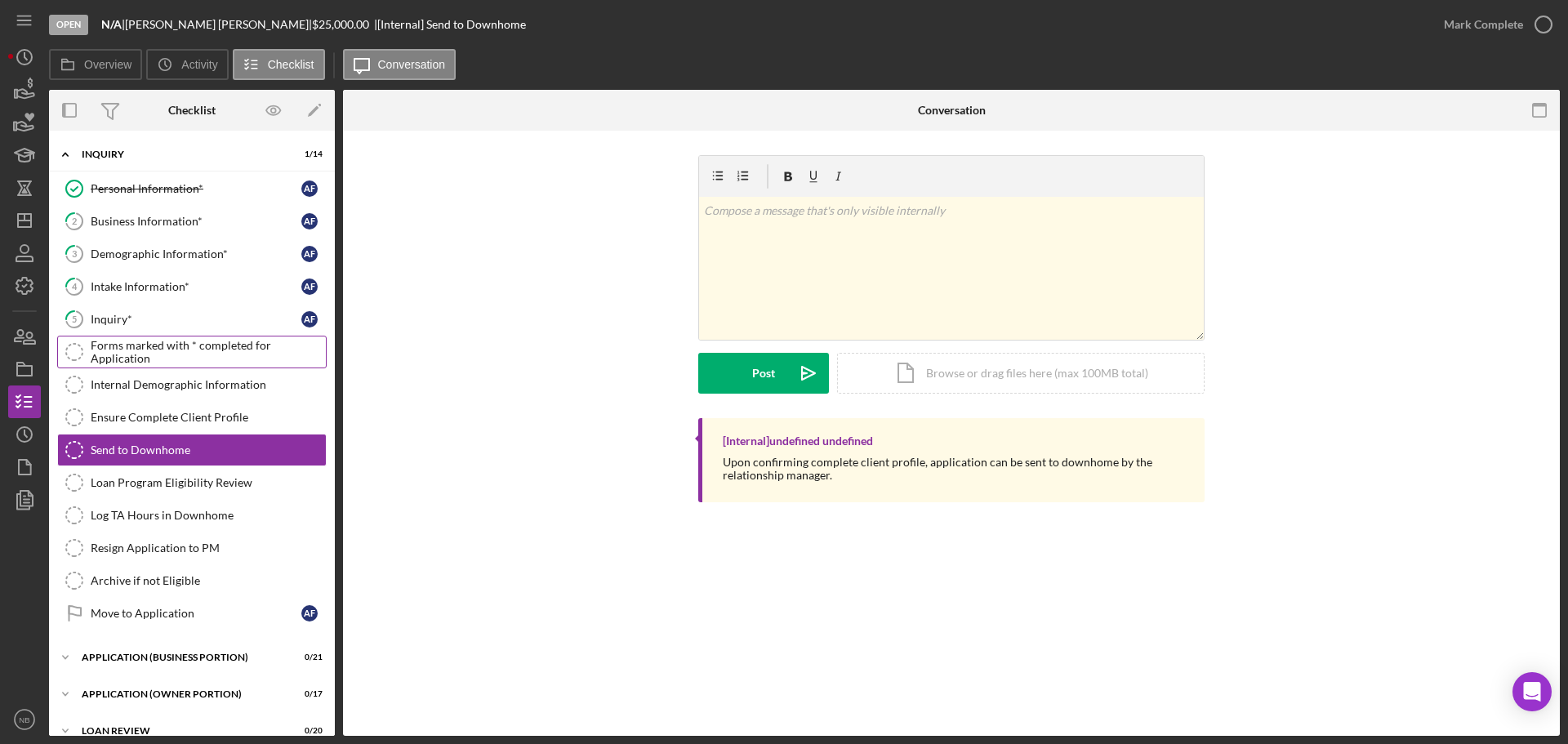
click at [209, 356] on div "Forms marked with * completed for Application" at bounding box center [208, 352] width 235 height 26
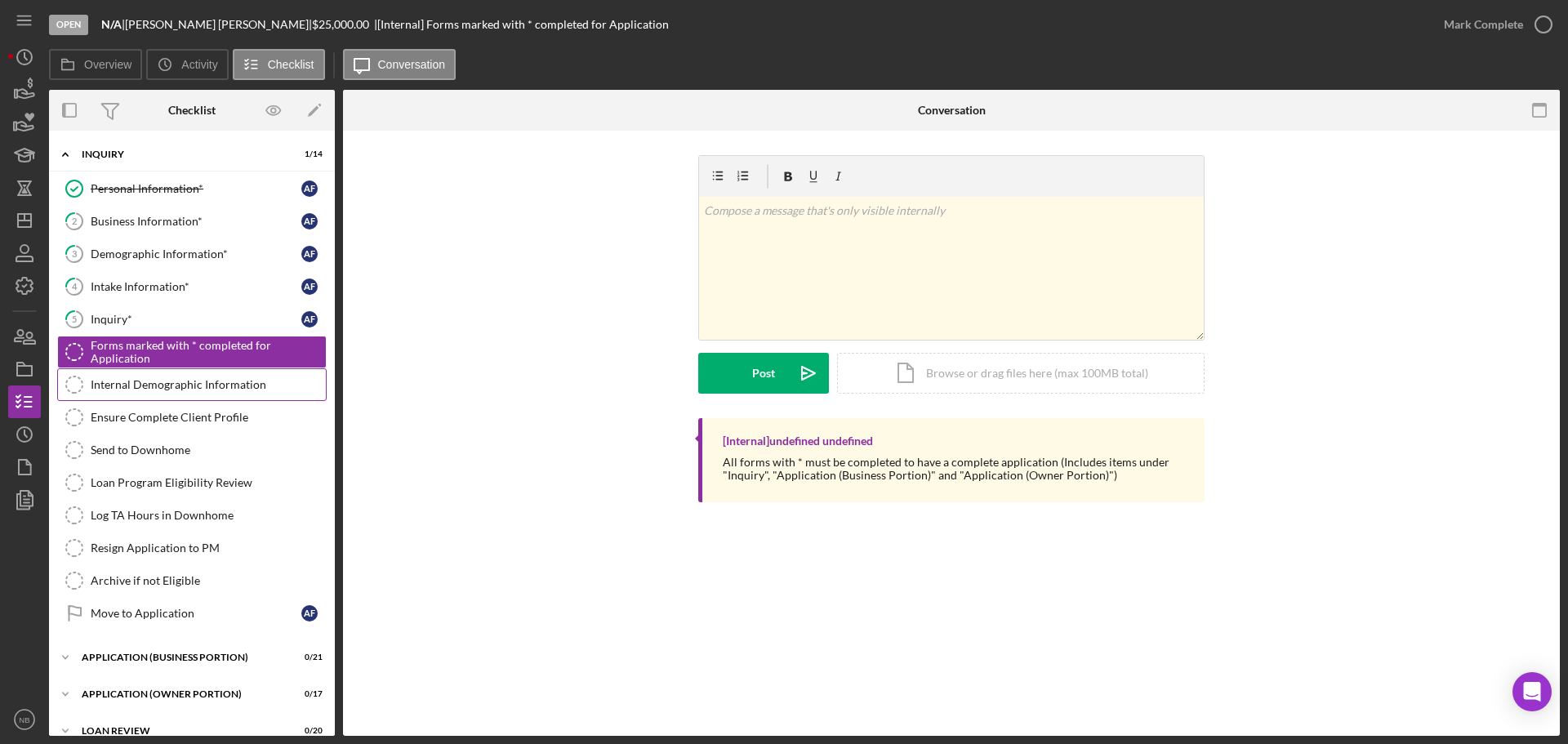
click at [202, 389] on div "Internal Demographic Information" at bounding box center [208, 385] width 235 height 13
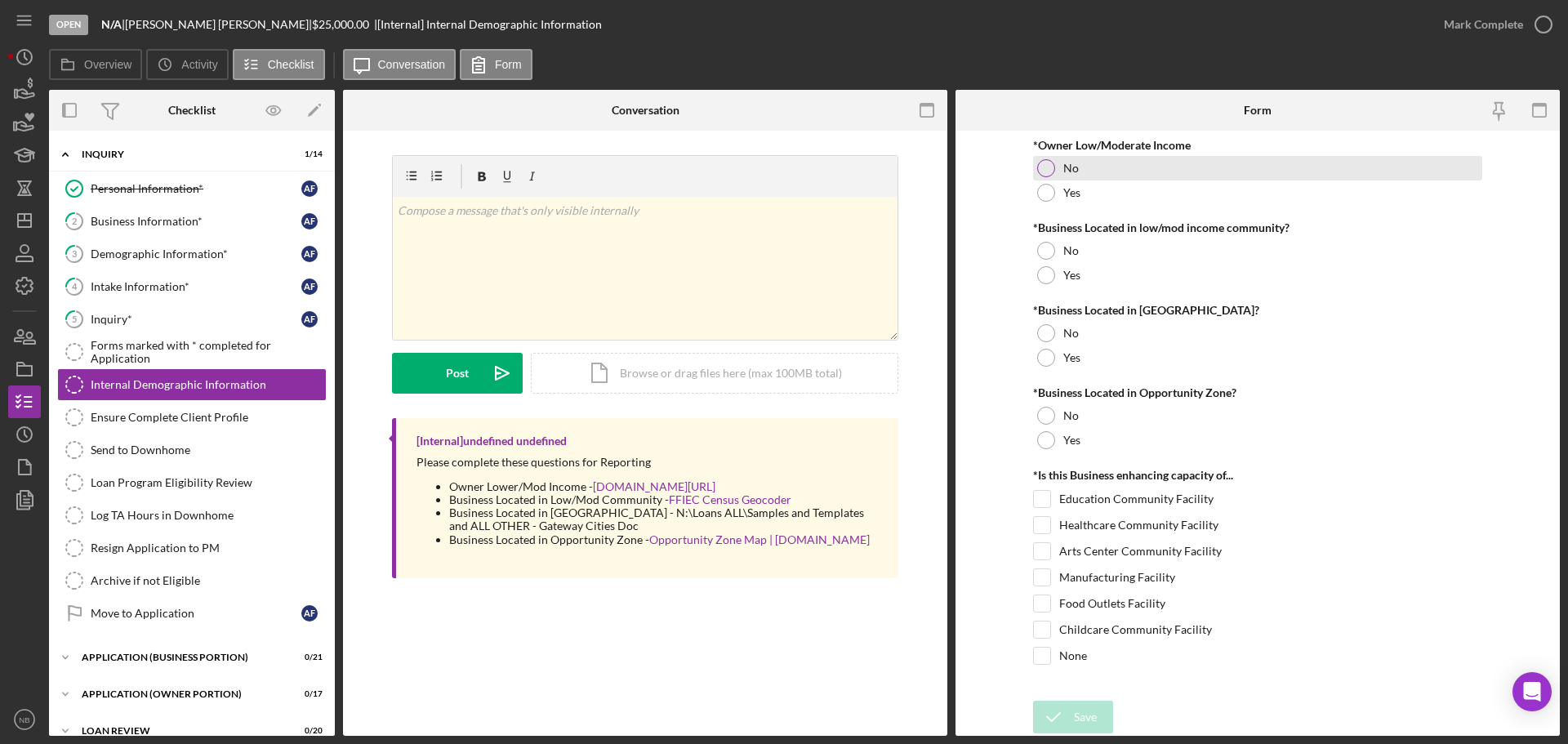
click at [1065, 176] on div "No" at bounding box center [1258, 168] width 449 height 25
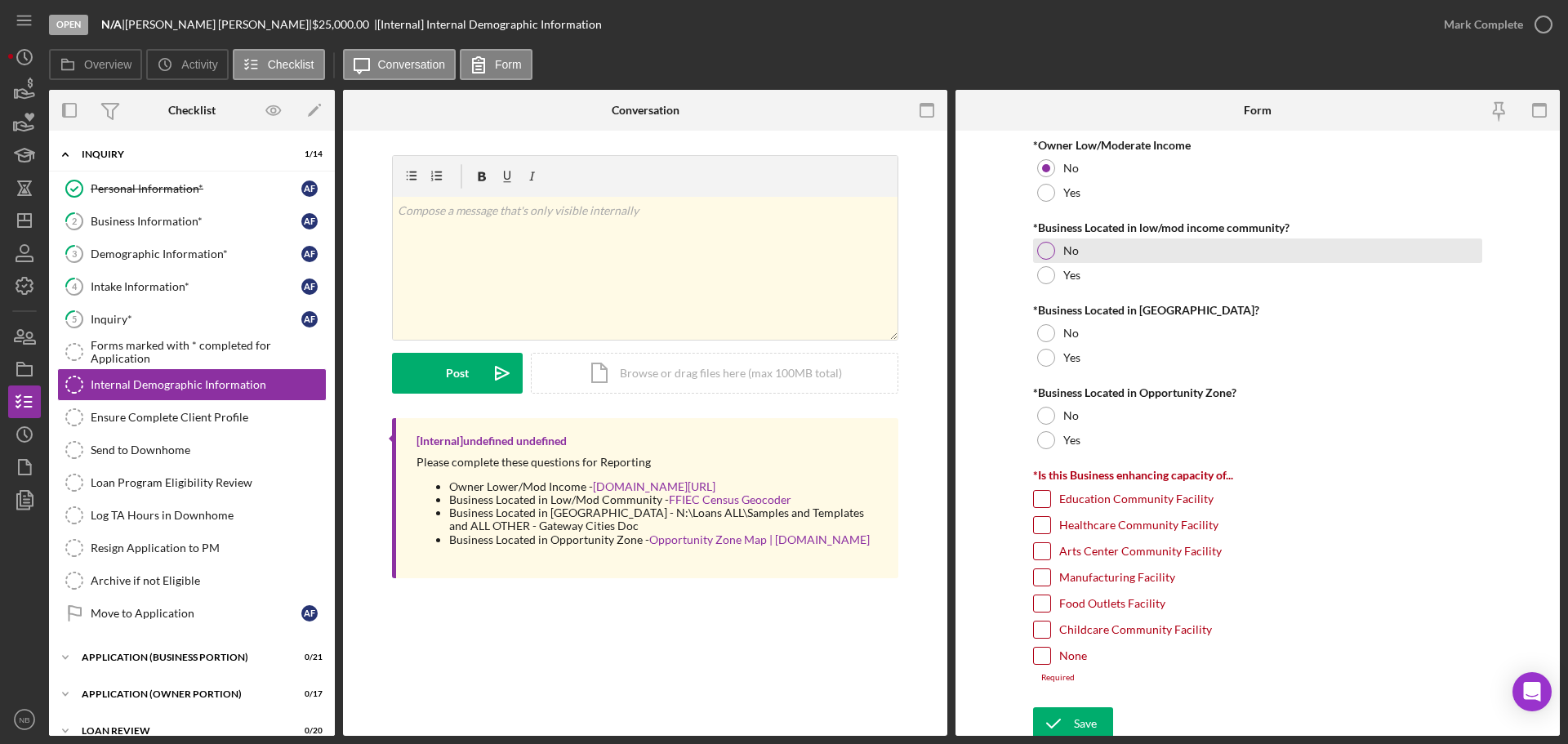
click at [1067, 253] on label "No" at bounding box center [1071, 251] width 16 height 13
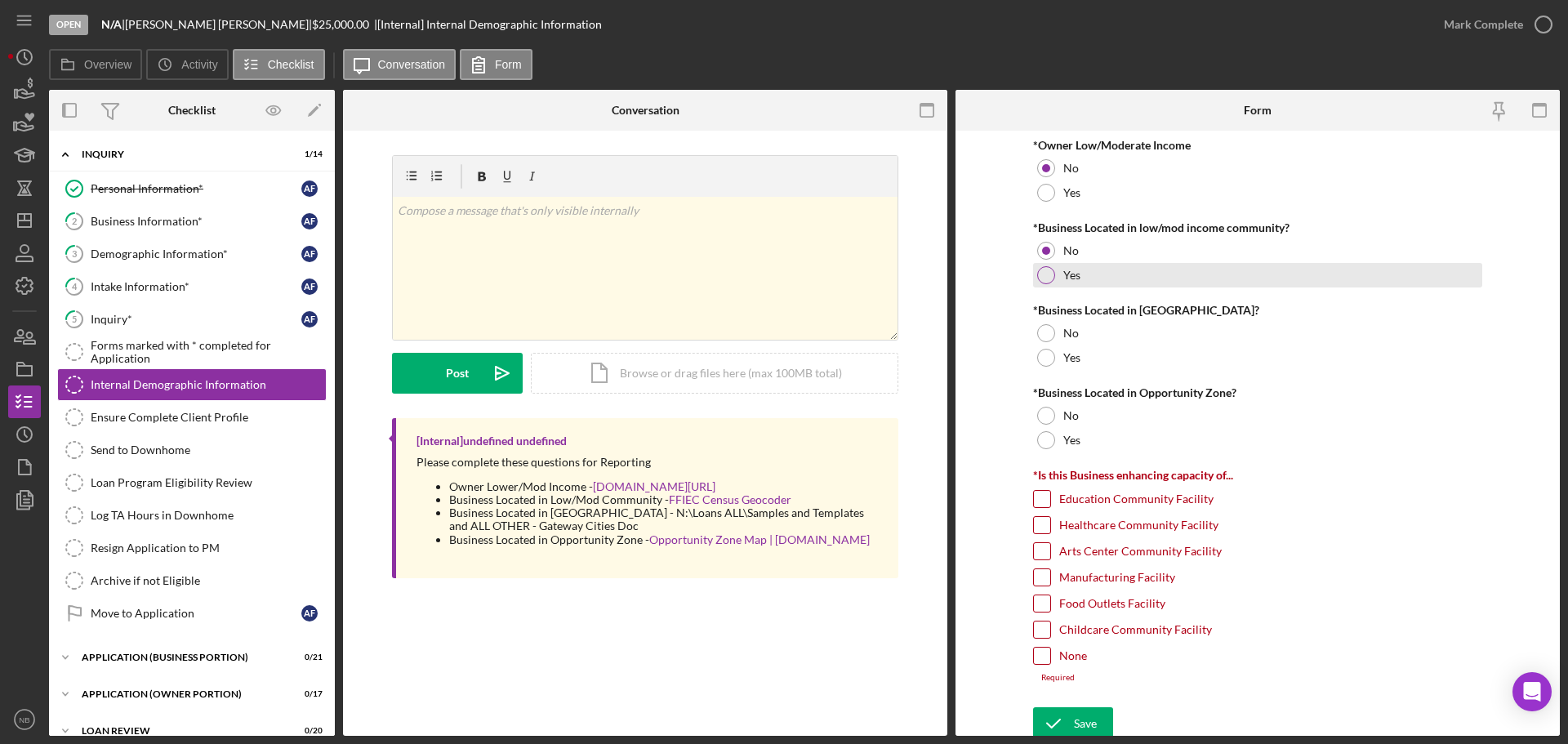
click at [1054, 272] on div "Yes" at bounding box center [1258, 275] width 449 height 25
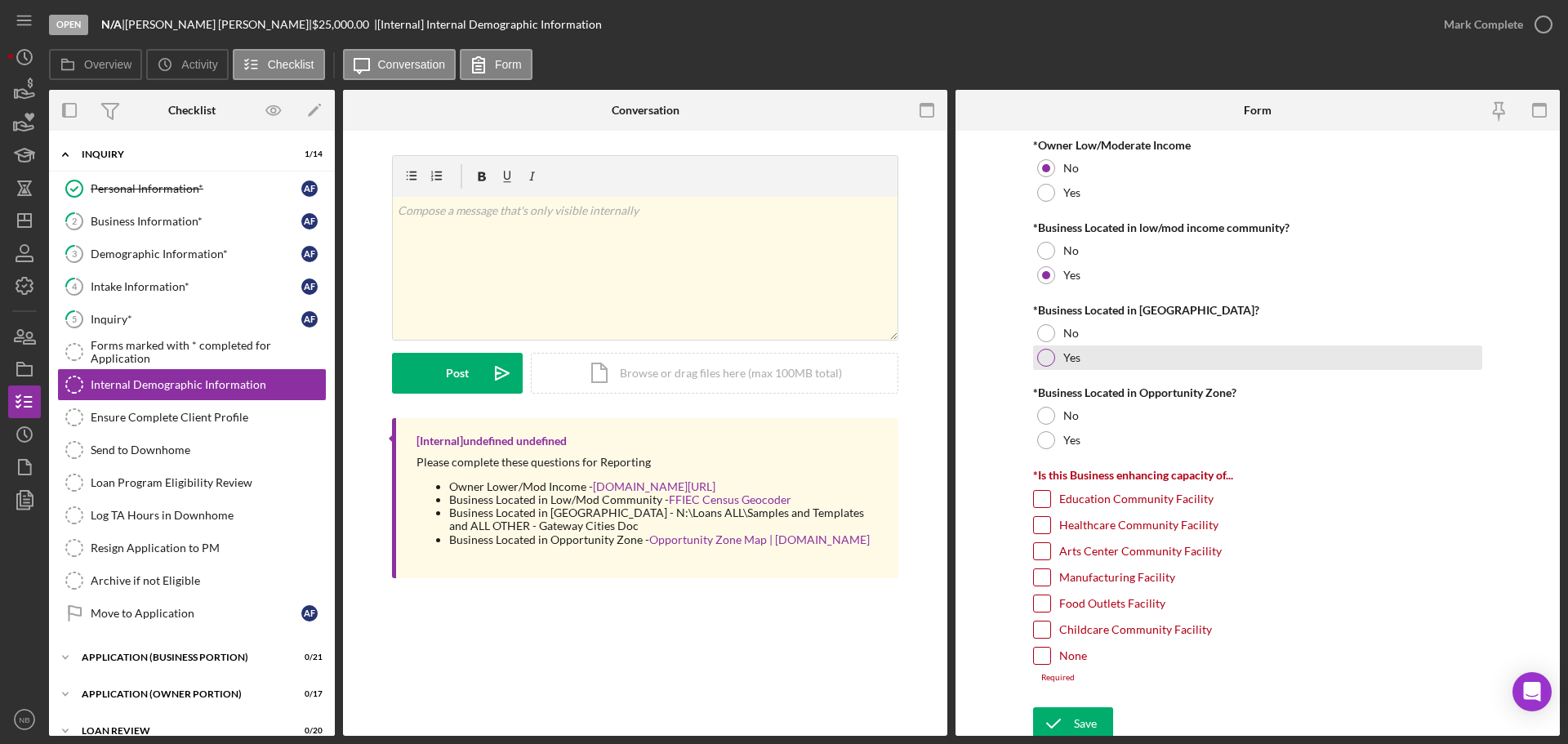
click at [1063, 346] on div "Yes" at bounding box center [1258, 358] width 449 height 25
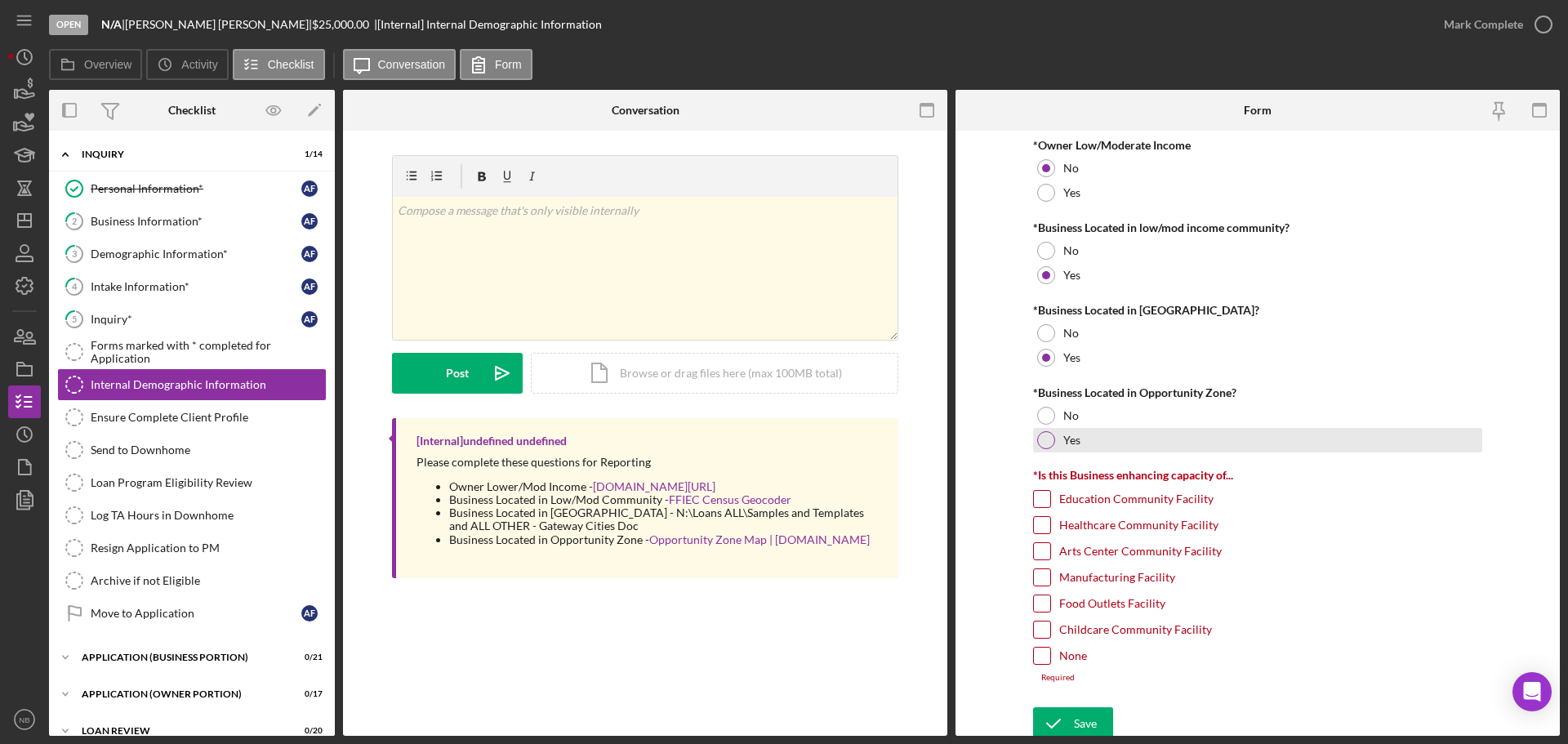
click at [1049, 443] on div at bounding box center [1046, 440] width 18 height 18
click at [1053, 651] on div "None" at bounding box center [1258, 660] width 449 height 26
click at [1042, 661] on input "None" at bounding box center [1042, 656] width 17 height 17
checkbox input "true"
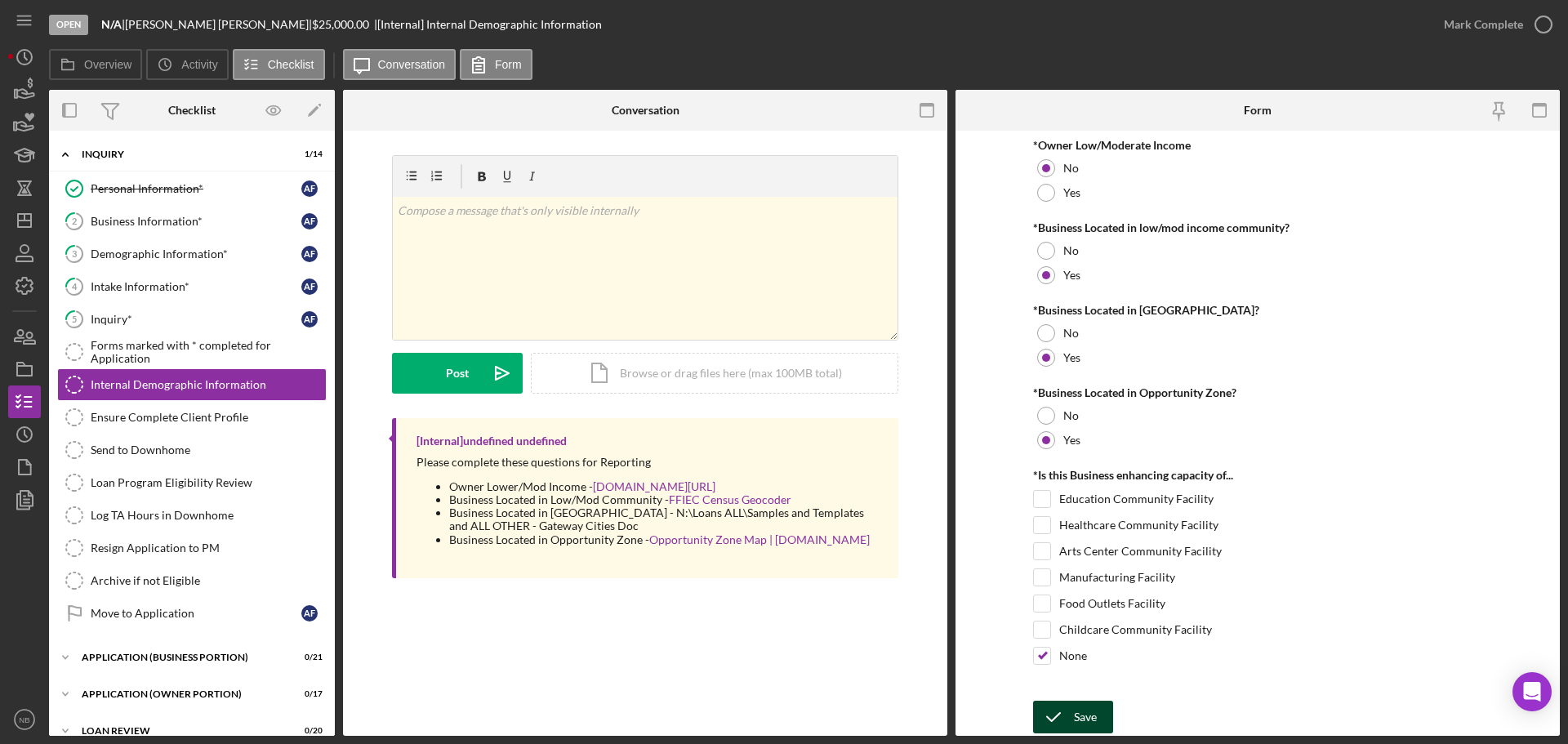
click at [1096, 727] on div "Save" at bounding box center [1086, 718] width 23 height 33
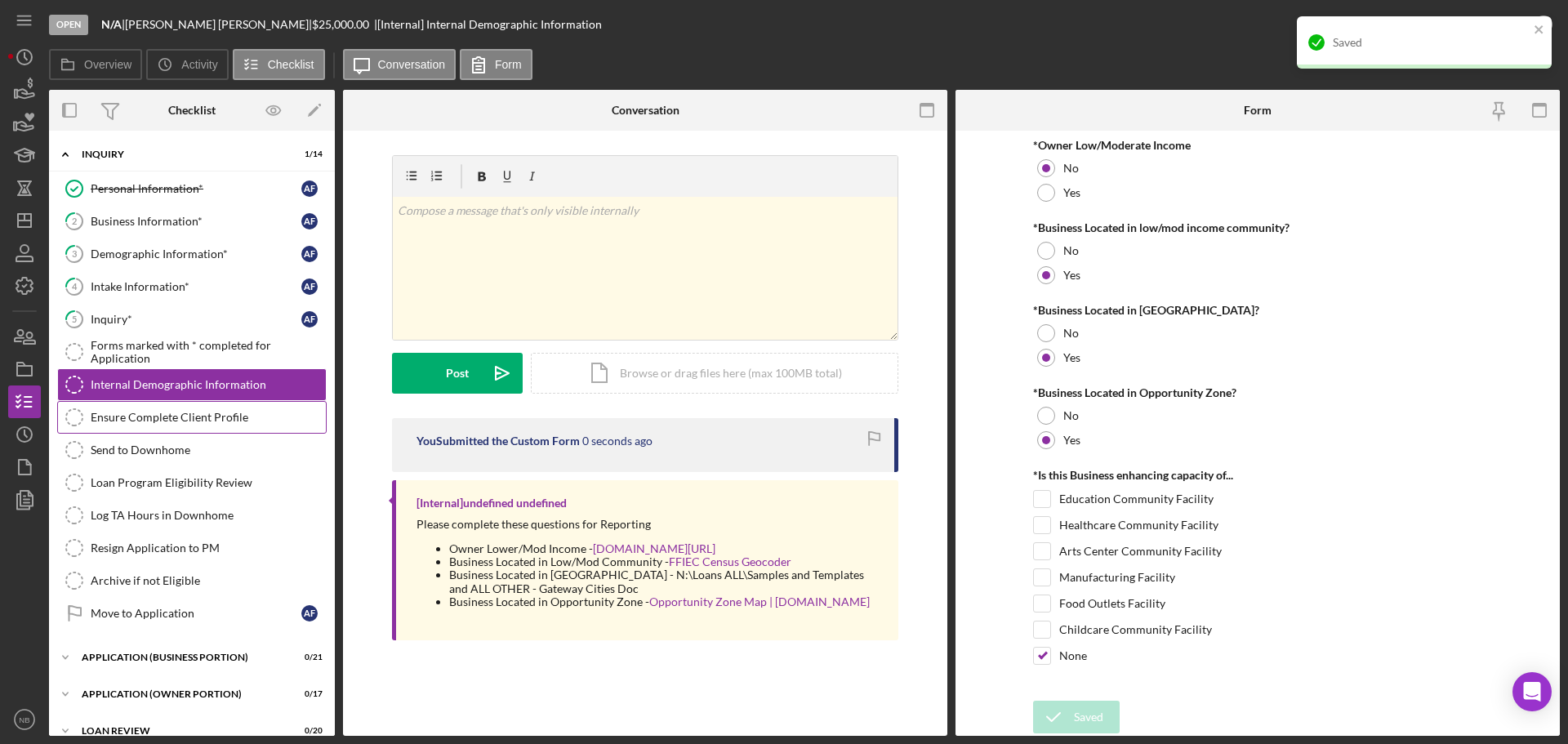
click at [189, 419] on div "Ensure Complete Client Profile" at bounding box center [208, 418] width 235 height 13
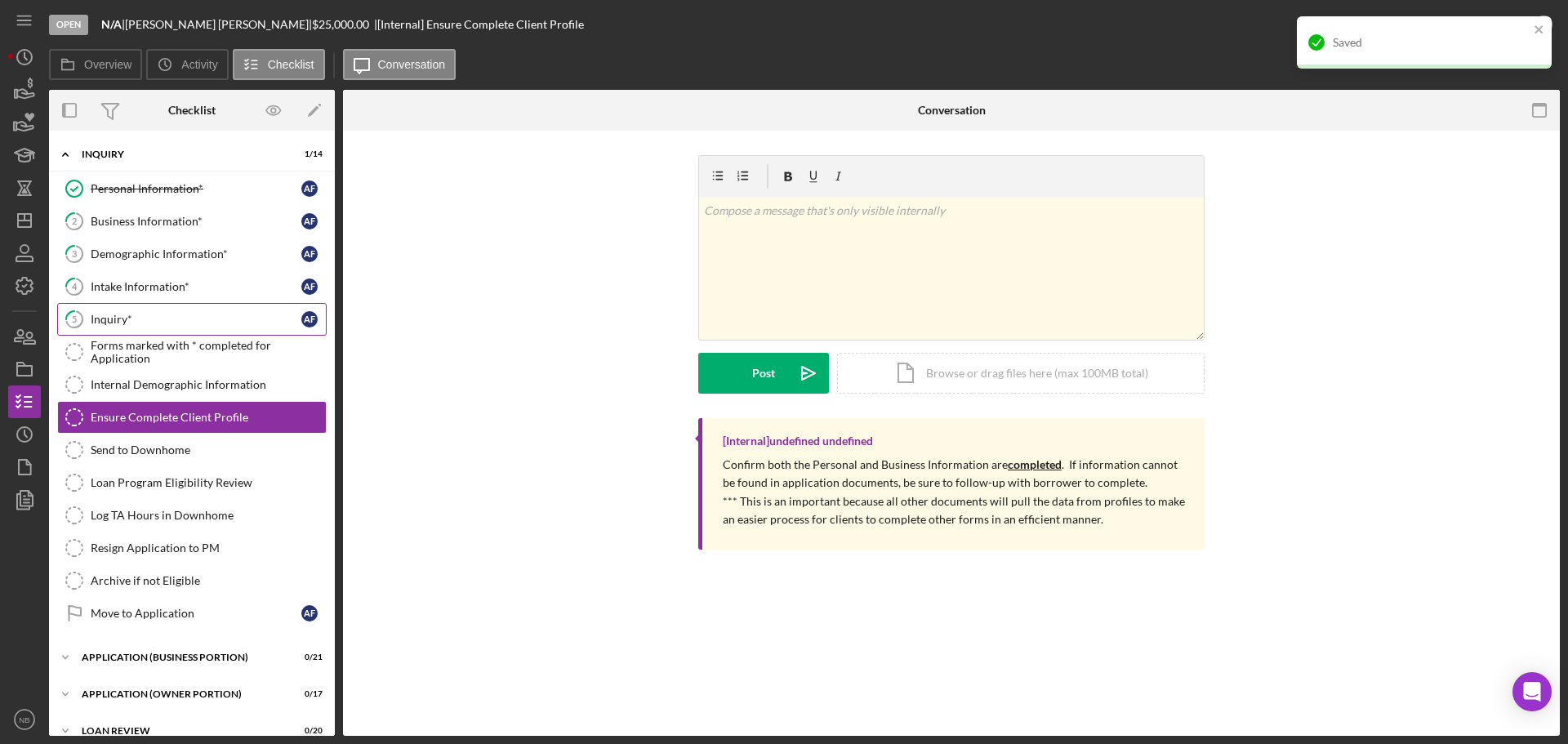
click at [133, 319] on div "Inquiry*" at bounding box center [196, 320] width 211 height 13
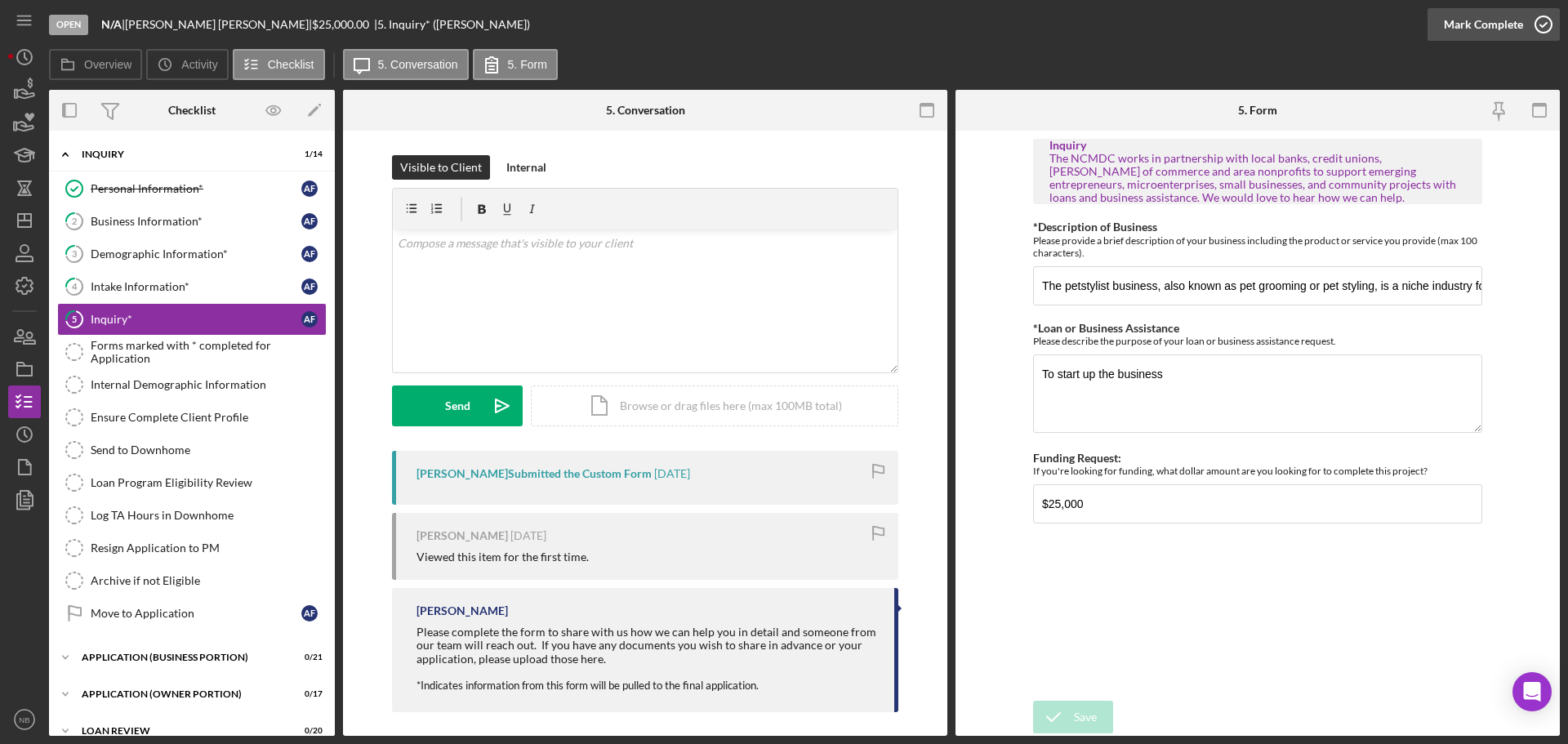
click at [1521, 29] on div "Mark Complete" at bounding box center [1484, 25] width 79 height 33
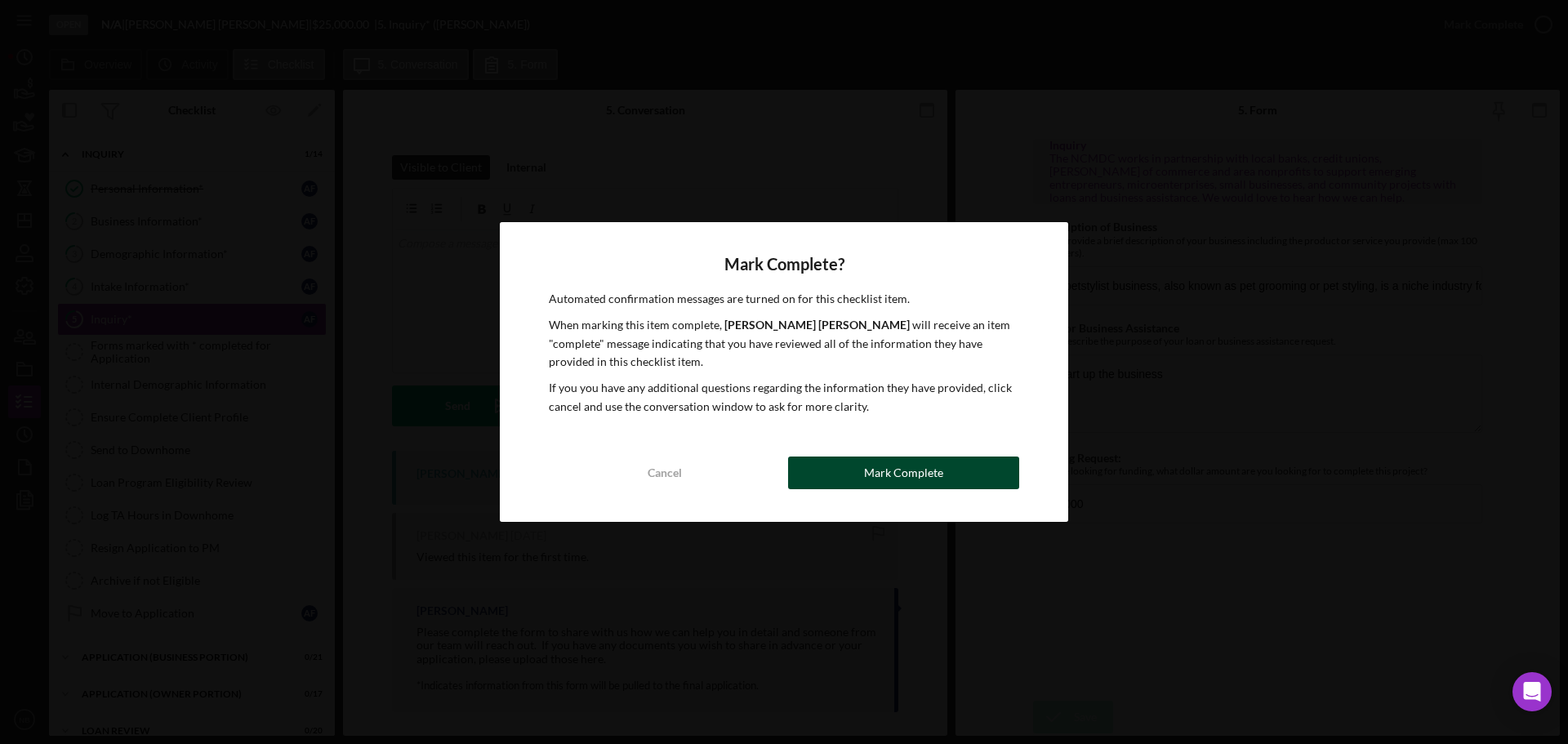
click at [904, 458] on div "Mark Complete" at bounding box center [903, 473] width 79 height 33
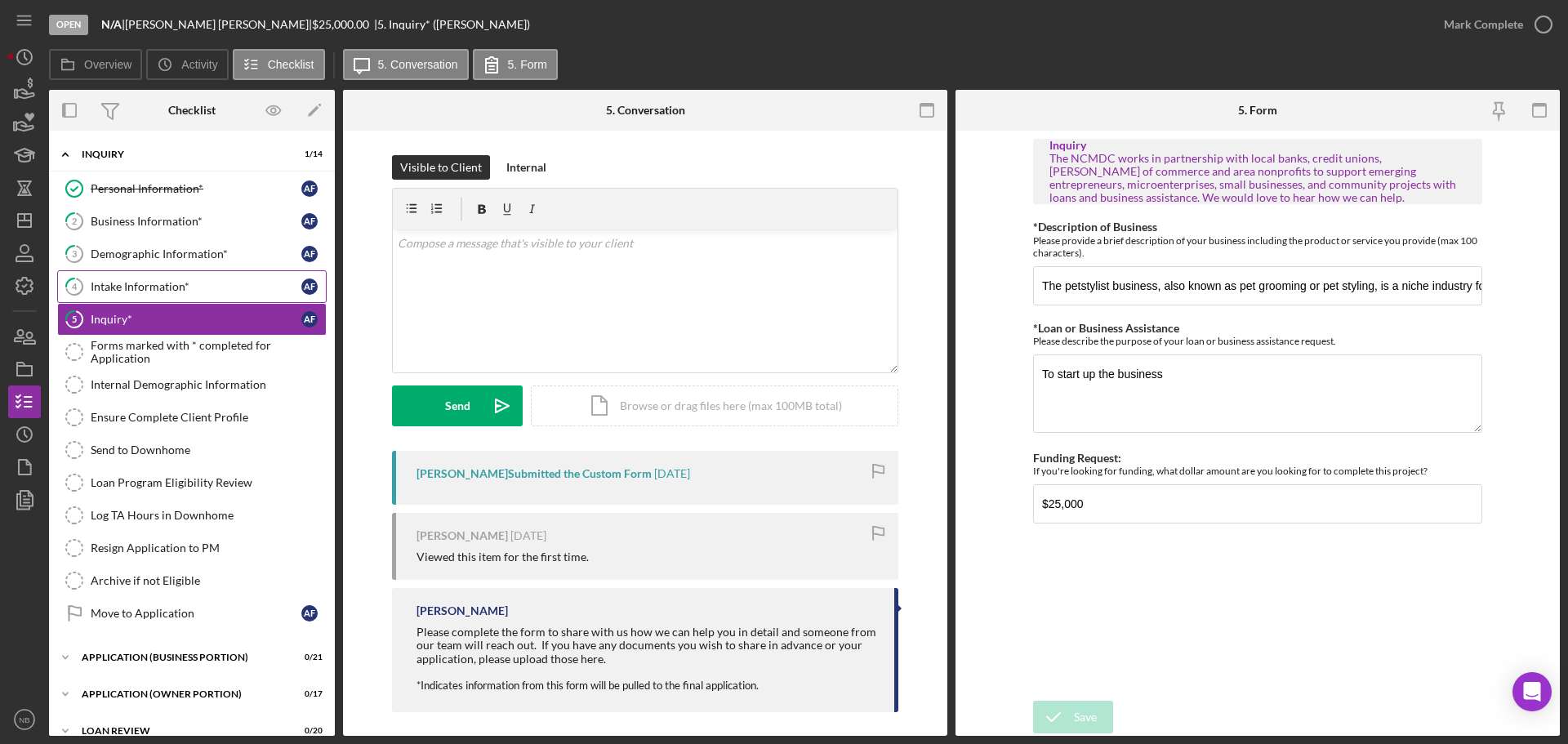
click at [161, 289] on div "Intake Information*" at bounding box center [196, 287] width 211 height 13
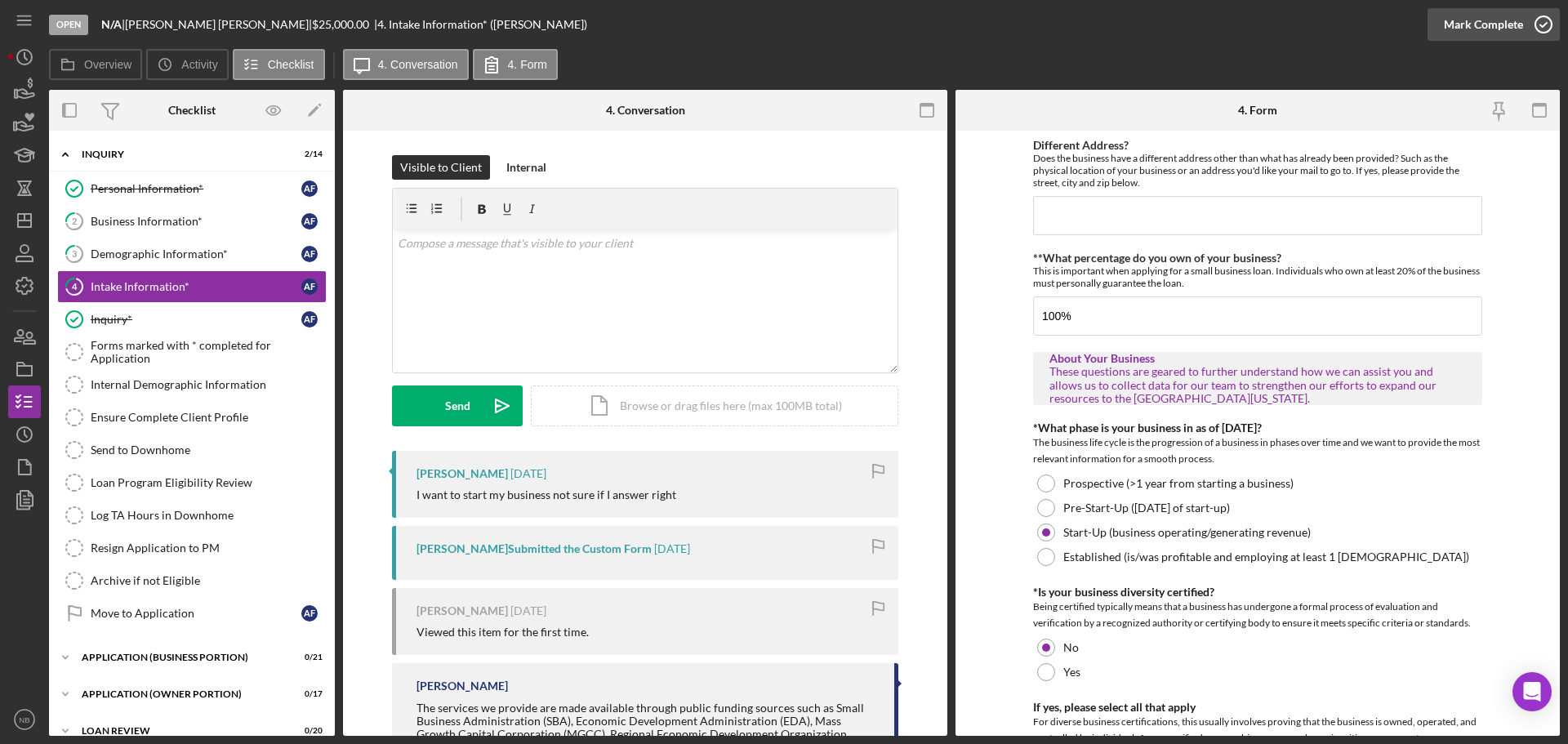
click at [1490, 19] on div "Mark Complete" at bounding box center [1484, 25] width 79 height 33
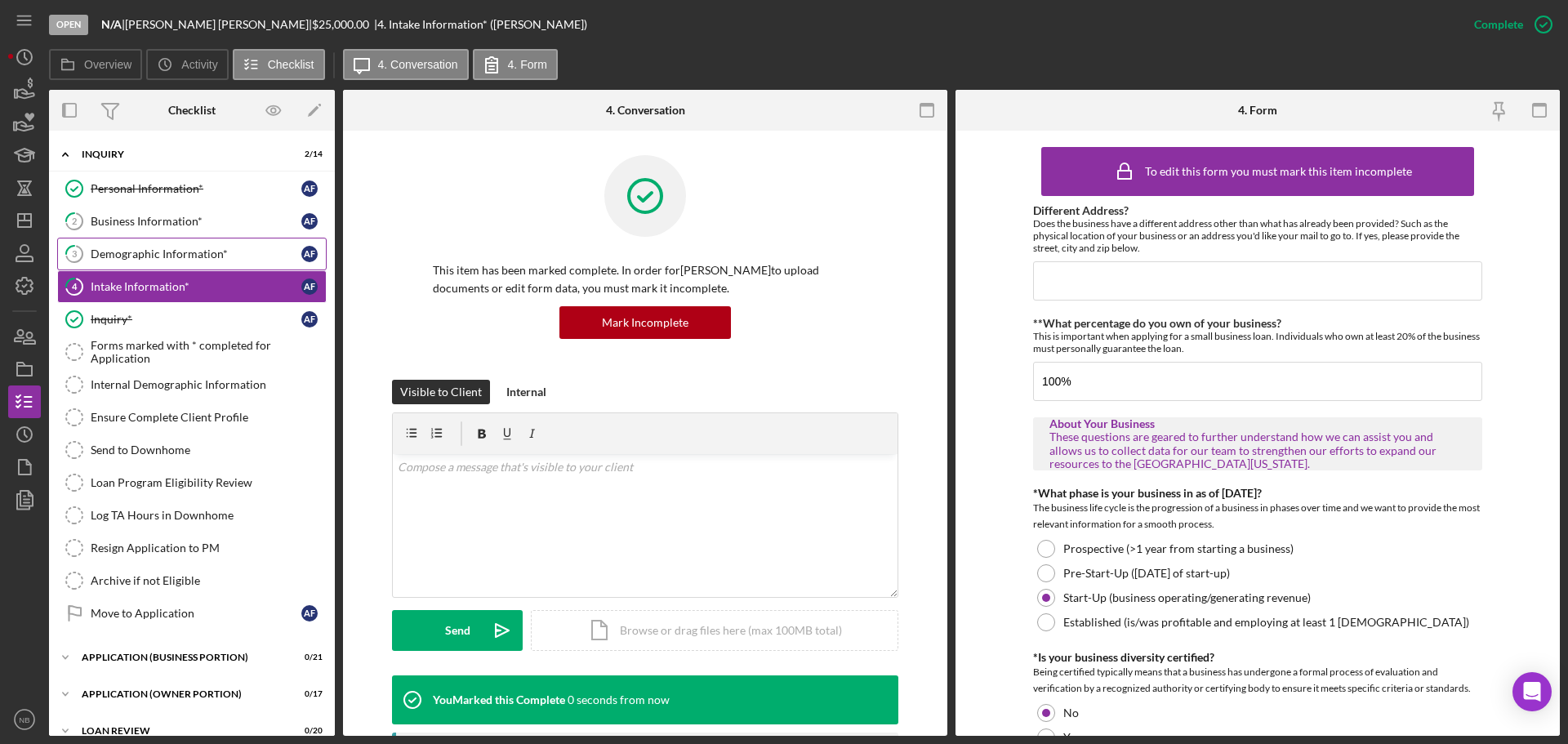
click at [173, 255] on div "Demographic Information*" at bounding box center [196, 254] width 211 height 13
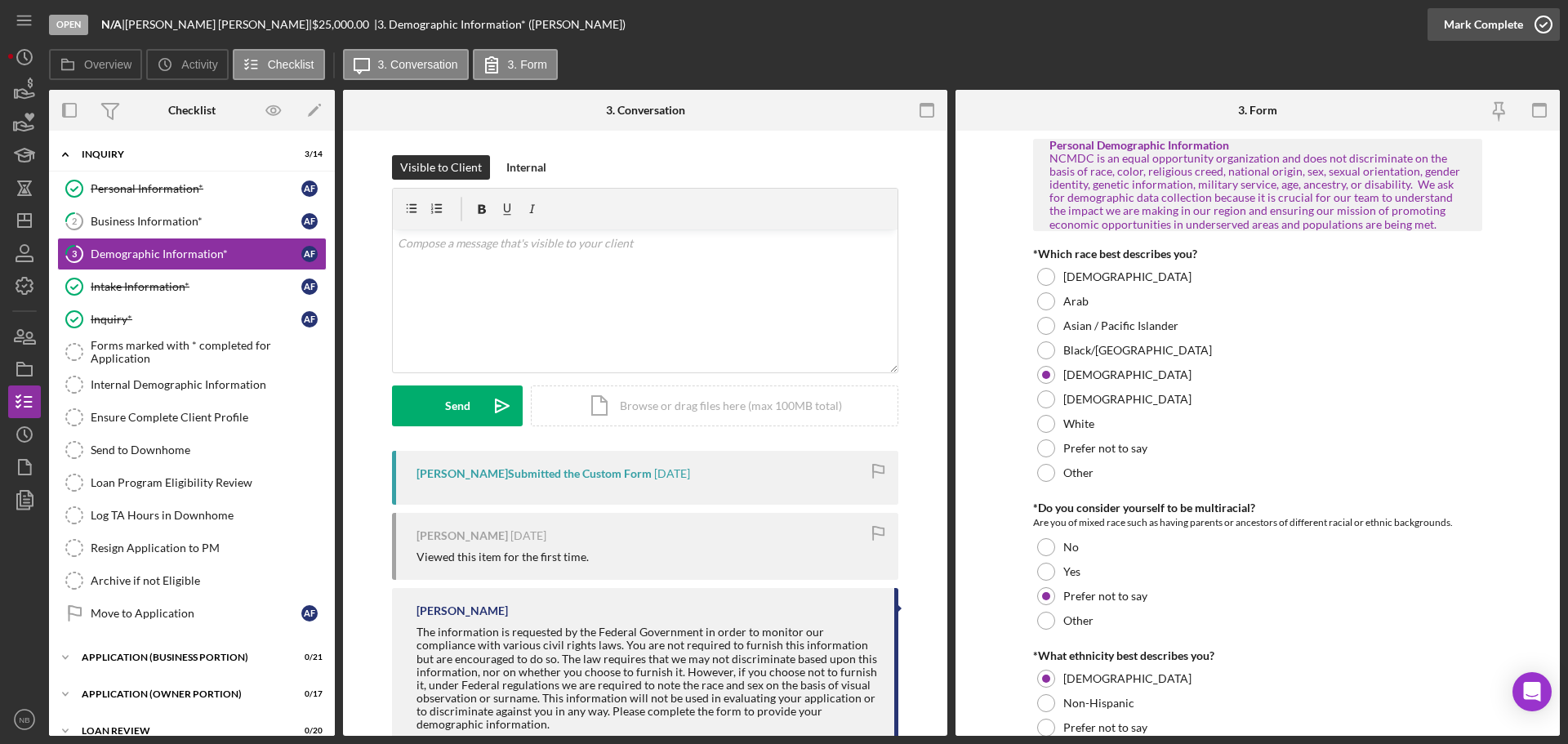
click at [1523, 17] on button "Mark Complete" at bounding box center [1494, 25] width 132 height 33
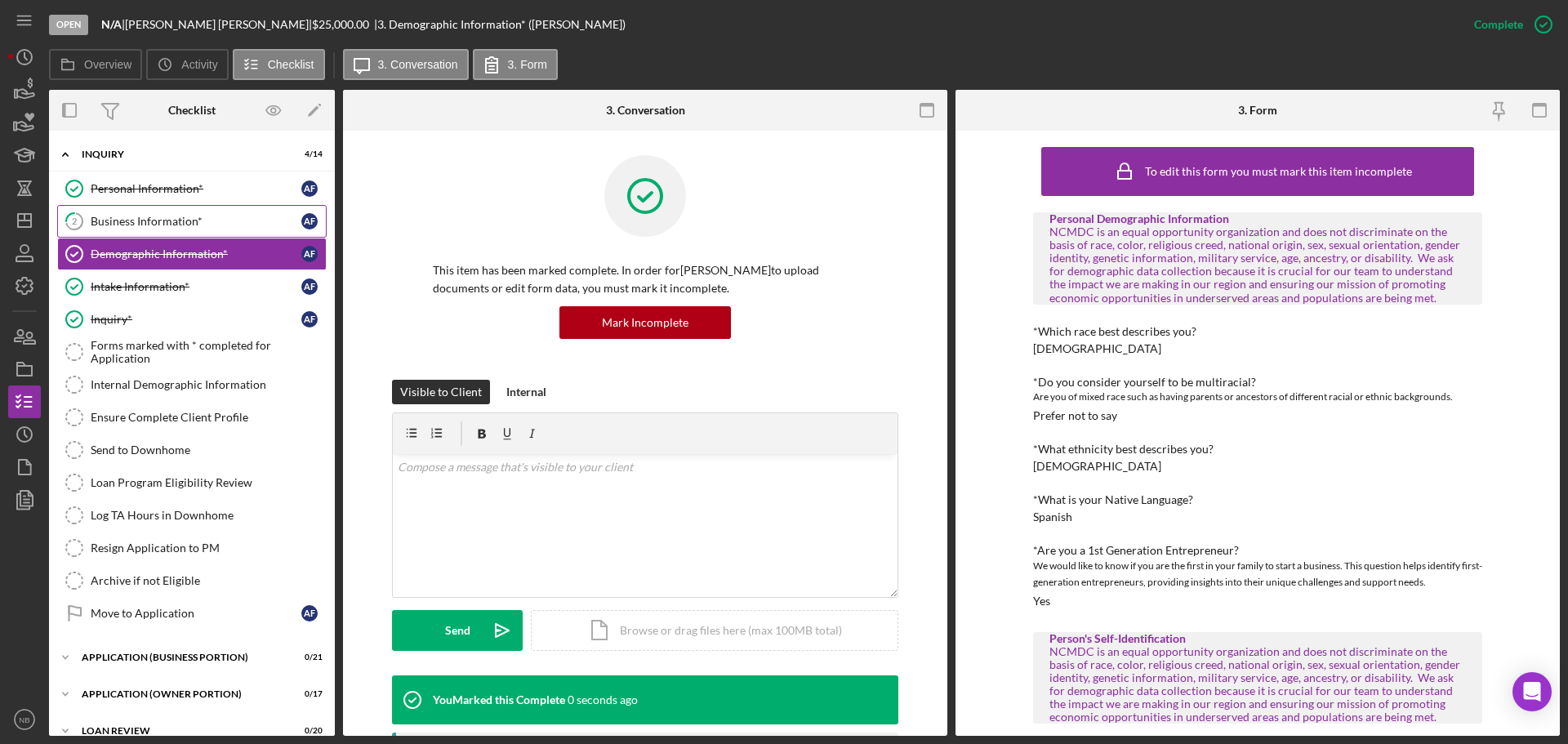
click at [170, 213] on link "2 Business Information* A F" at bounding box center [192, 221] width 269 height 33
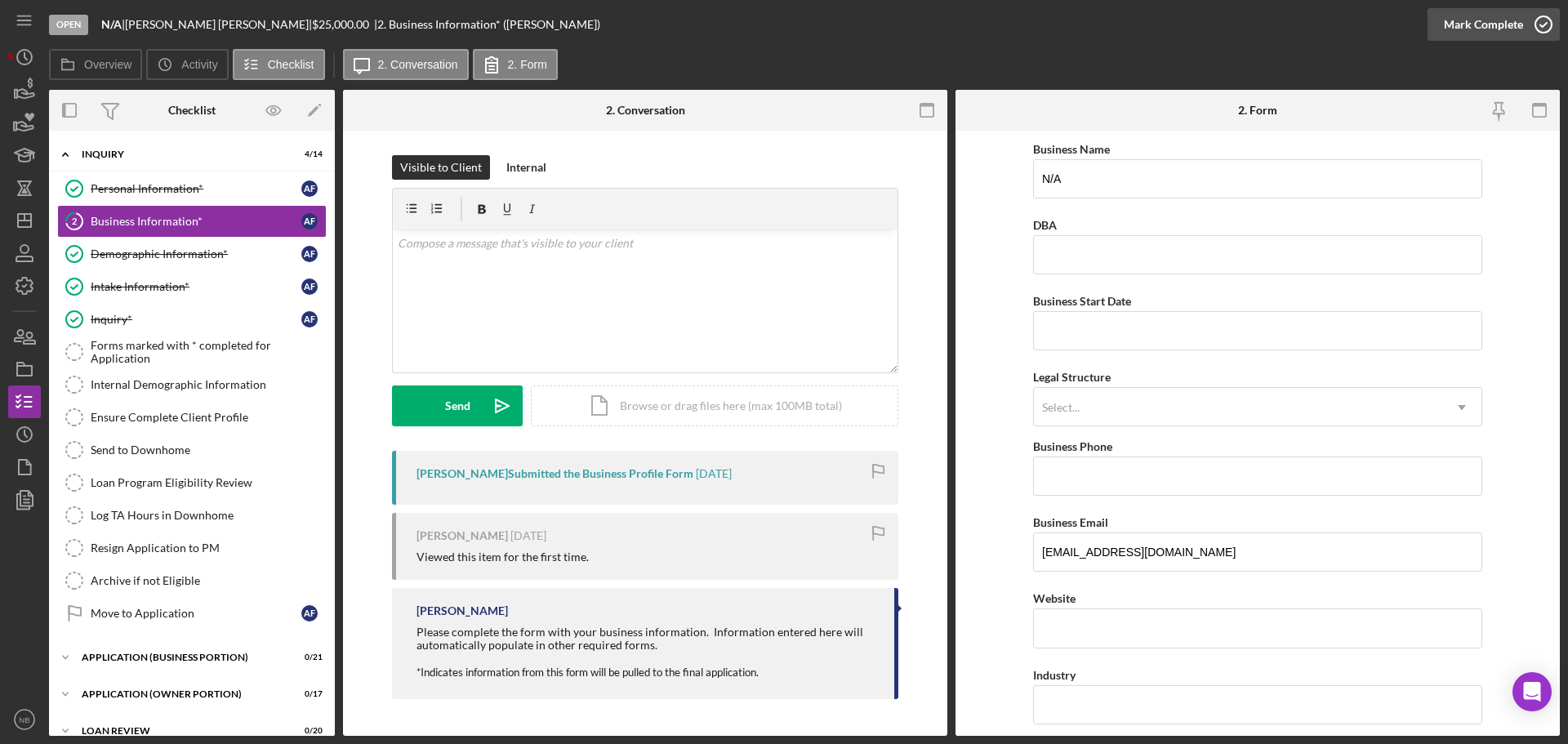
click at [1478, 34] on div "Mark Complete" at bounding box center [1484, 25] width 79 height 33
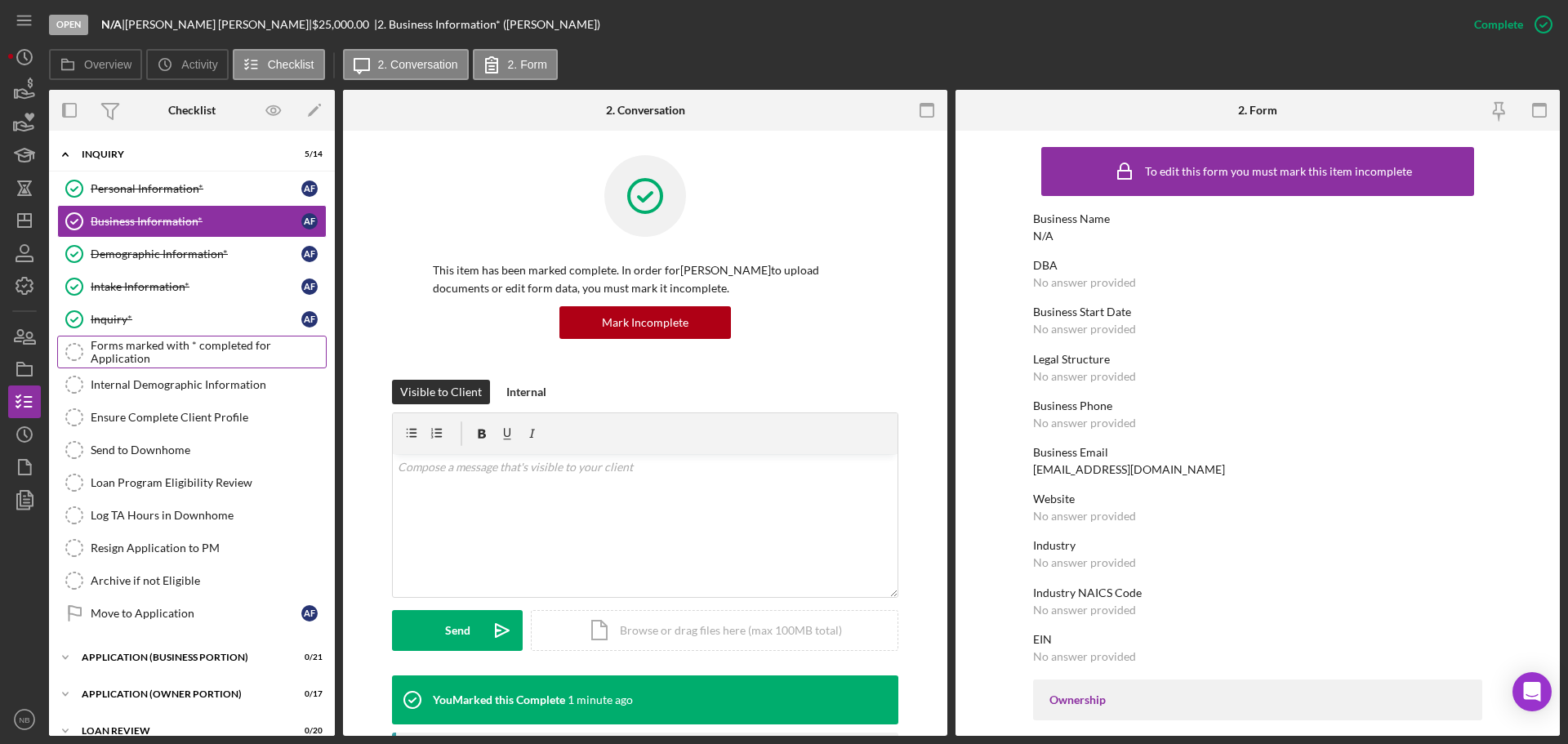
click at [182, 353] on div "Forms marked with * completed for Application" at bounding box center [208, 352] width 235 height 26
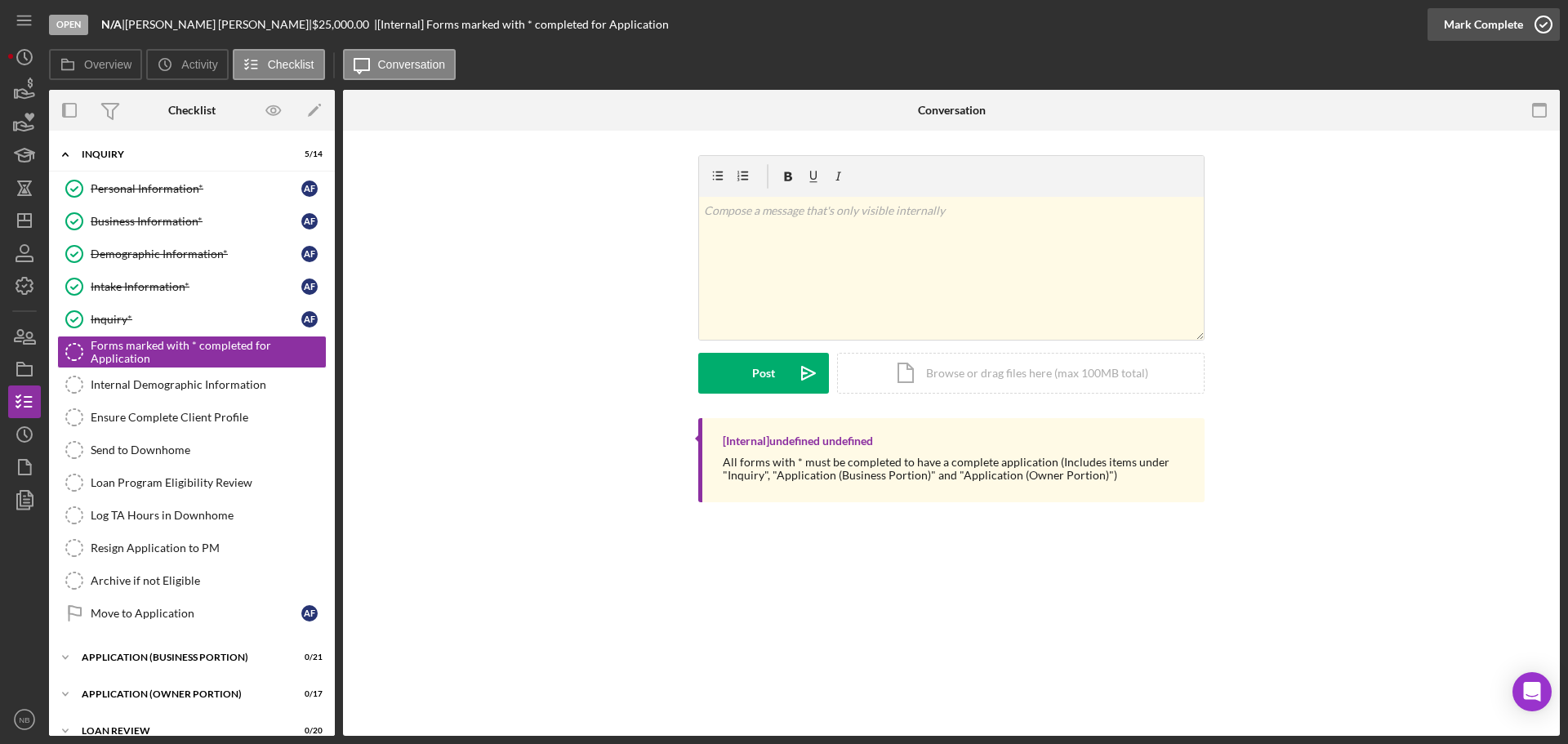
click at [1472, 26] on div "Mark Complete" at bounding box center [1484, 25] width 79 height 33
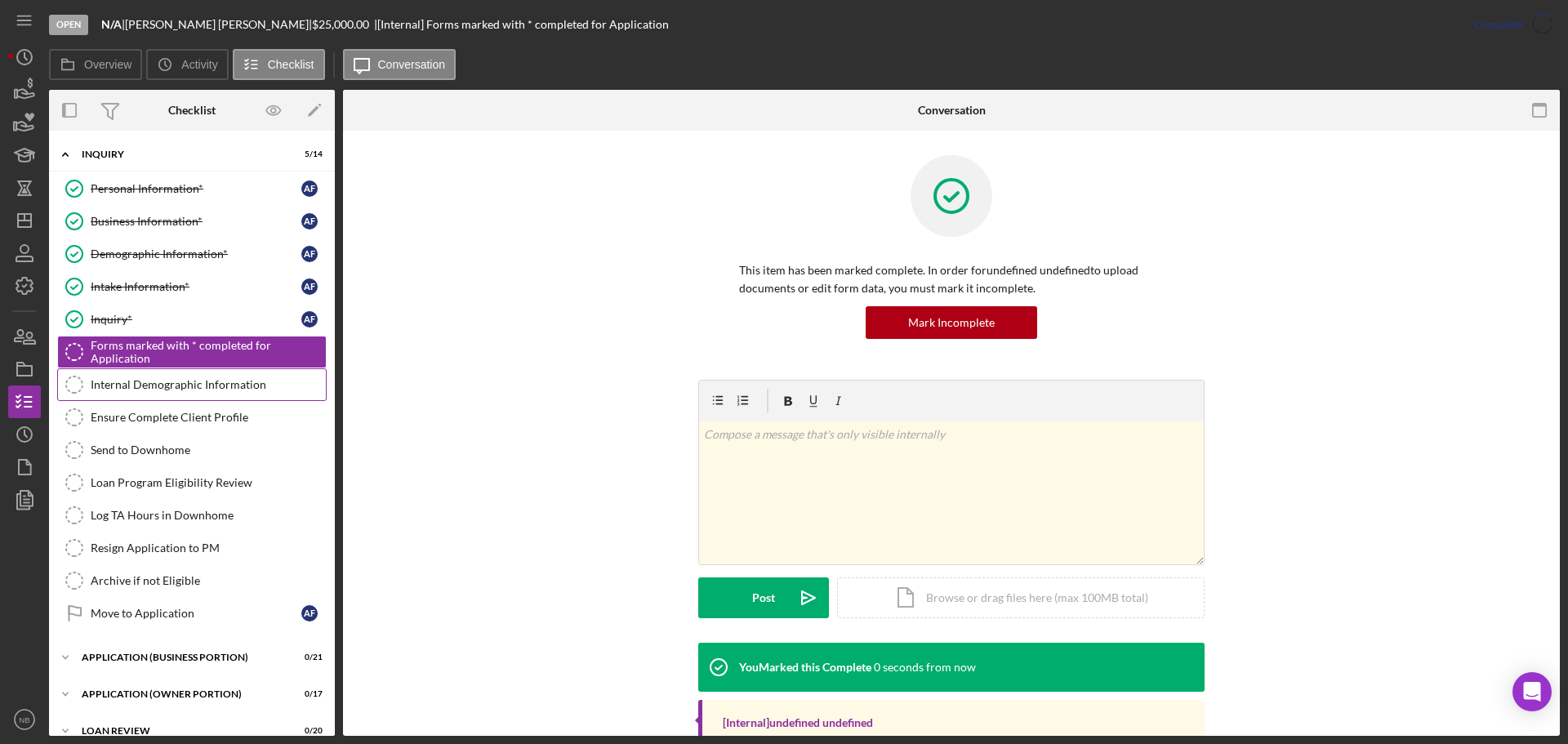
click at [243, 389] on div "Internal Demographic Information" at bounding box center [208, 385] width 235 height 13
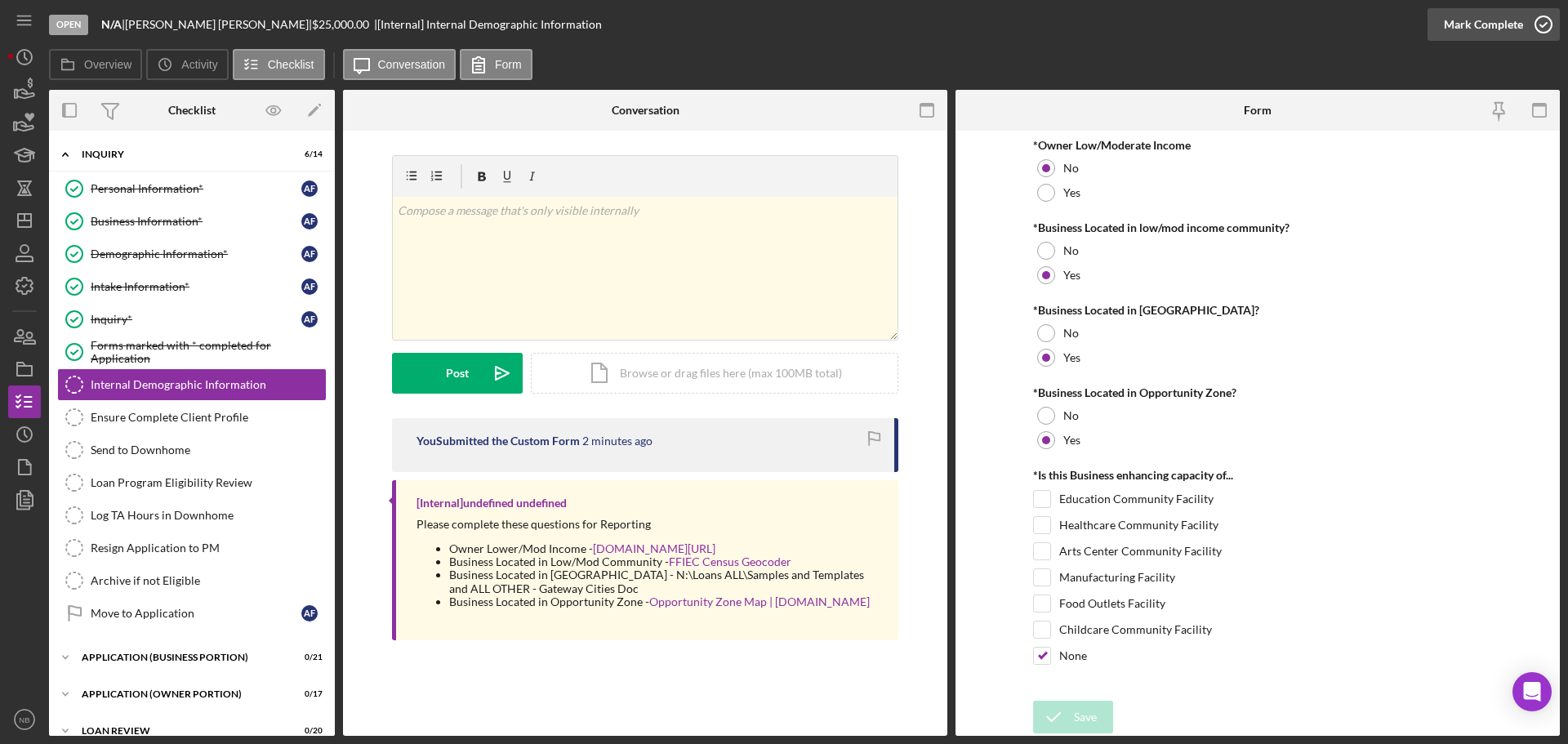
drag, startPoint x: 1499, startPoint y: 36, endPoint x: 1467, endPoint y: 45, distance: 33.2
click at [1499, 36] on div "Mark Complete" at bounding box center [1484, 25] width 79 height 33
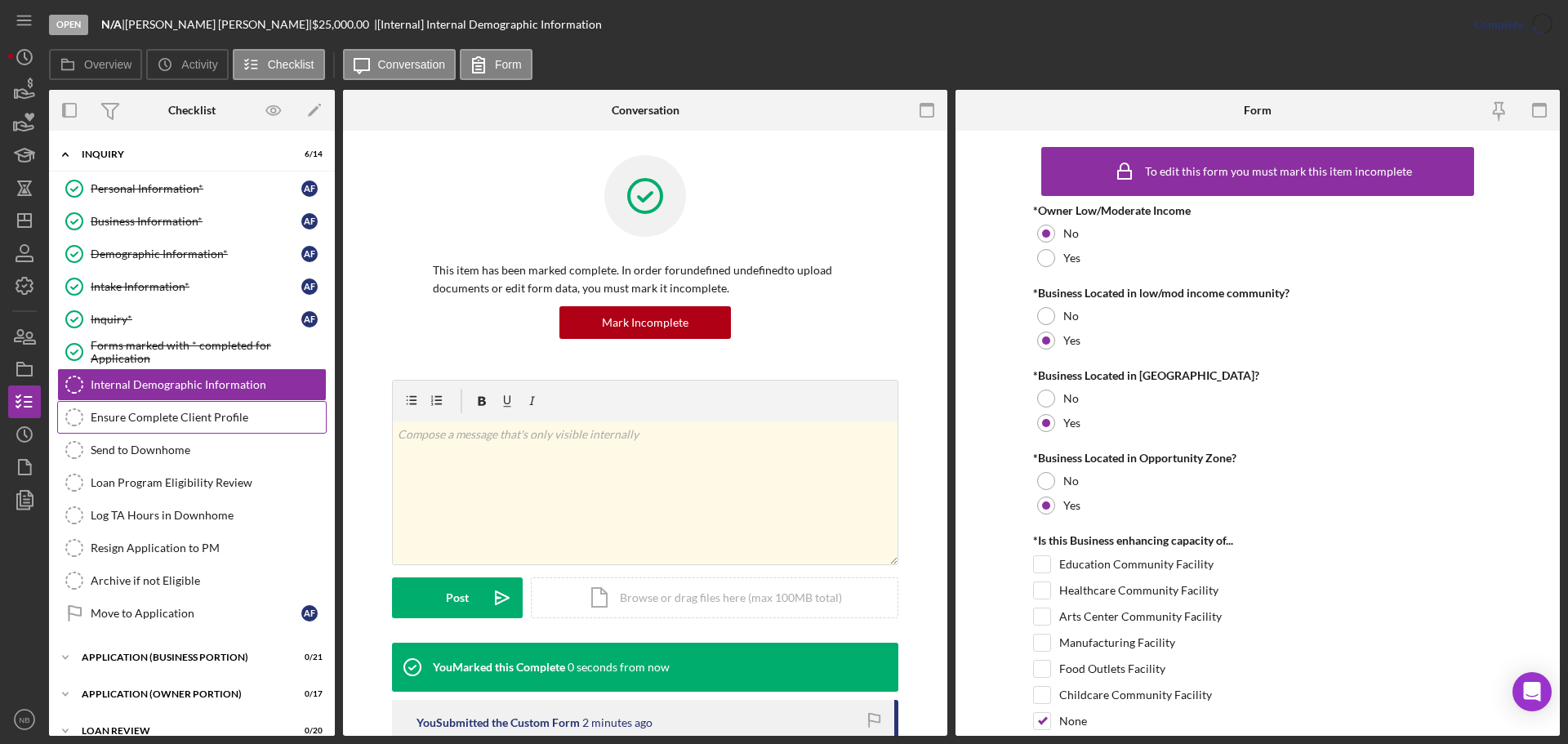
click at [213, 407] on link "Ensure Complete Client Profile Ensure Complete Client Profile" at bounding box center [192, 418] width 269 height 33
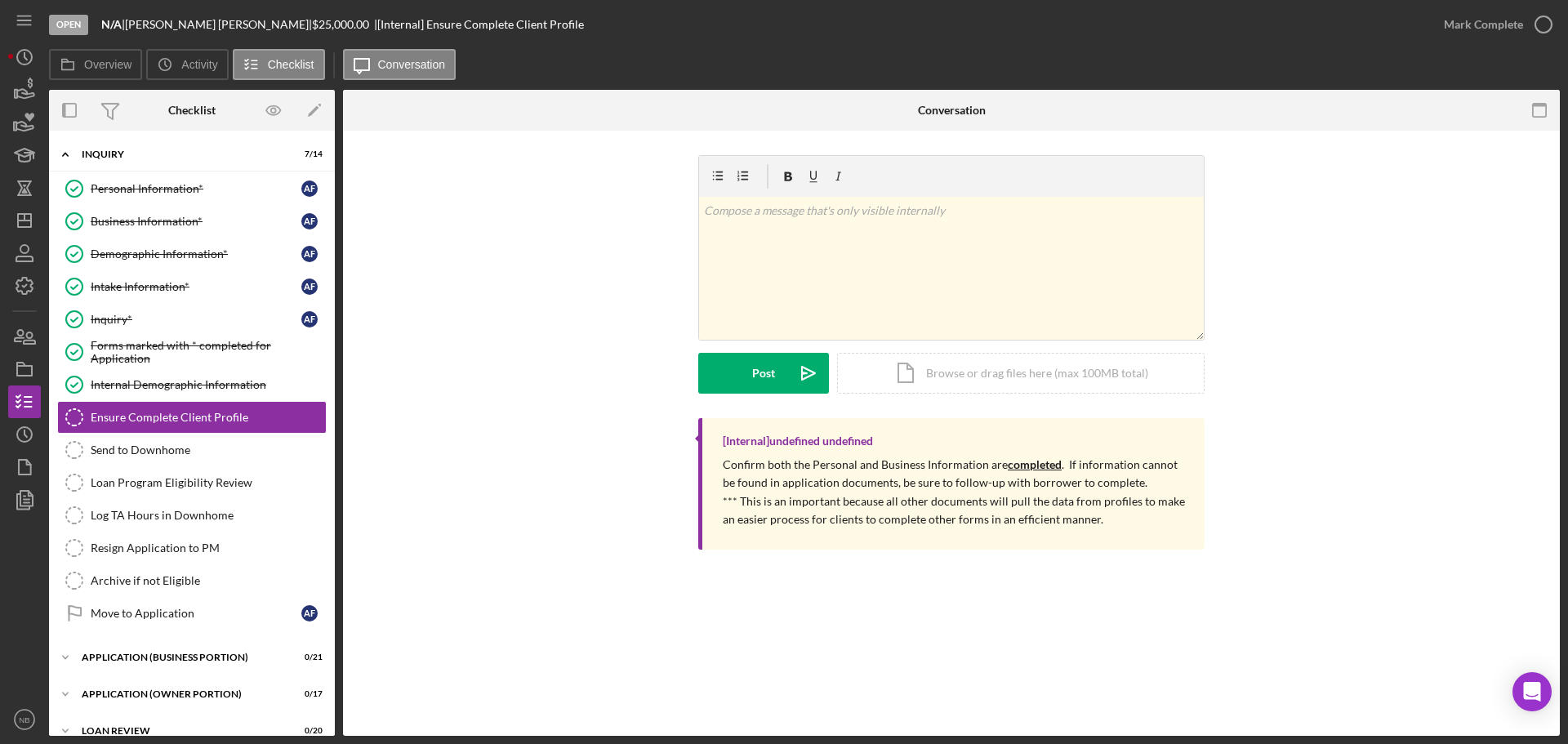
click at [1476, 50] on div "Overview Icon/History Activity Checklist Icon/Message Conversation" at bounding box center [804, 65] width 1511 height 33
click at [1478, 35] on div "Mark Complete" at bounding box center [1484, 25] width 79 height 33
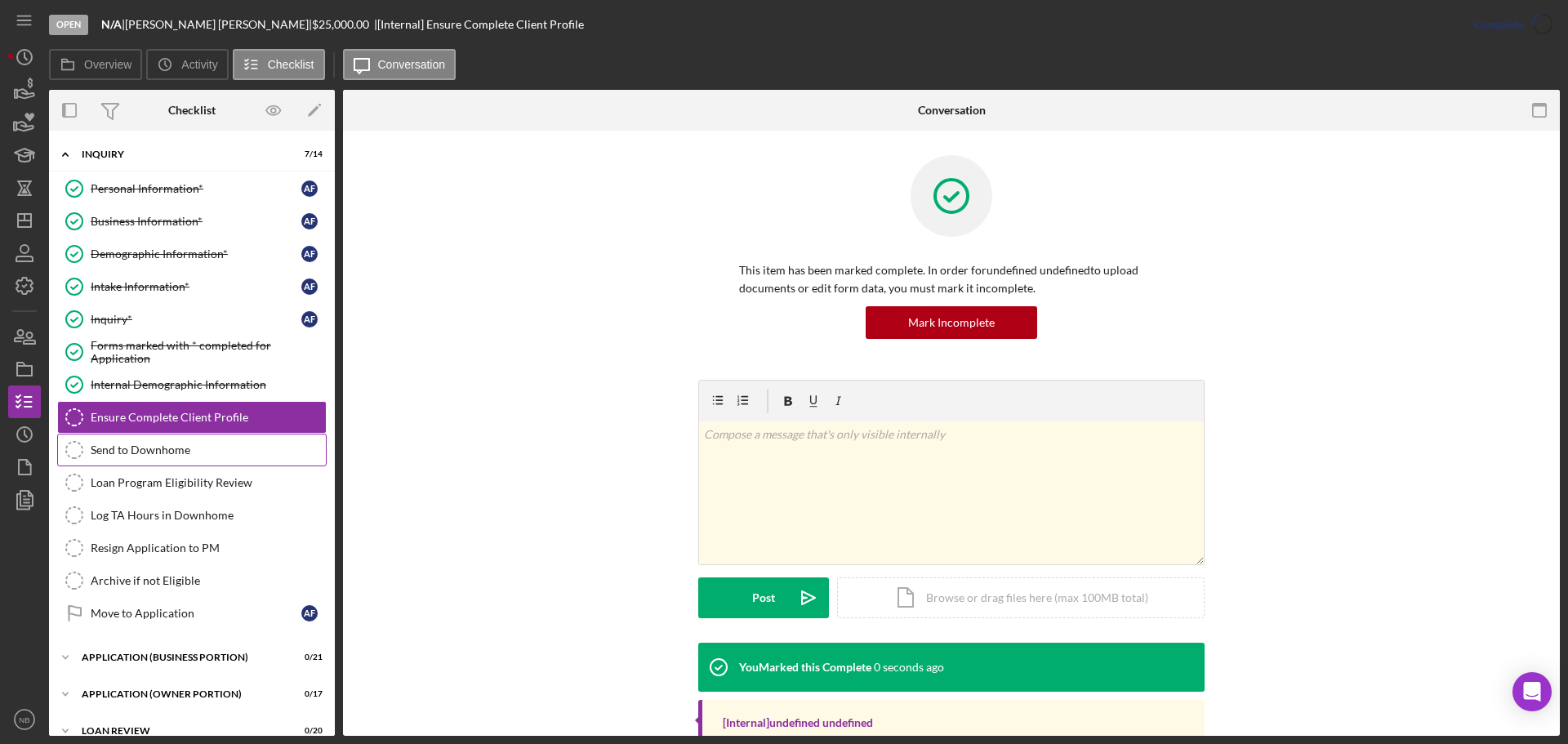
click at [198, 447] on div "Send to Downhome" at bounding box center [208, 450] width 235 height 13
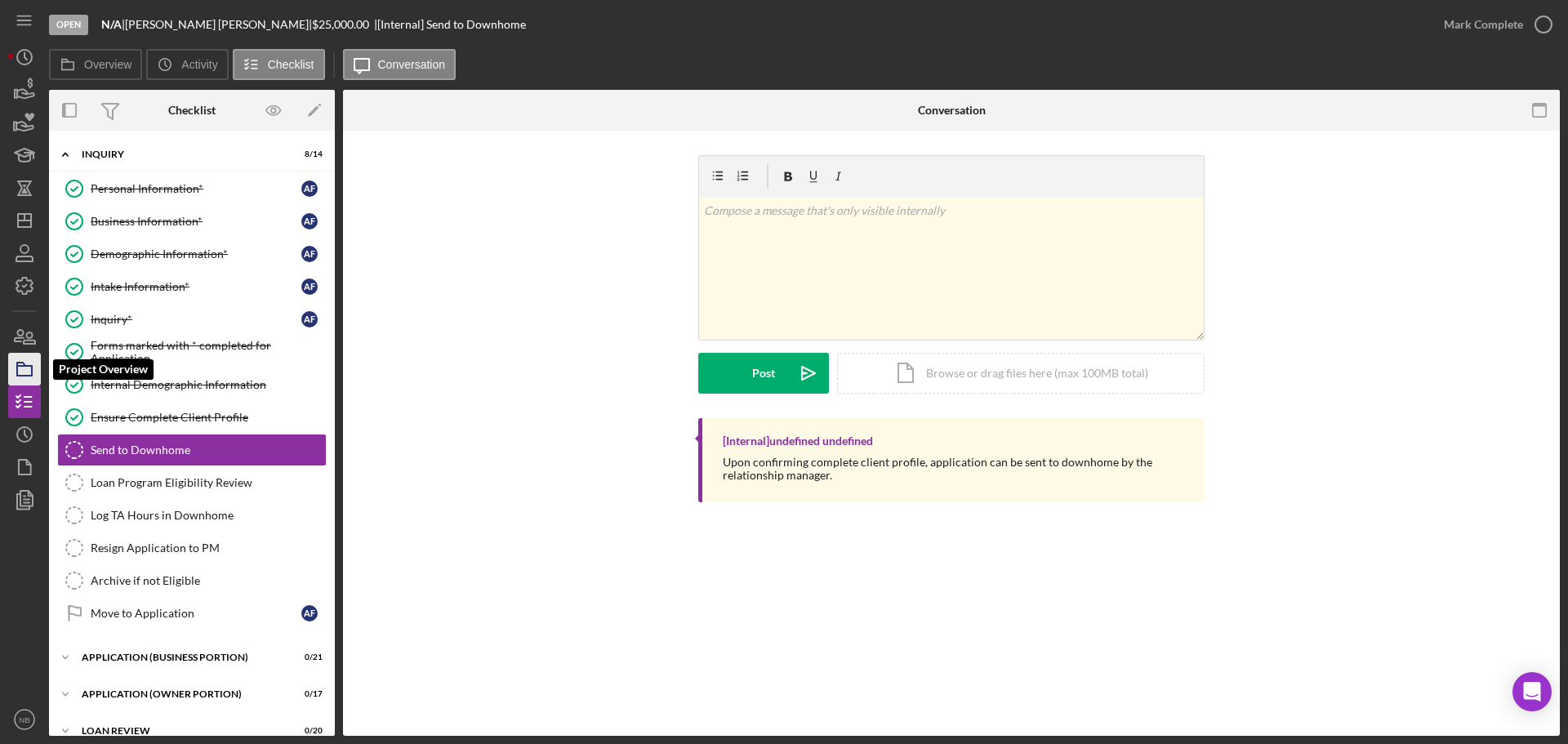
click at [26, 365] on polygon "button" at bounding box center [21, 364] width 8 height 3
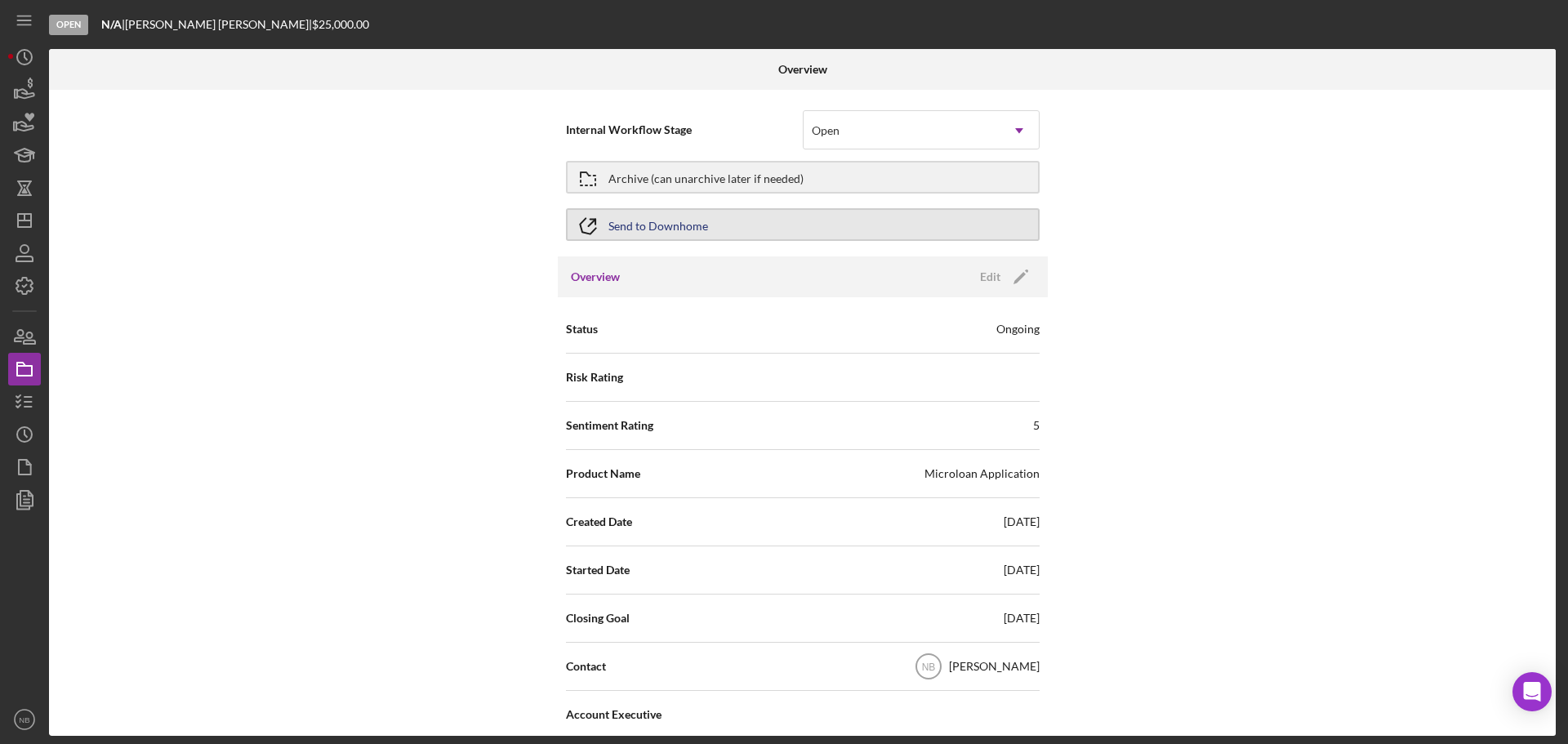
click at [867, 221] on button "Send to Downhome" at bounding box center [803, 225] width 474 height 33
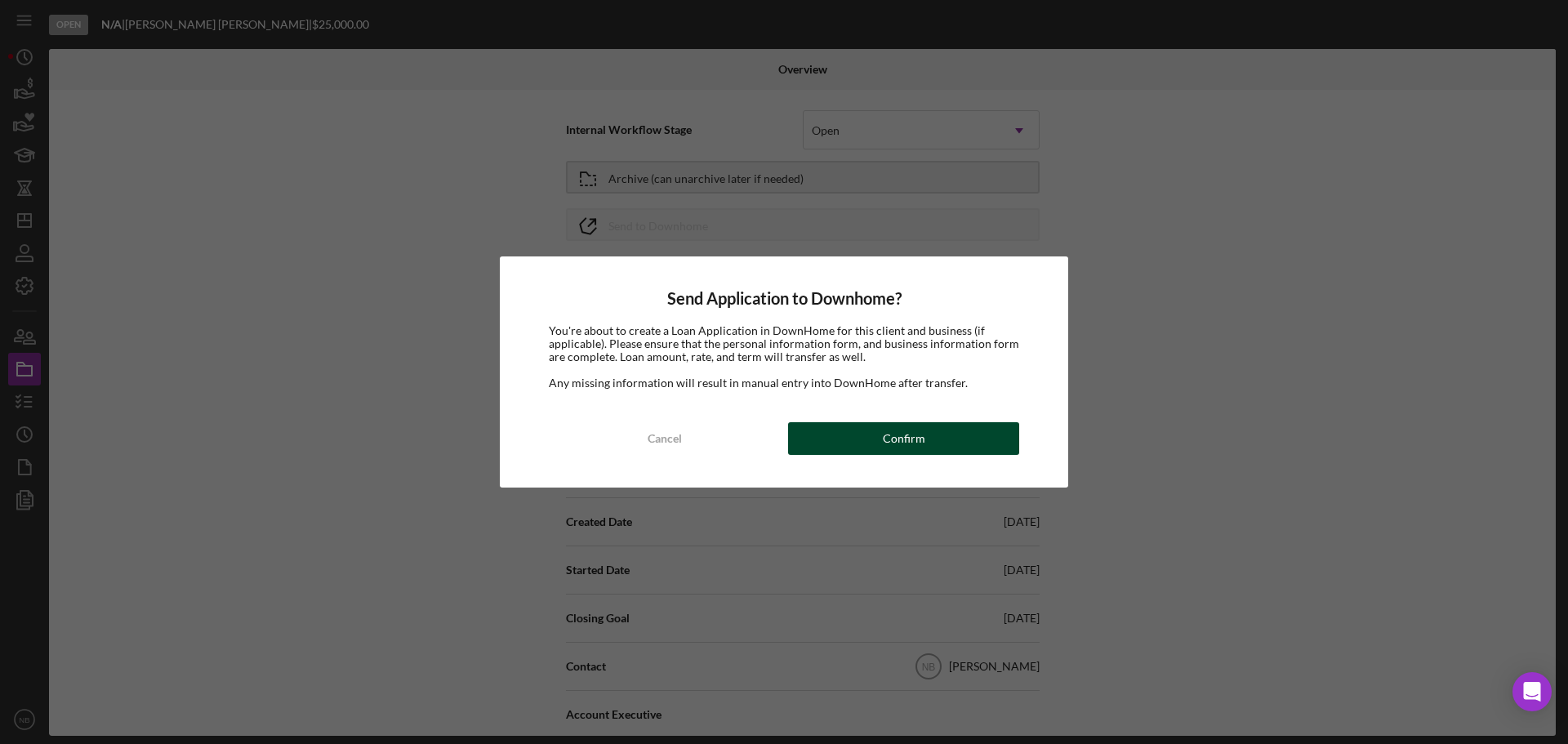
click at [887, 431] on div "Confirm" at bounding box center [903, 438] width 42 height 33
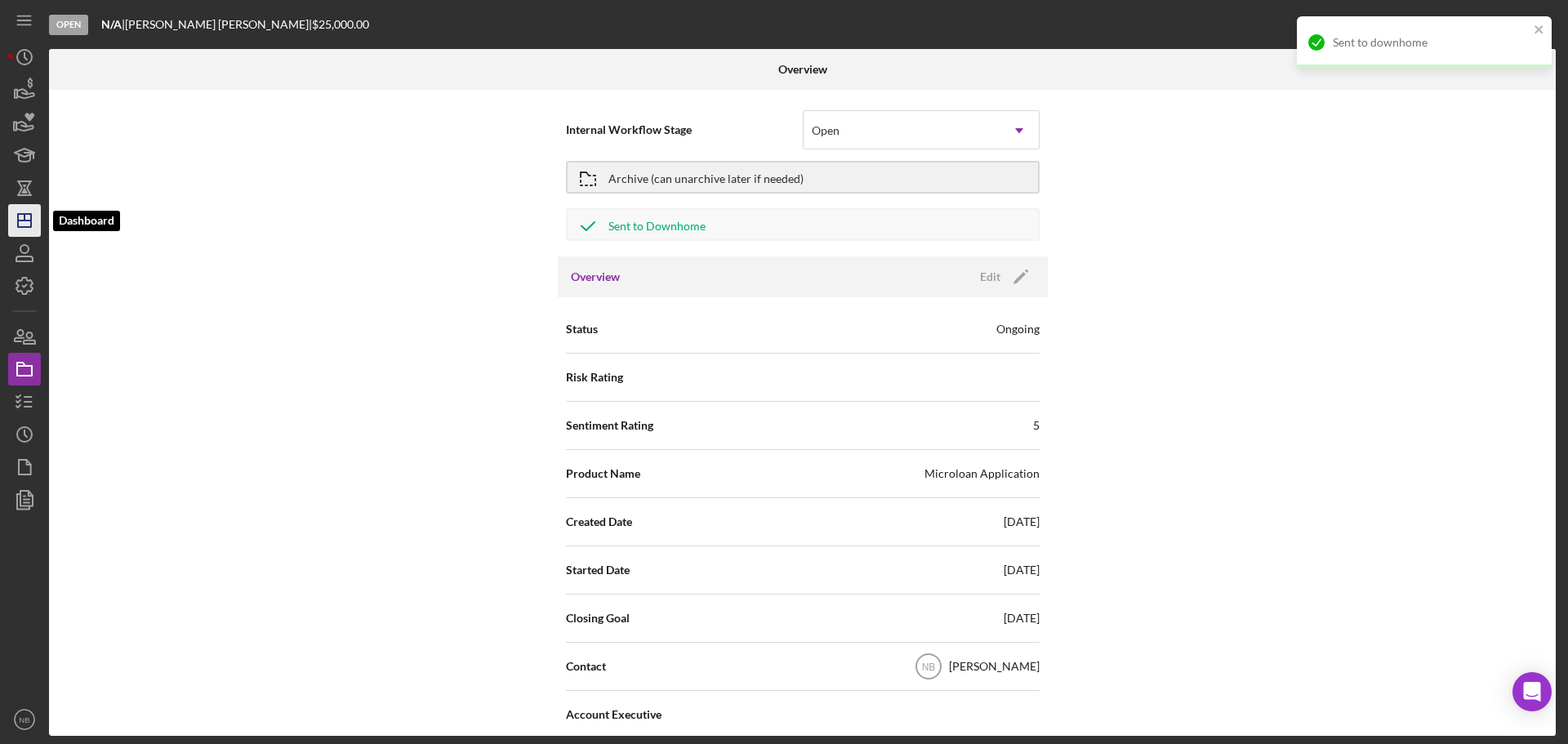
click at [16, 210] on icon "Icon/Dashboard" at bounding box center [24, 220] width 40 height 40
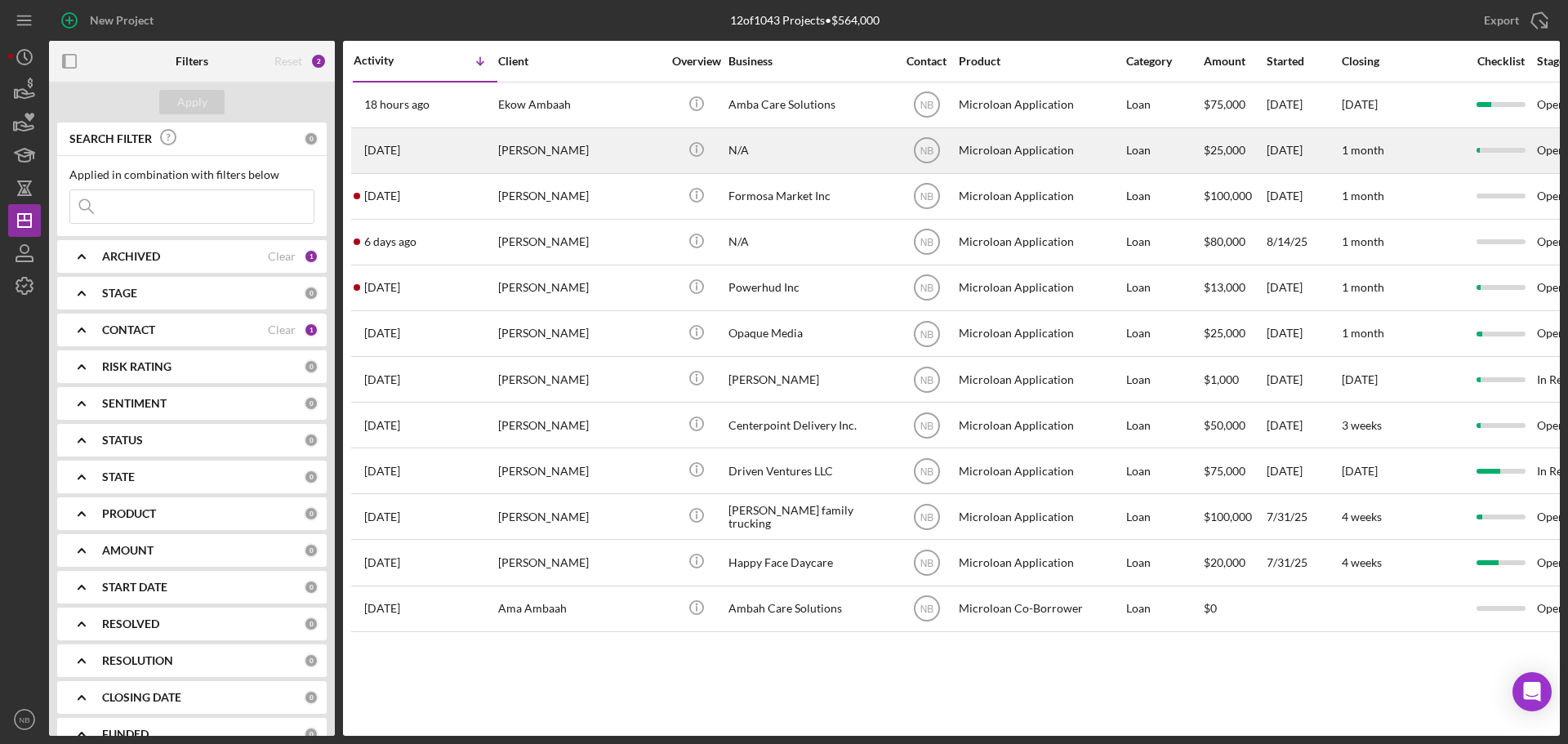
click at [784, 157] on div "N/A" at bounding box center [810, 150] width 163 height 43
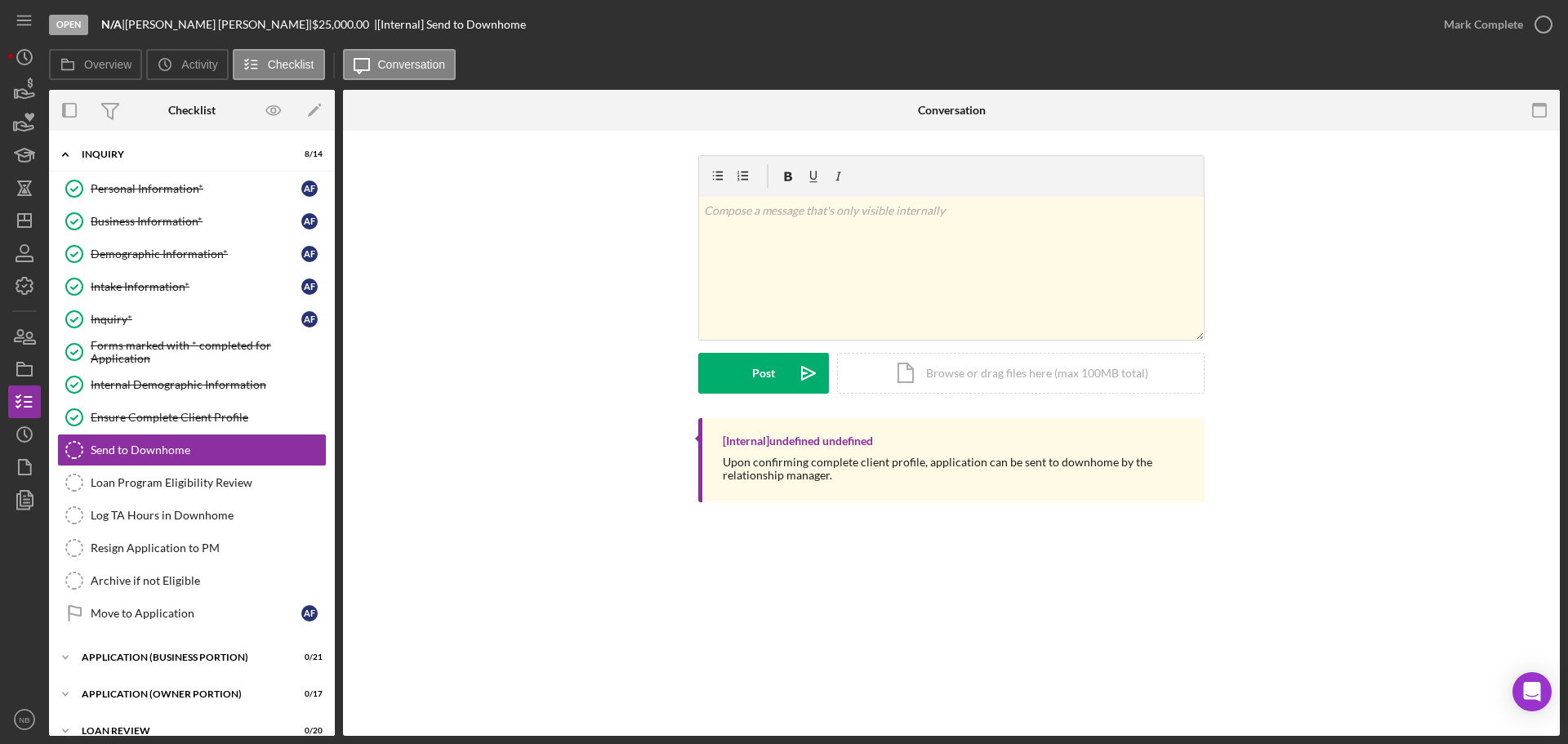
scroll to position [17, 0]
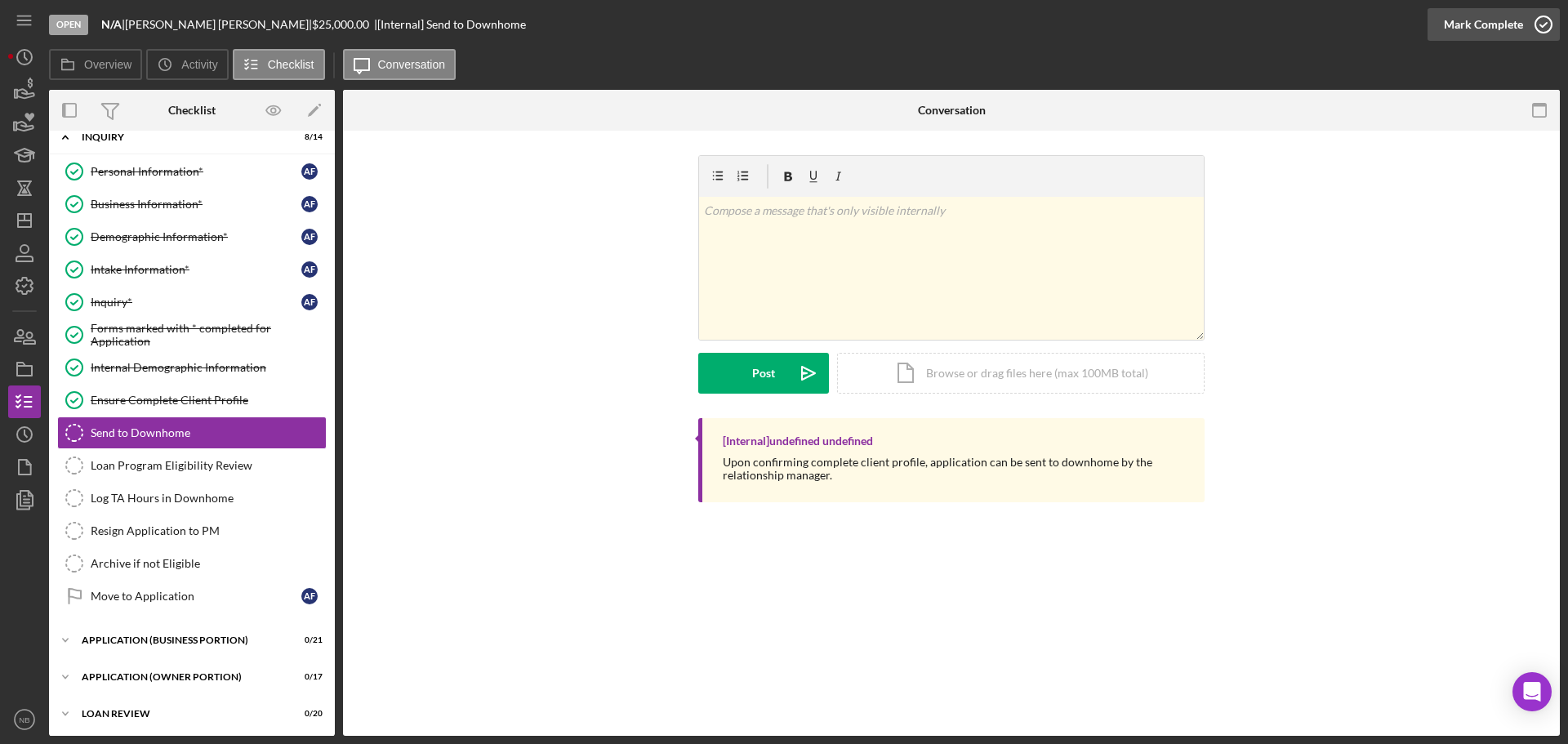
click at [1491, 30] on div "Mark Complete" at bounding box center [1484, 25] width 79 height 33
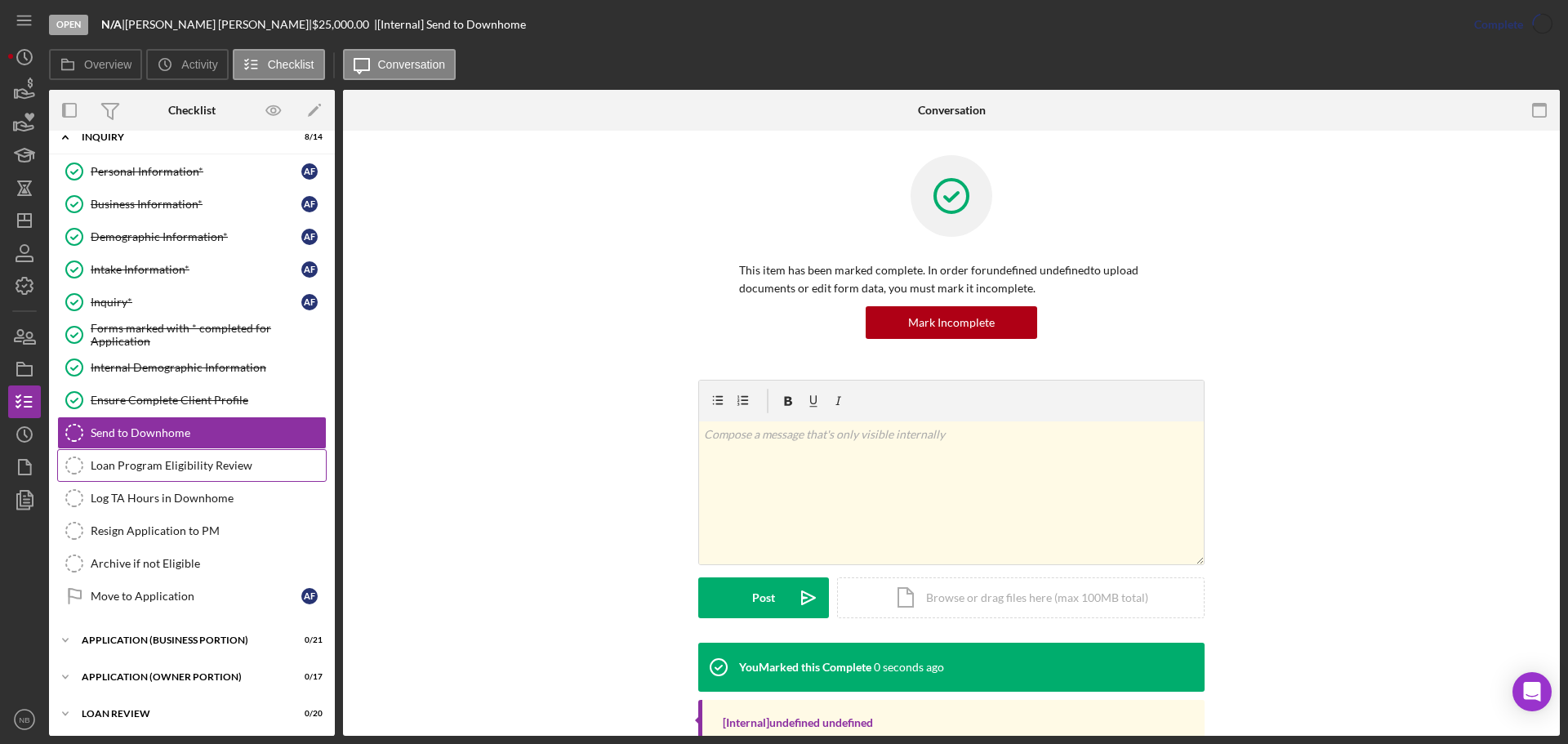
click at [127, 470] on div "Loan Program Eligibility Review" at bounding box center [208, 466] width 235 height 13
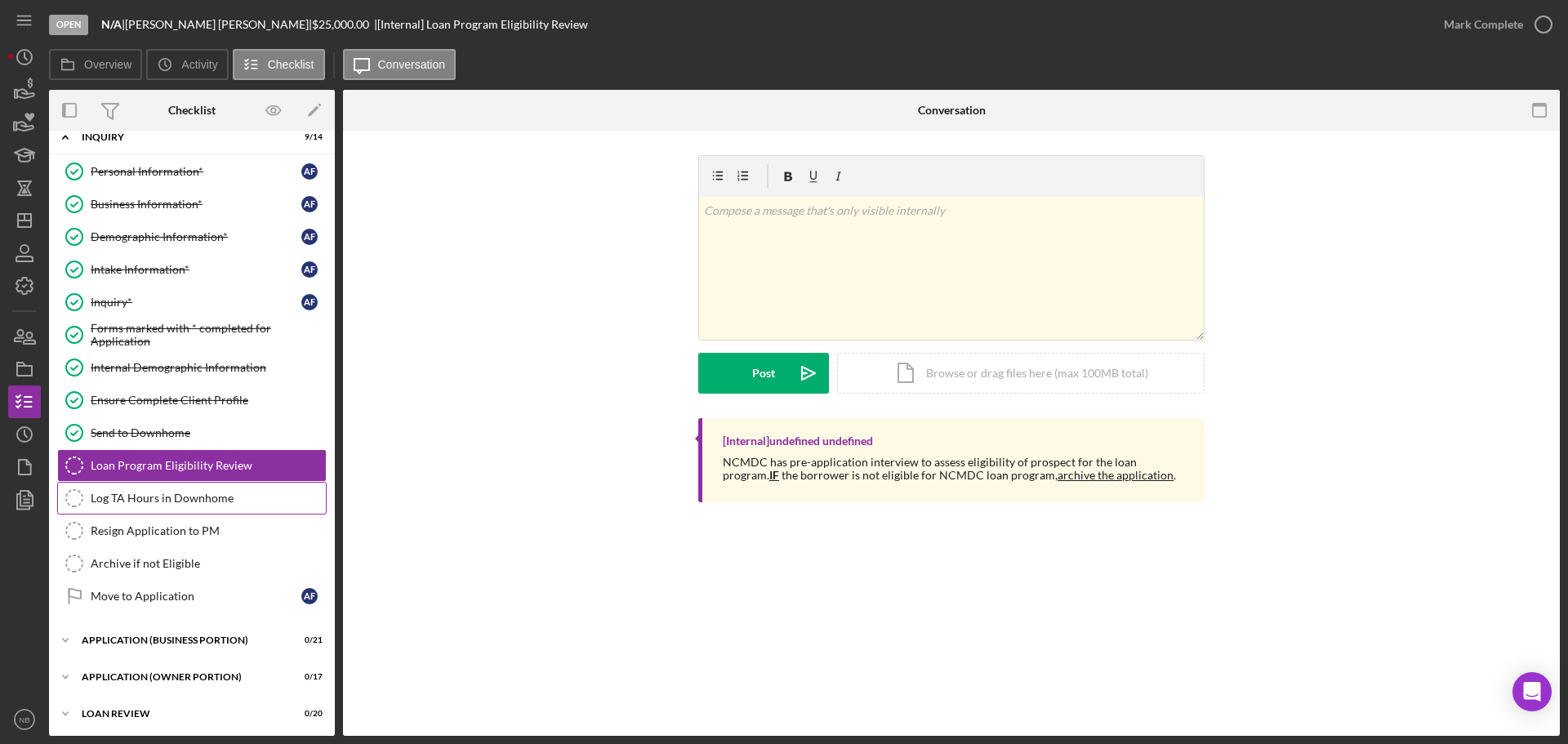
click at [226, 500] on div "Log TA Hours in Downhome" at bounding box center [208, 498] width 235 height 13
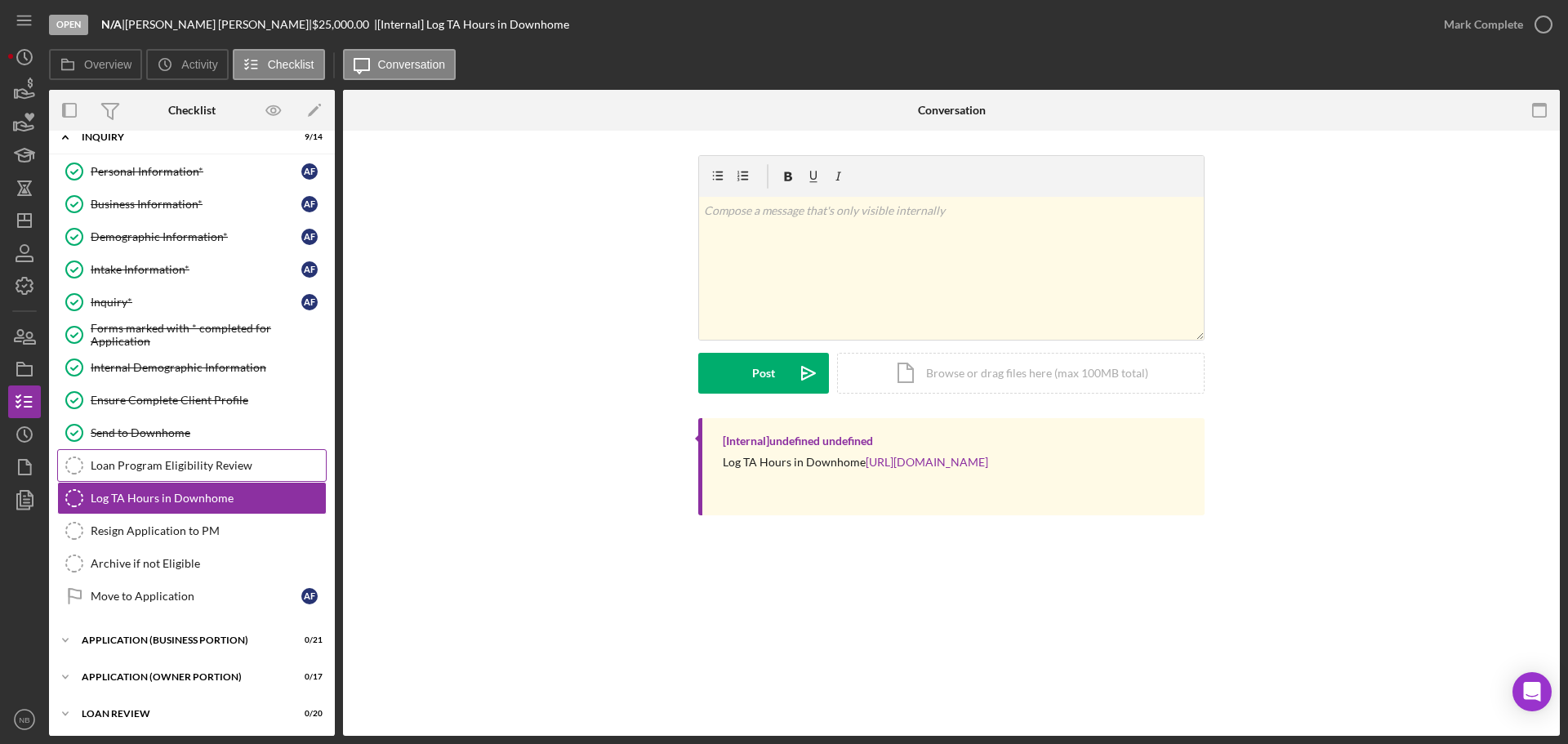
click at [220, 465] on div "Loan Program Eligibility Review" at bounding box center [208, 466] width 235 height 13
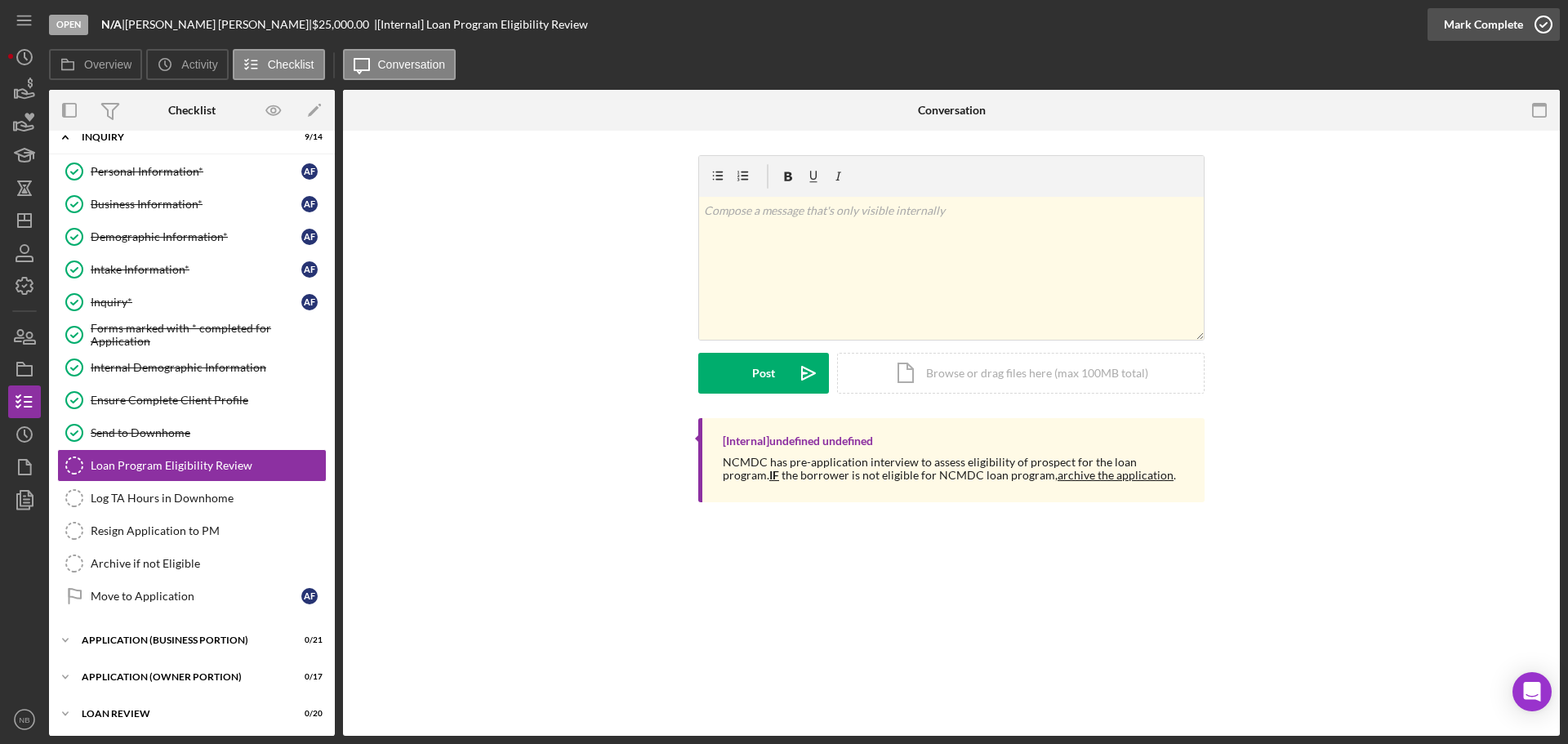
click at [1528, 36] on icon "button" at bounding box center [1543, 24] width 40 height 40
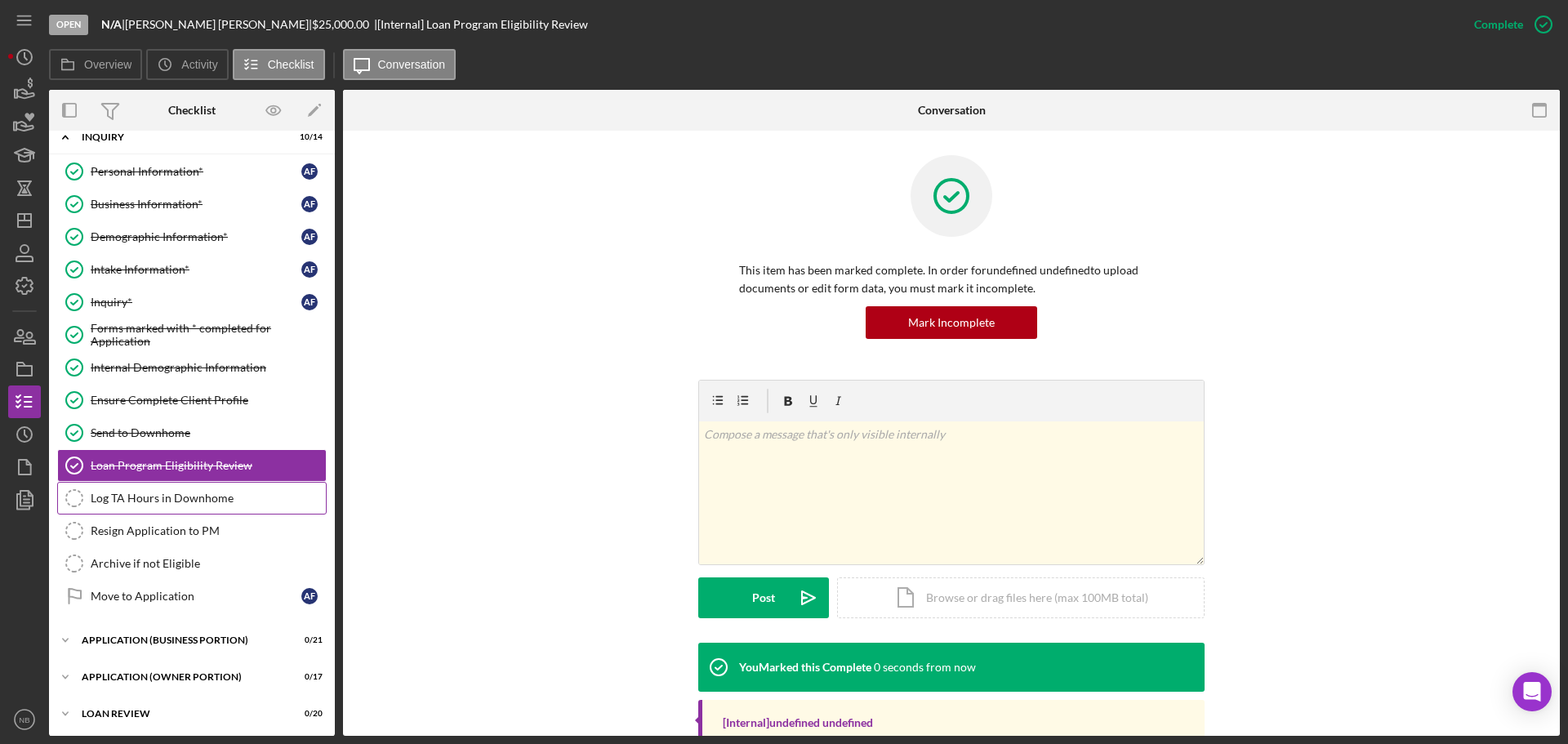
click at [142, 490] on link "Log TA Hours in Downhome Log TA Hours in [GEOGRAPHIC_DATA]" at bounding box center [192, 499] width 269 height 33
